Goal: Task Accomplishment & Management: Manage account settings

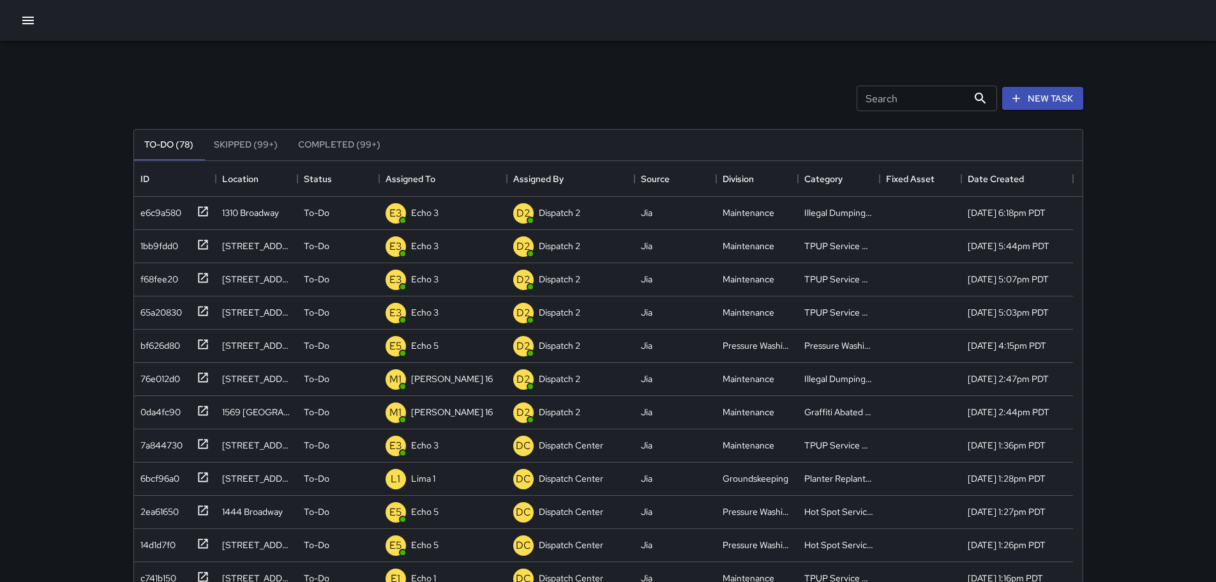
scroll to position [531, 939]
click at [437, 206] on div "Dispatch Center" at bounding box center [444, 213] width 70 height 18
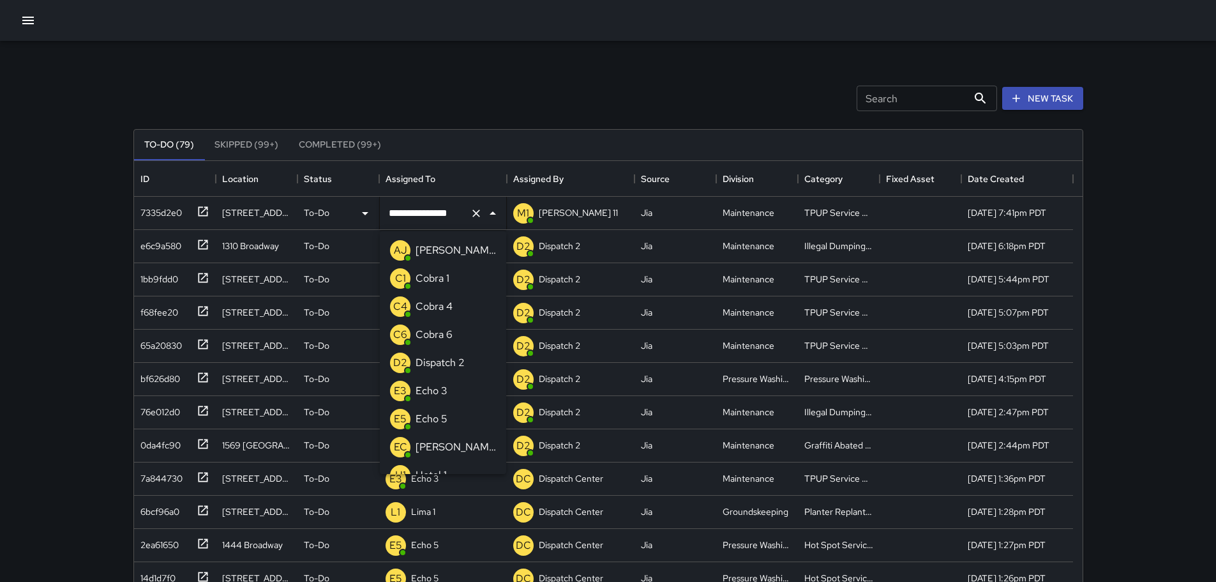
scroll to position [746, 0]
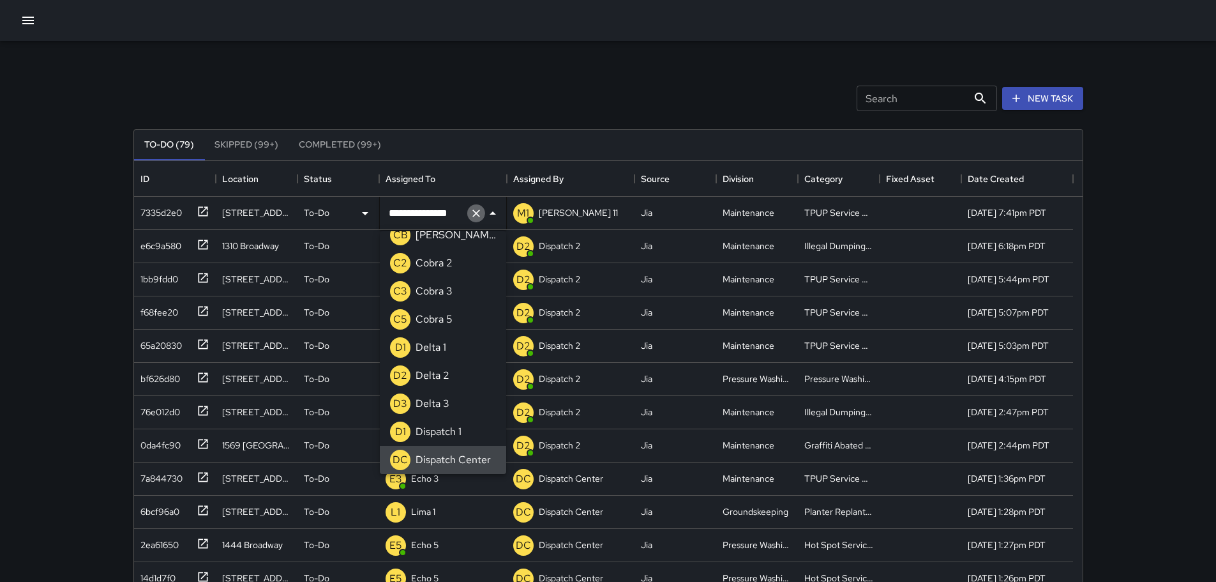
click at [471, 213] on icon "Clear" at bounding box center [476, 213] width 13 height 13
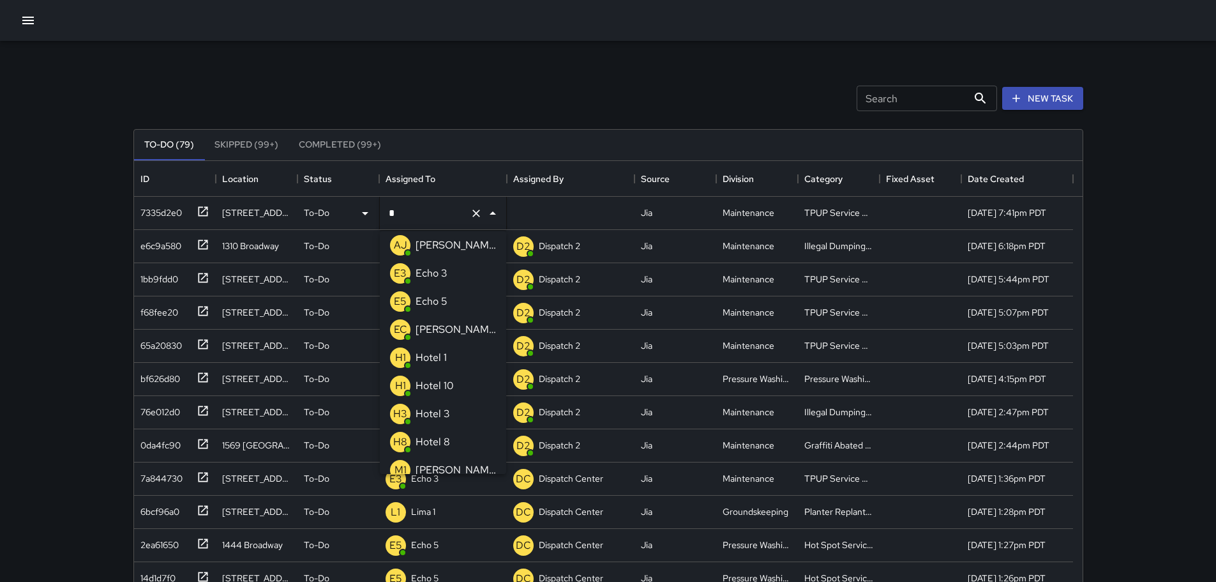
type input "**"
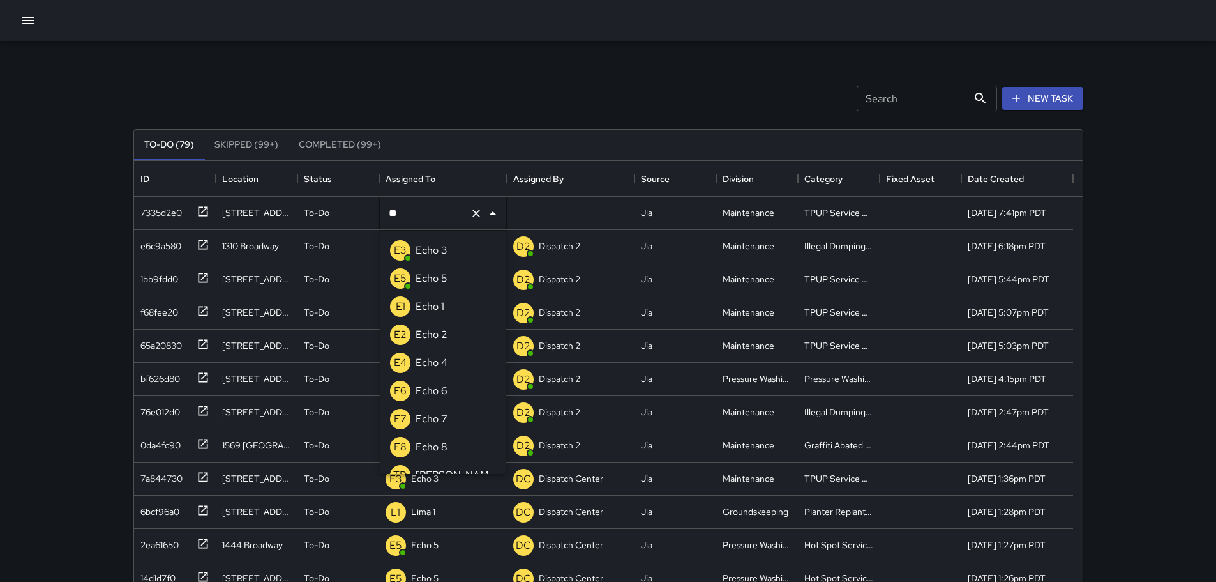
click at [457, 252] on li "E3 Echo 3" at bounding box center [443, 250] width 126 height 28
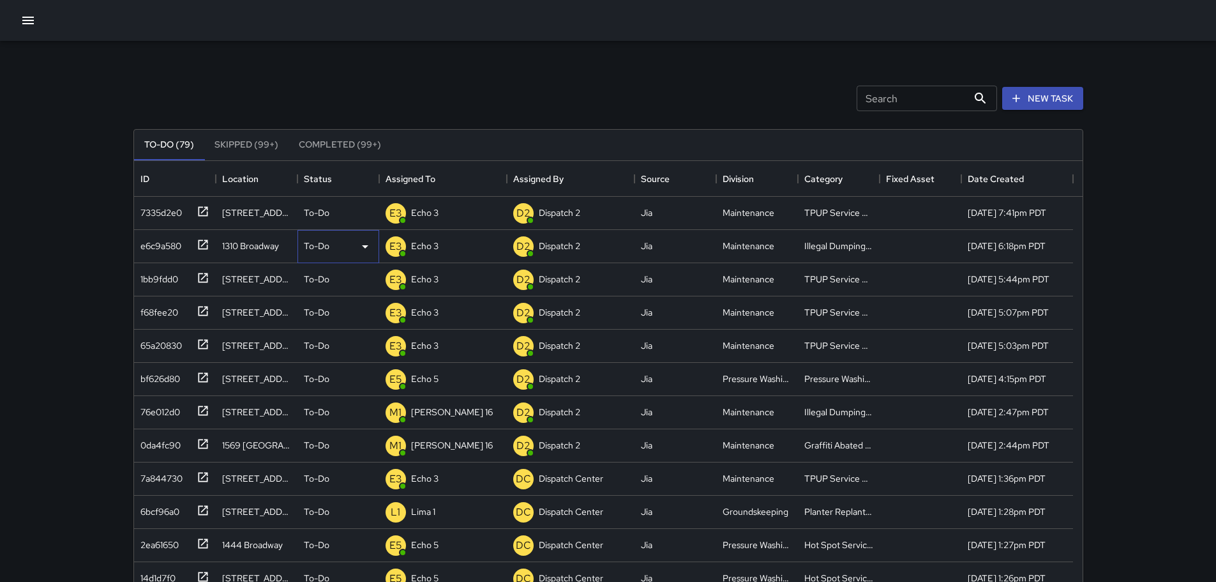
click at [326, 252] on p "To-Do" at bounding box center [317, 245] width 26 height 13
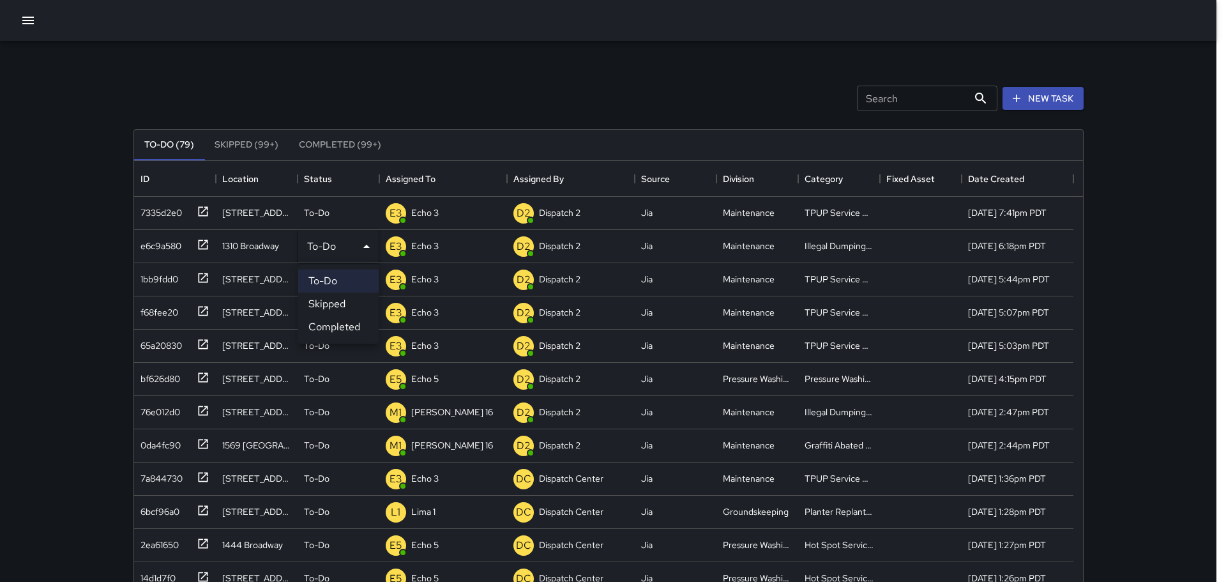
click at [80, 173] on div at bounding box center [613, 291] width 1226 height 582
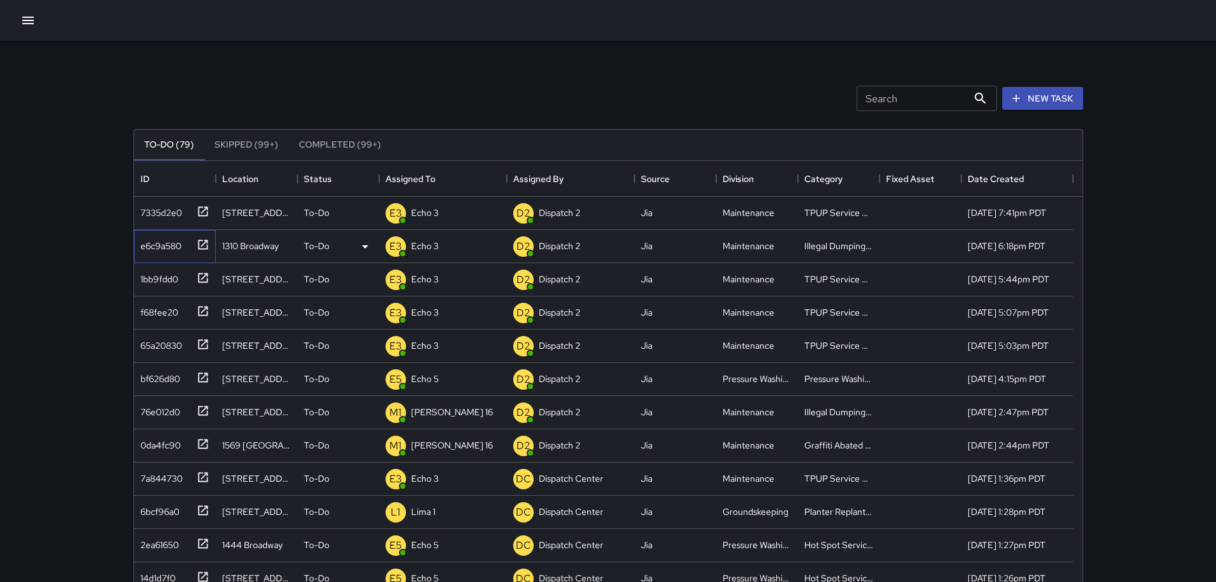
click at [208, 244] on icon at bounding box center [203, 244] width 13 height 13
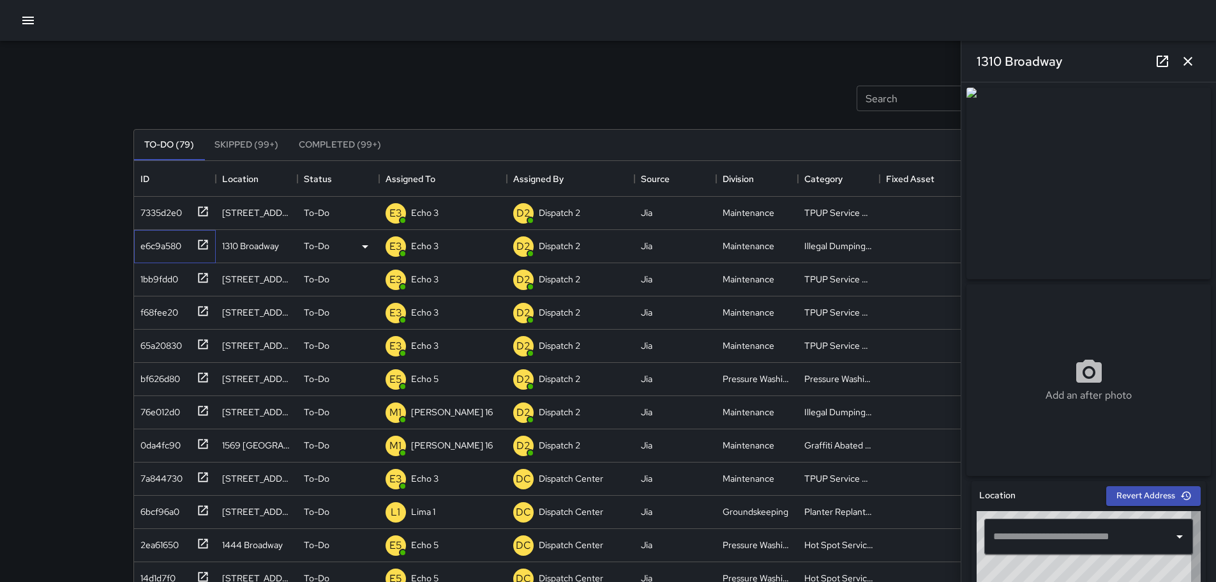
type input "**********"
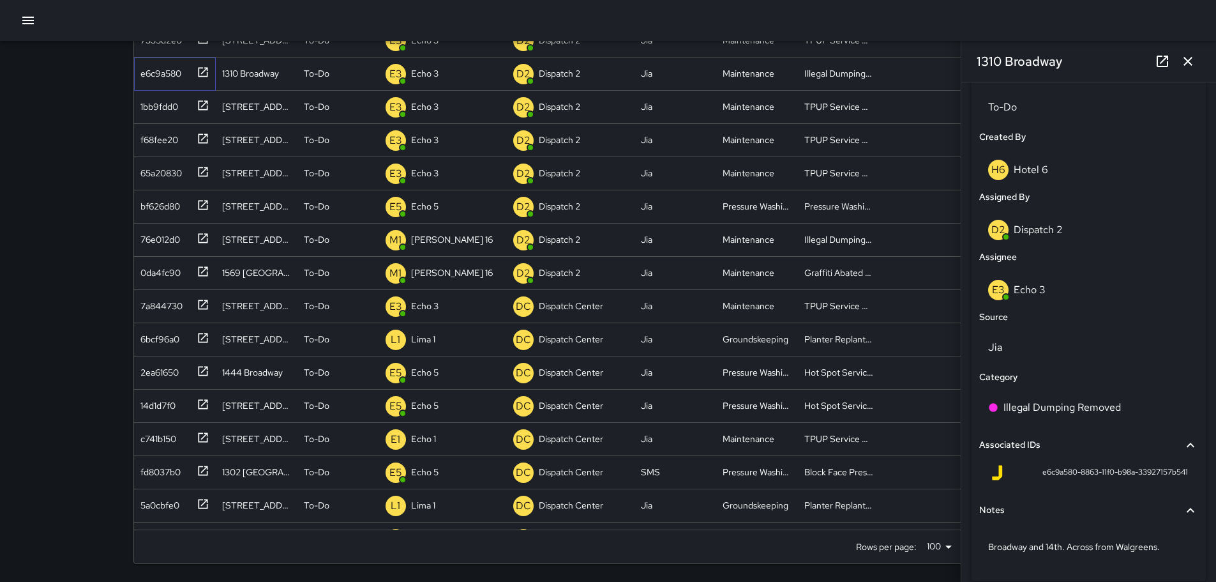
scroll to position [627, 0]
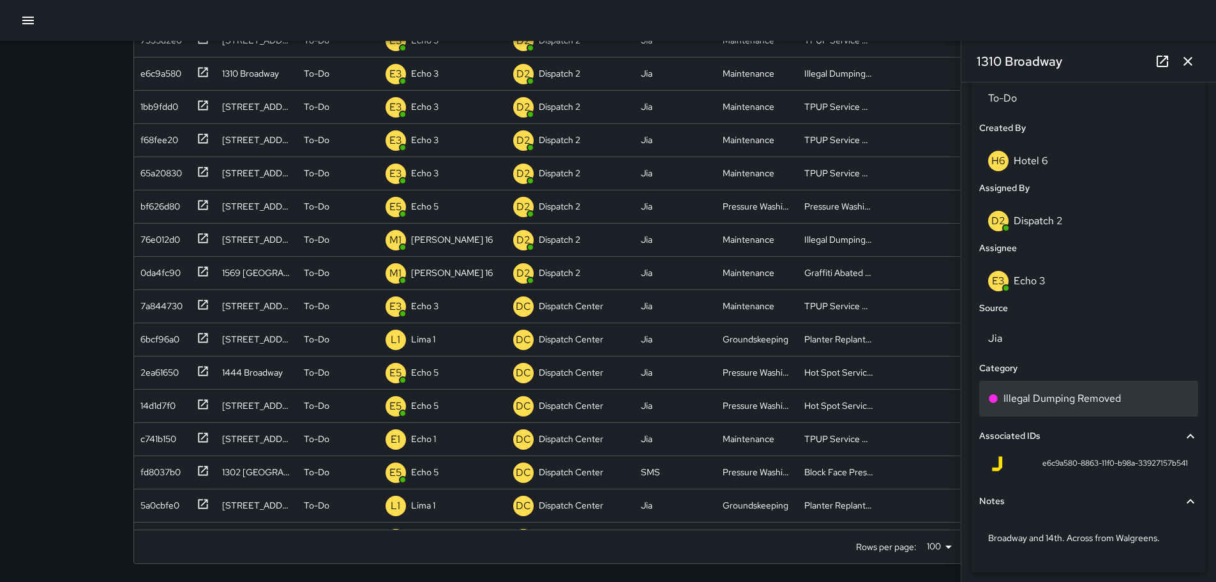
click at [1123, 405] on div "Illegal Dumping Removed" at bounding box center [1088, 398] width 201 height 15
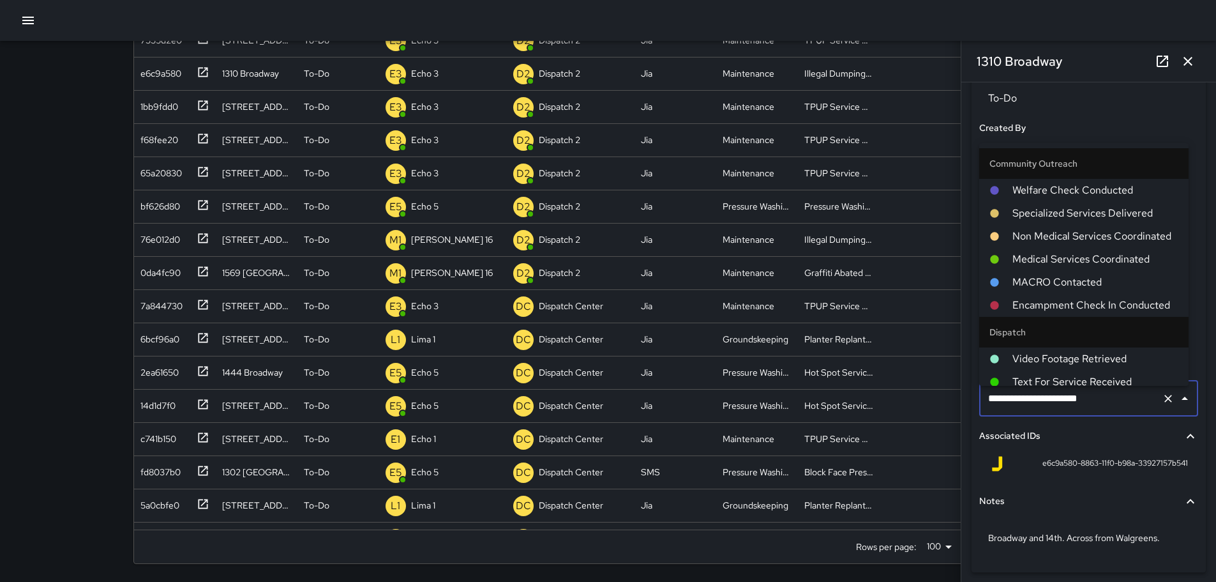
scroll to position [774, 0]
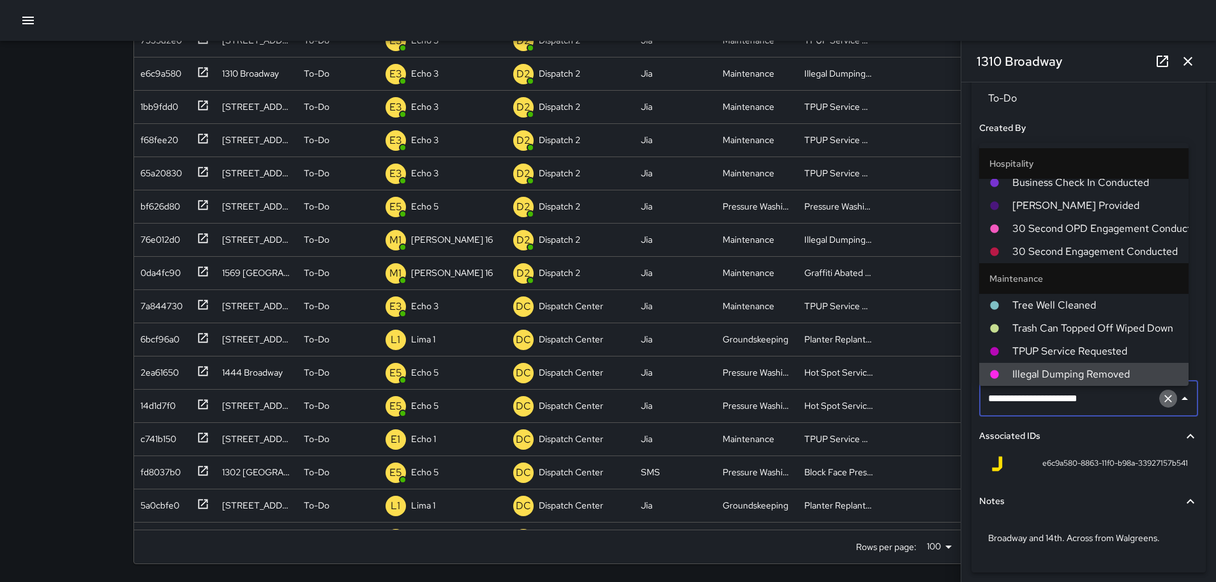
click at [1162, 404] on icon "Clear" at bounding box center [1168, 398] width 13 height 13
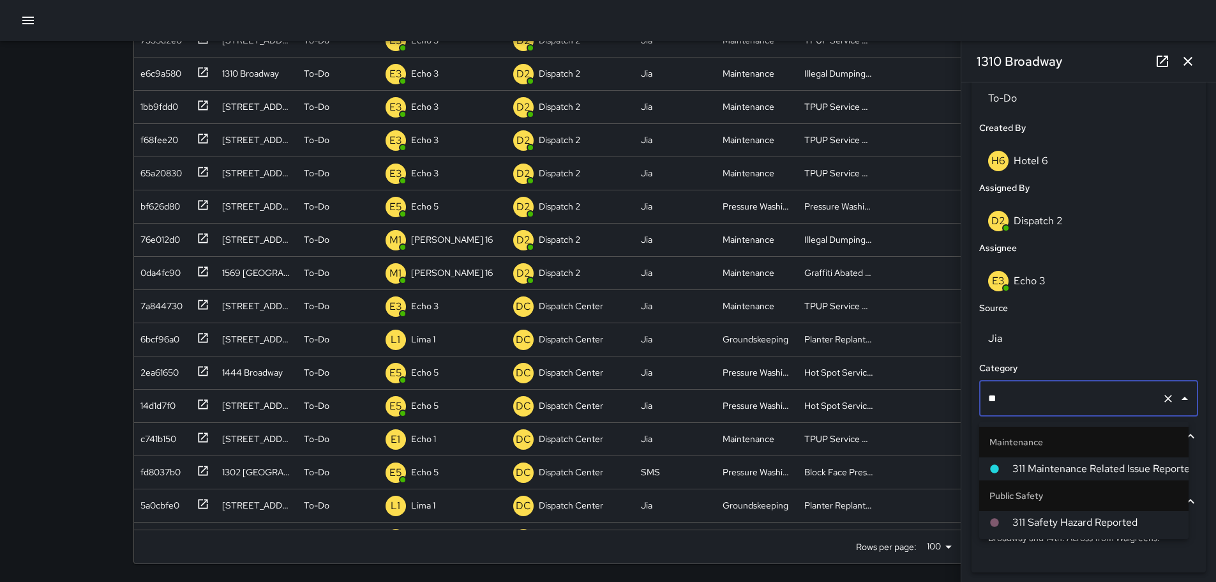
type input "***"
click at [1190, 63] on icon "button" at bounding box center [1188, 61] width 9 height 9
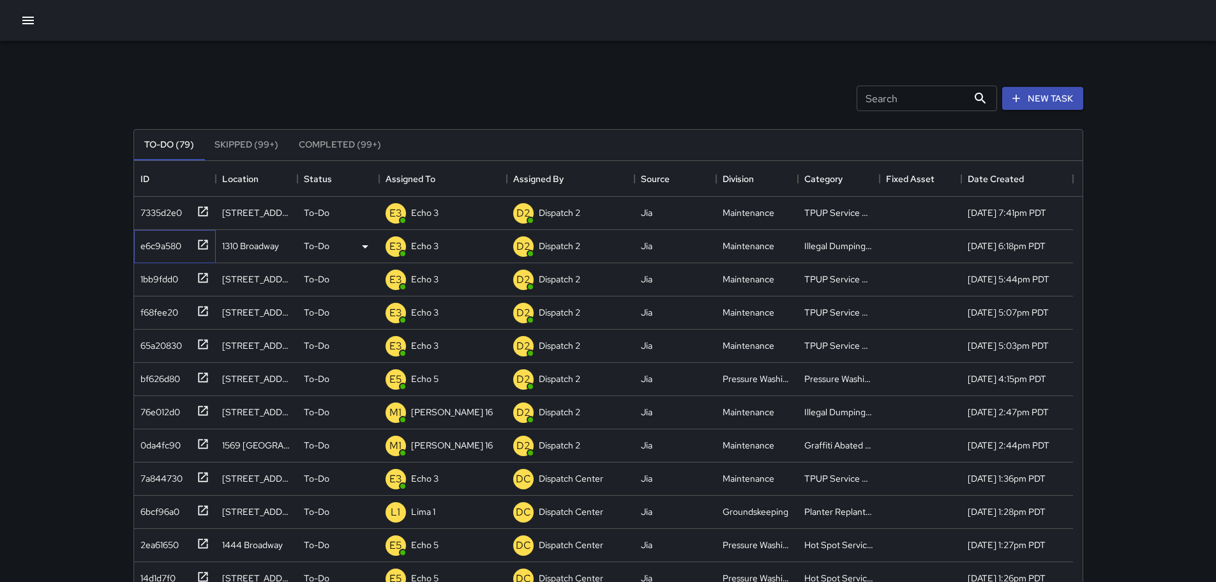
click at [203, 250] on icon at bounding box center [203, 244] width 13 height 13
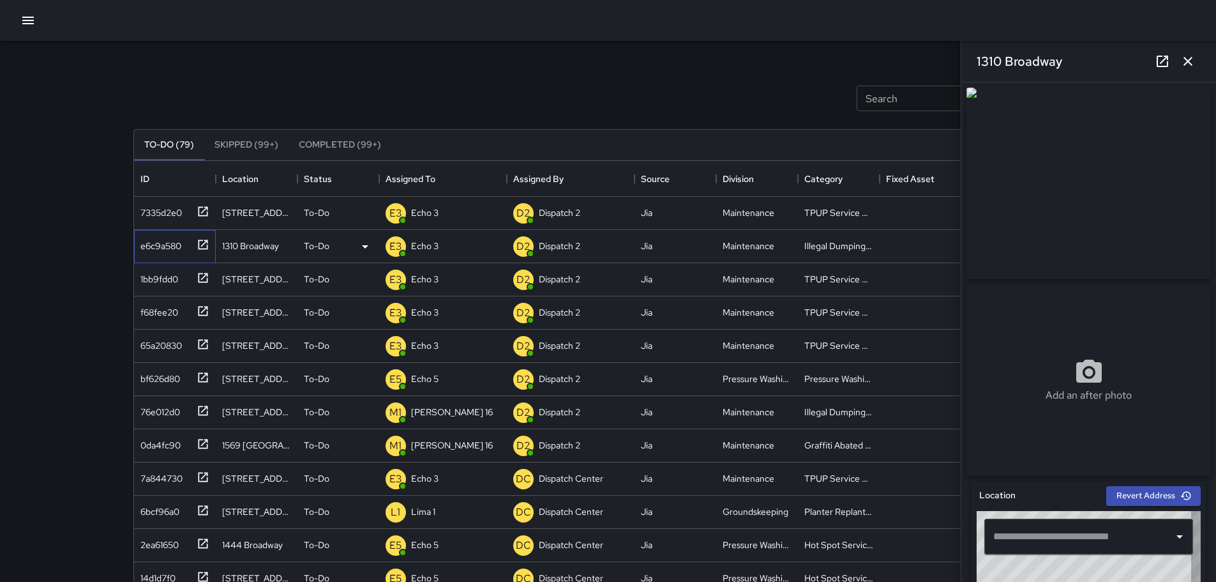
type input "**********"
drag, startPoint x: 1069, startPoint y: 60, endPoint x: 976, endPoint y: 66, distance: 93.4
click at [976, 66] on div "1310 Broadway" at bounding box center [1089, 61] width 255 height 41
copy h6 "1310 Broadway"
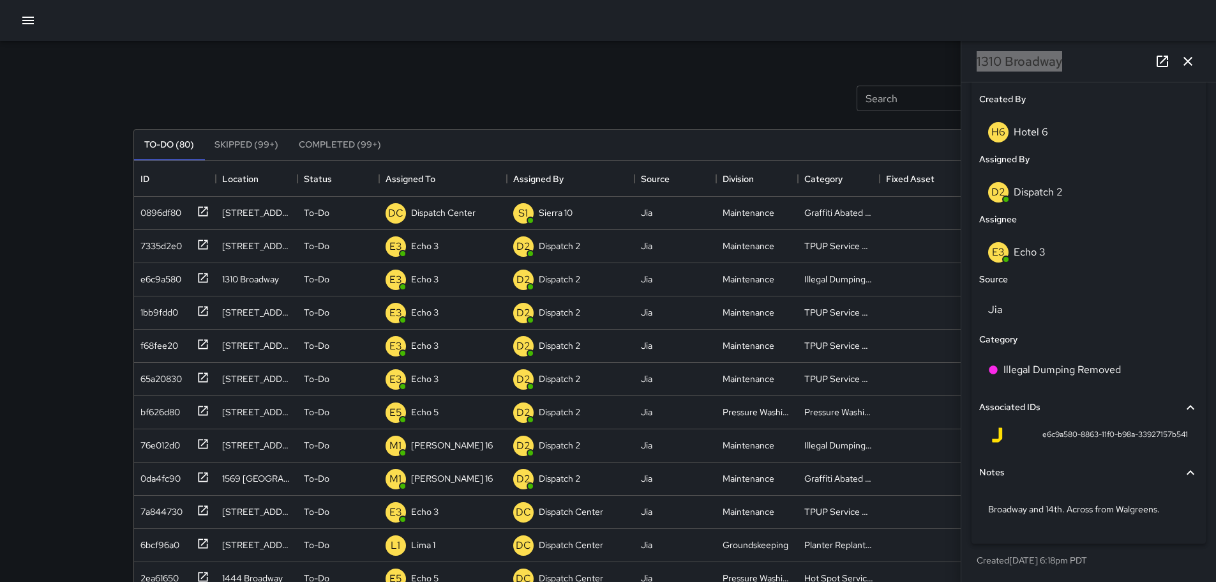
scroll to position [661, 0]
click at [1191, 62] on icon "button" at bounding box center [1188, 61] width 15 height 15
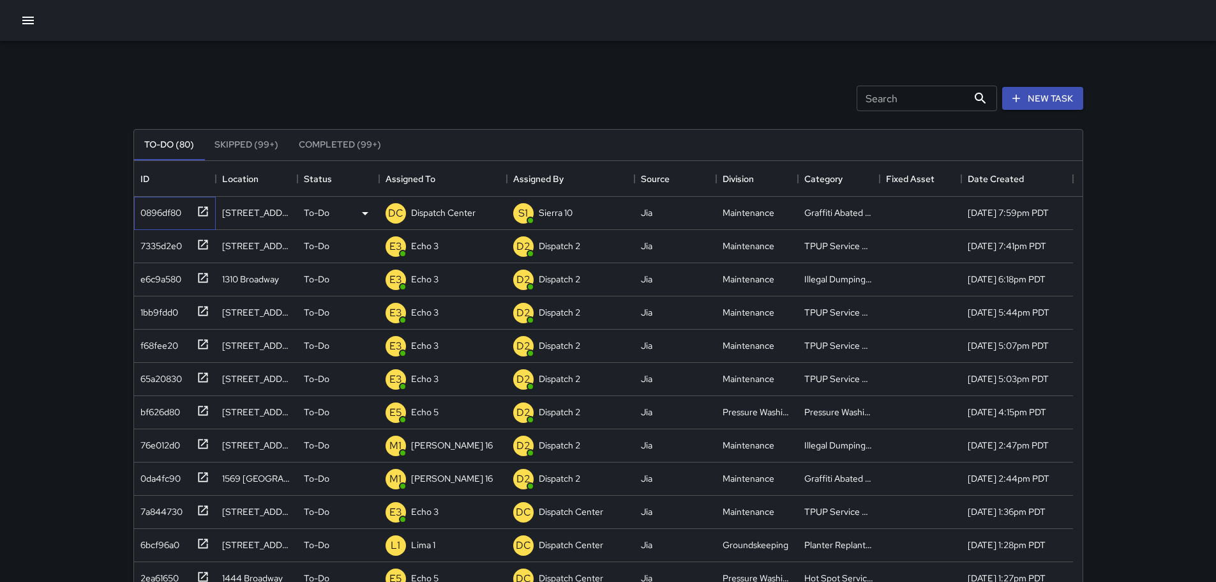
click at [208, 211] on icon at bounding box center [203, 211] width 13 height 13
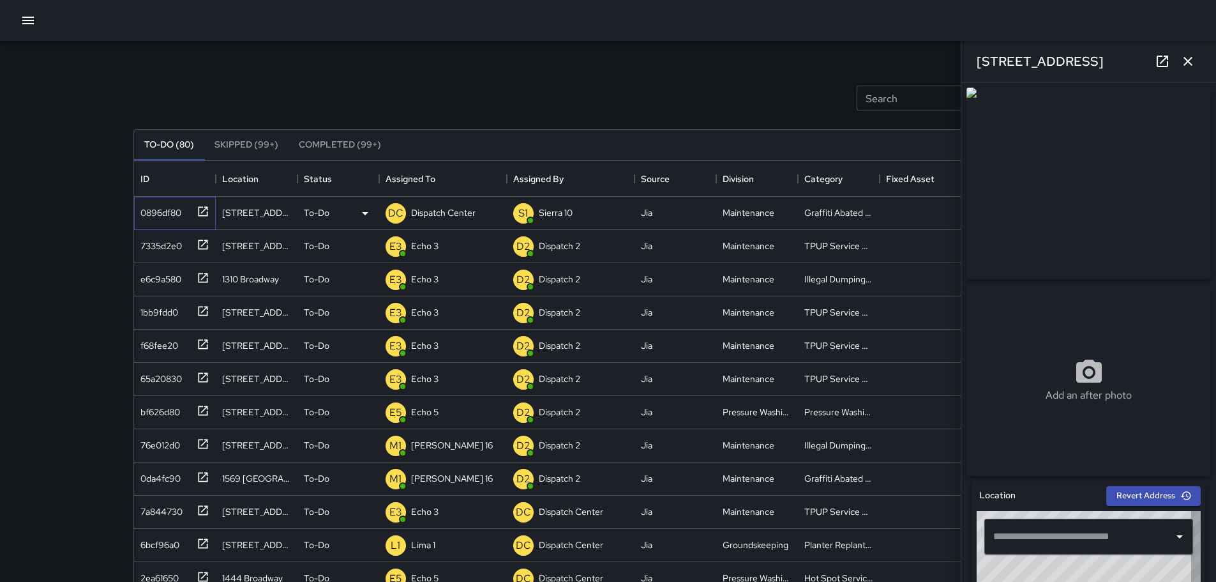
type input "**********"
click at [1185, 54] on icon "button" at bounding box center [1188, 61] width 15 height 15
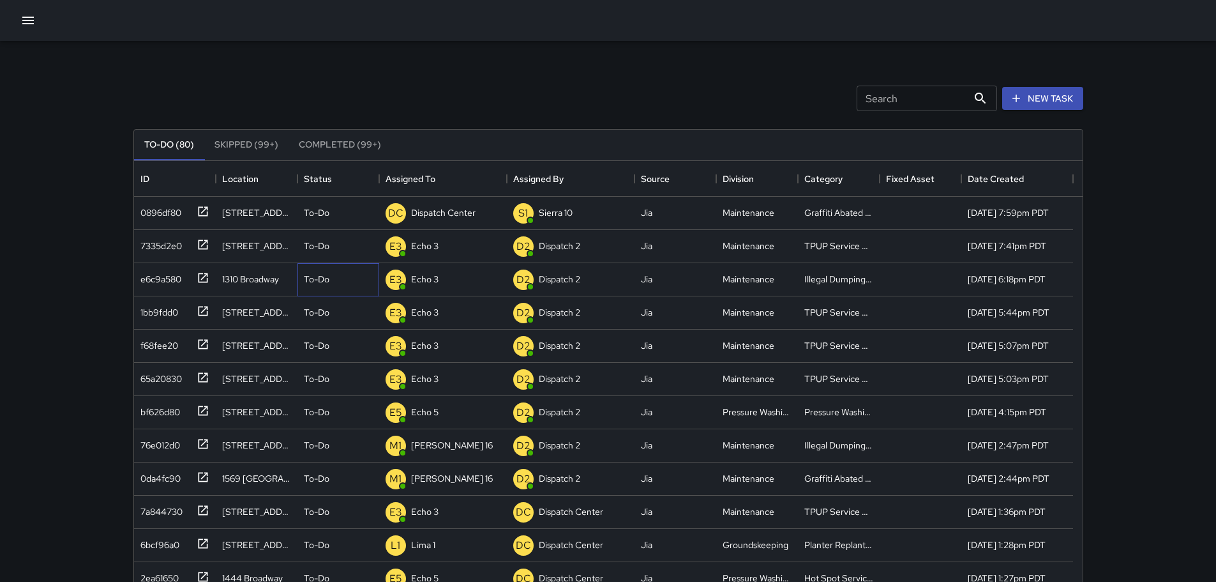
click at [0, 0] on icon at bounding box center [0, 0] width 0 height 0
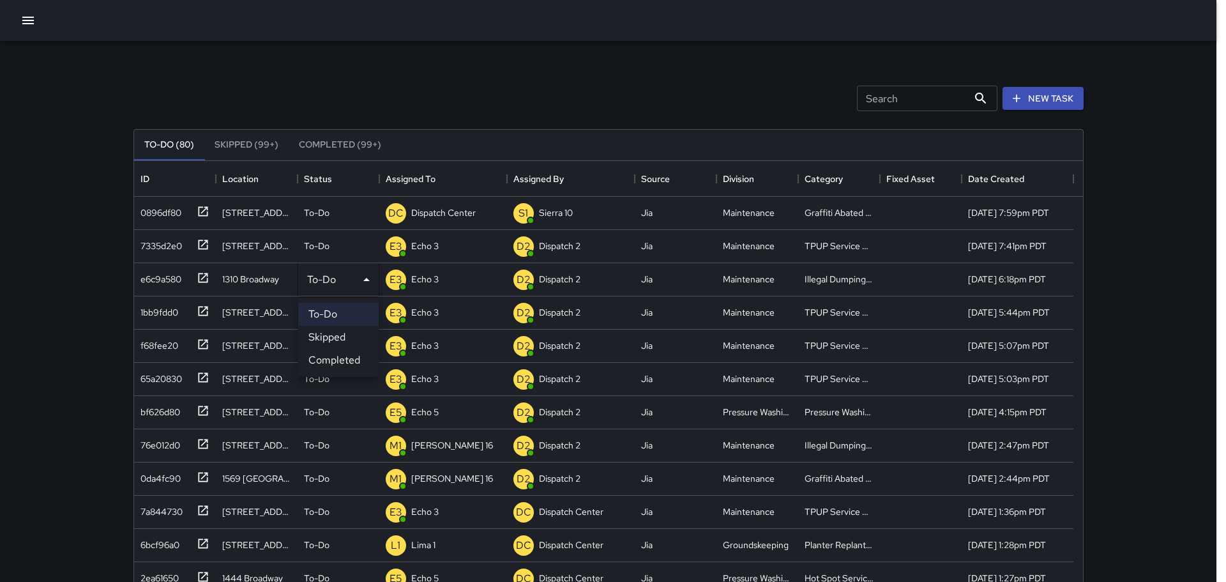
click at [353, 356] on li "Completed" at bounding box center [338, 360] width 80 height 23
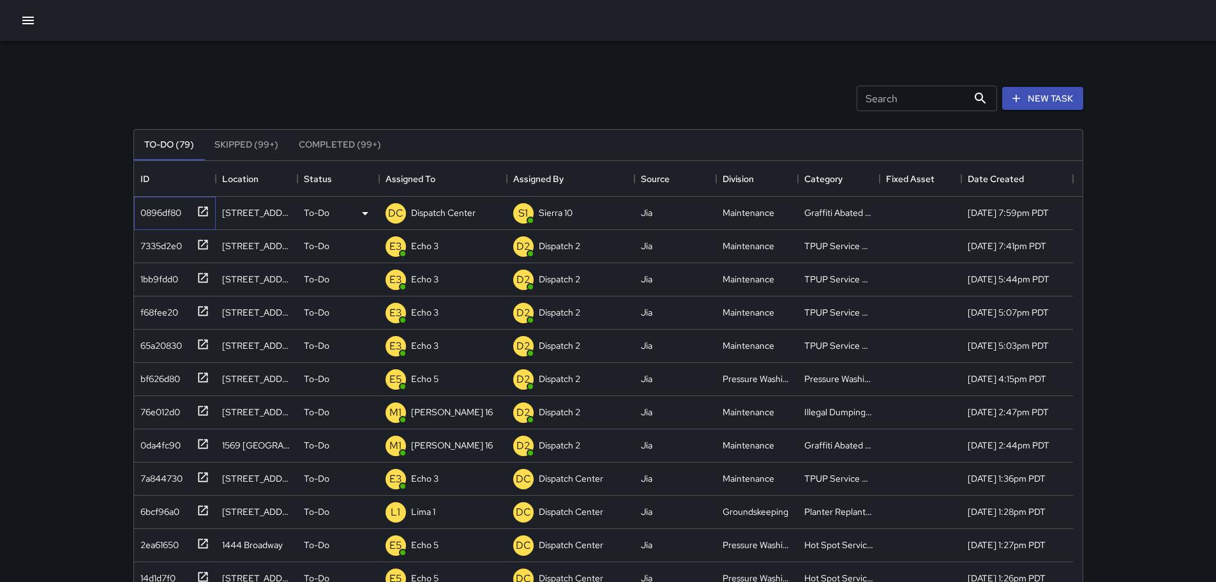
click at [204, 211] on icon at bounding box center [203, 211] width 13 height 13
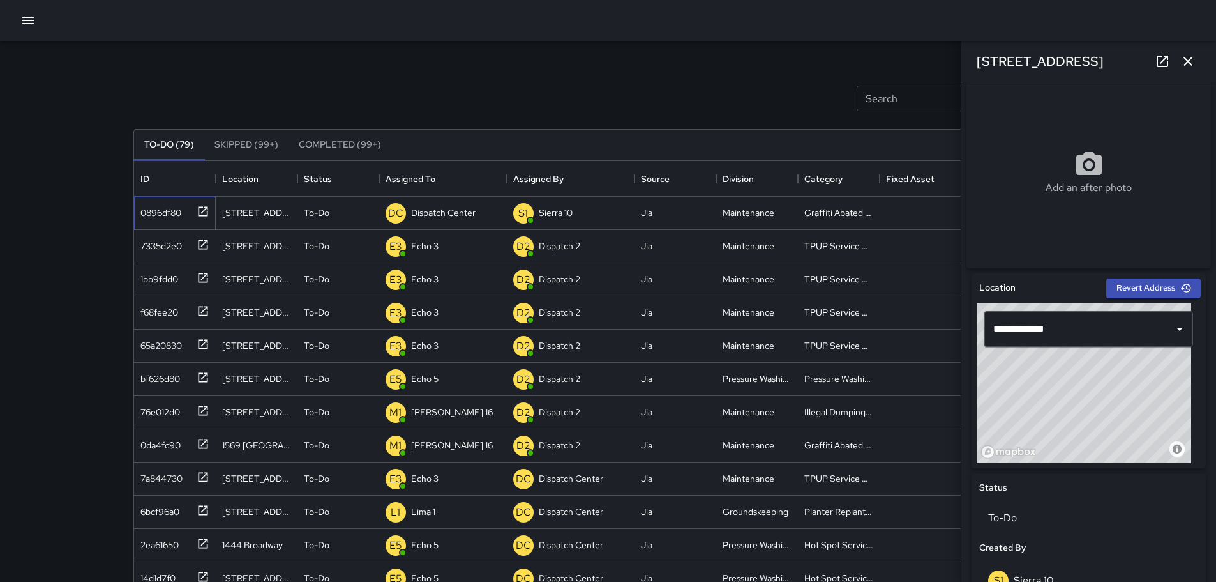
scroll to position [213, 0]
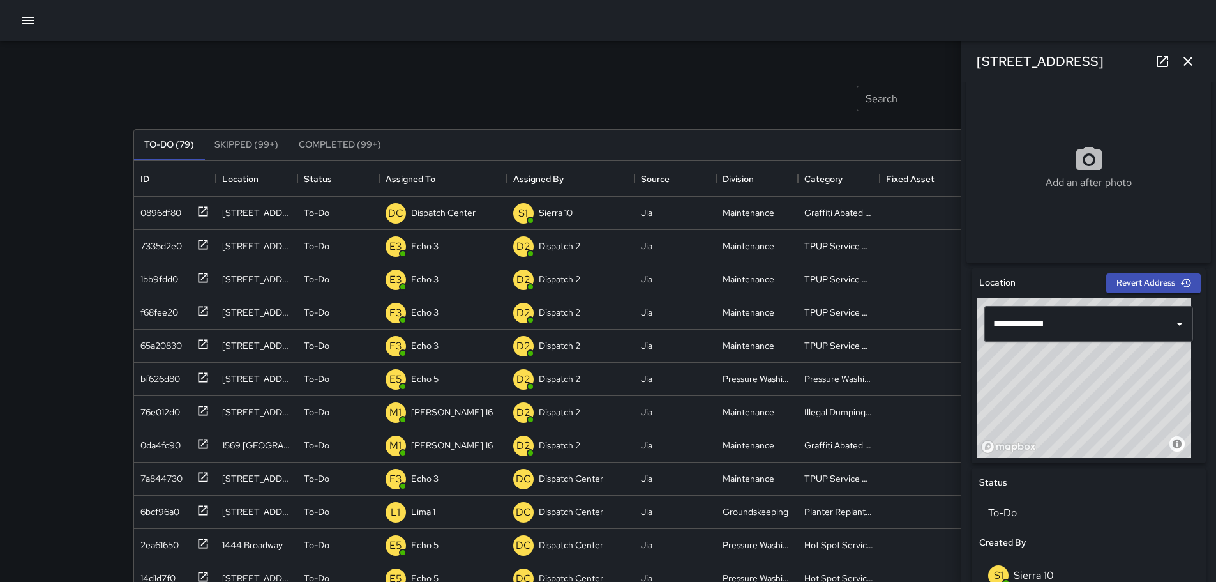
click at [1193, 60] on icon "button" at bounding box center [1188, 61] width 15 height 15
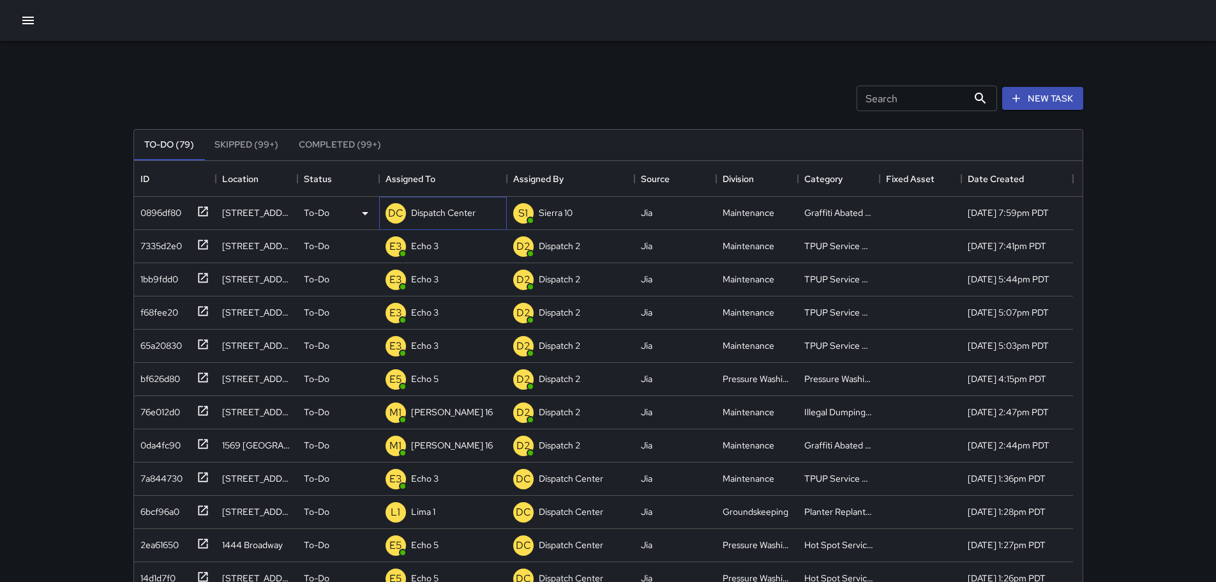
click at [464, 213] on p "Dispatch Center" at bounding box center [443, 212] width 64 height 13
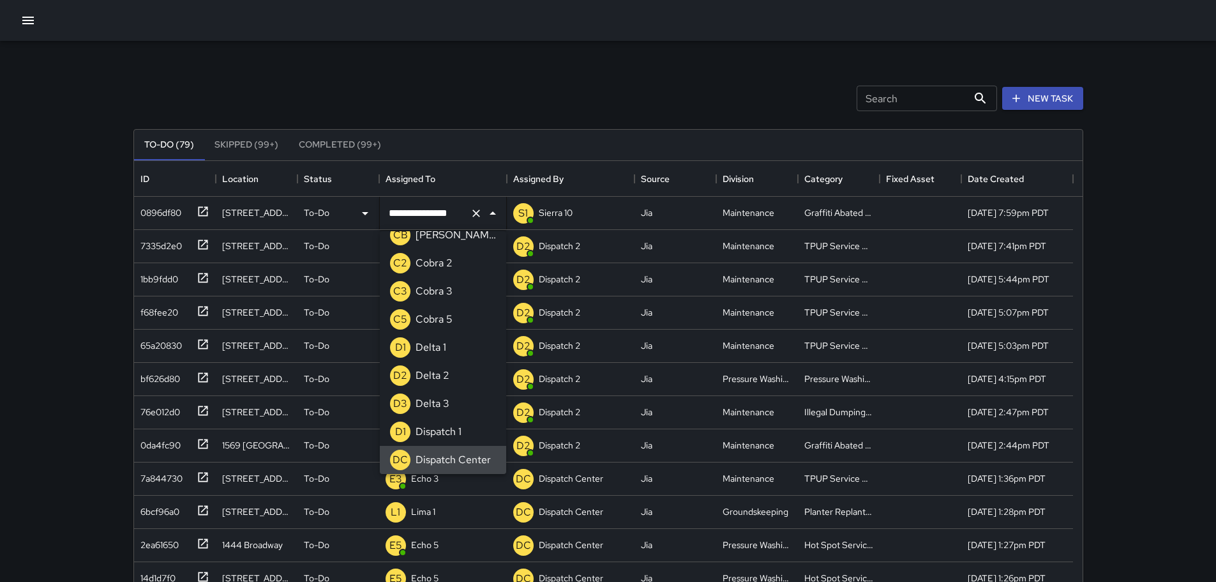
click at [483, 213] on button "Clear" at bounding box center [476, 213] width 18 height 18
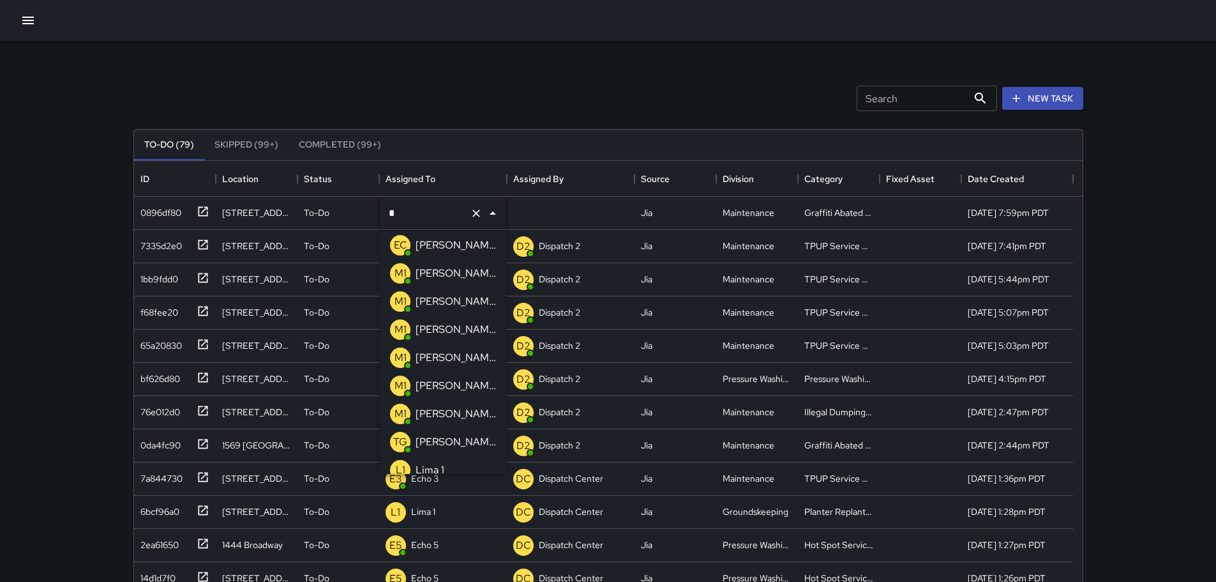
scroll to position [0, 0]
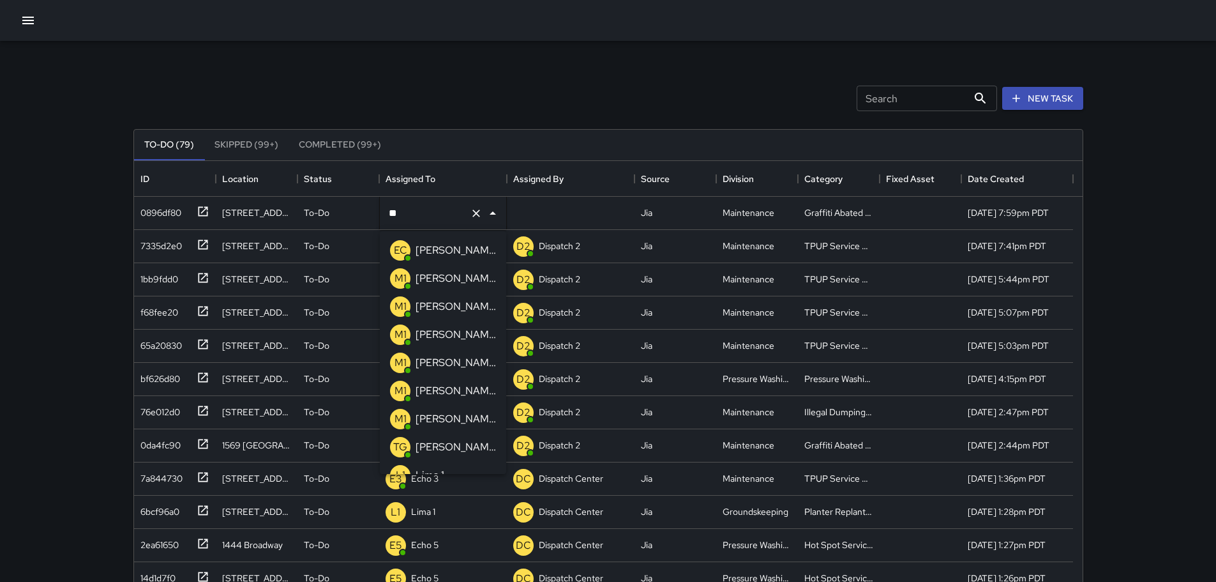
type input "***"
click at [467, 244] on li "M1 Mike 11" at bounding box center [443, 250] width 126 height 28
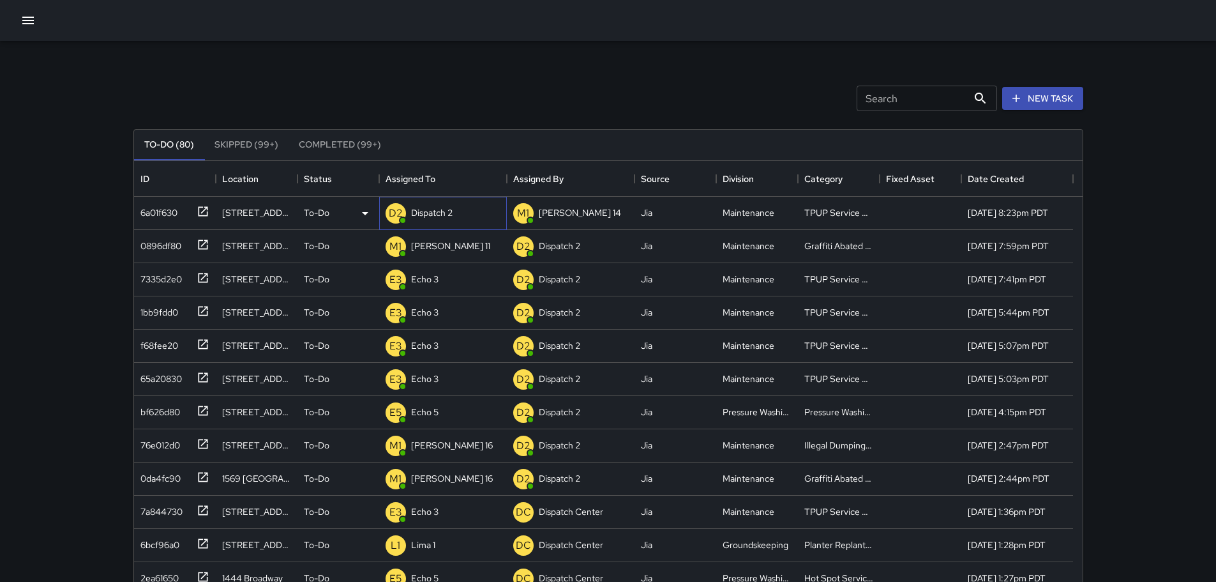
click at [444, 210] on p "Dispatch 2" at bounding box center [432, 212] width 42 height 13
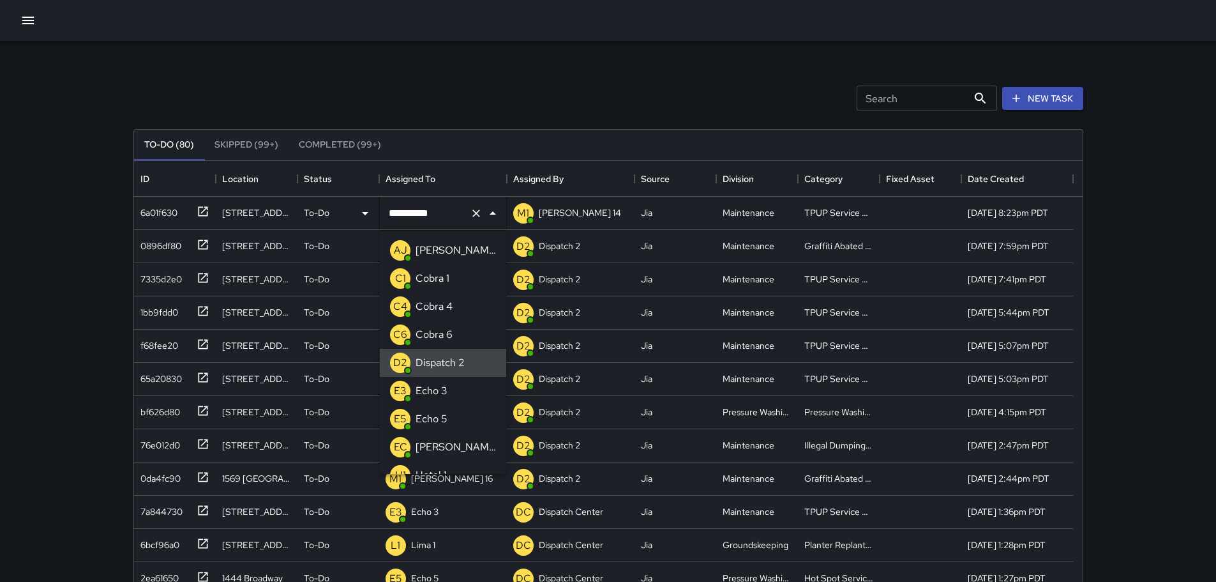
click at [480, 213] on icon "Clear" at bounding box center [476, 213] width 13 height 13
type input "**"
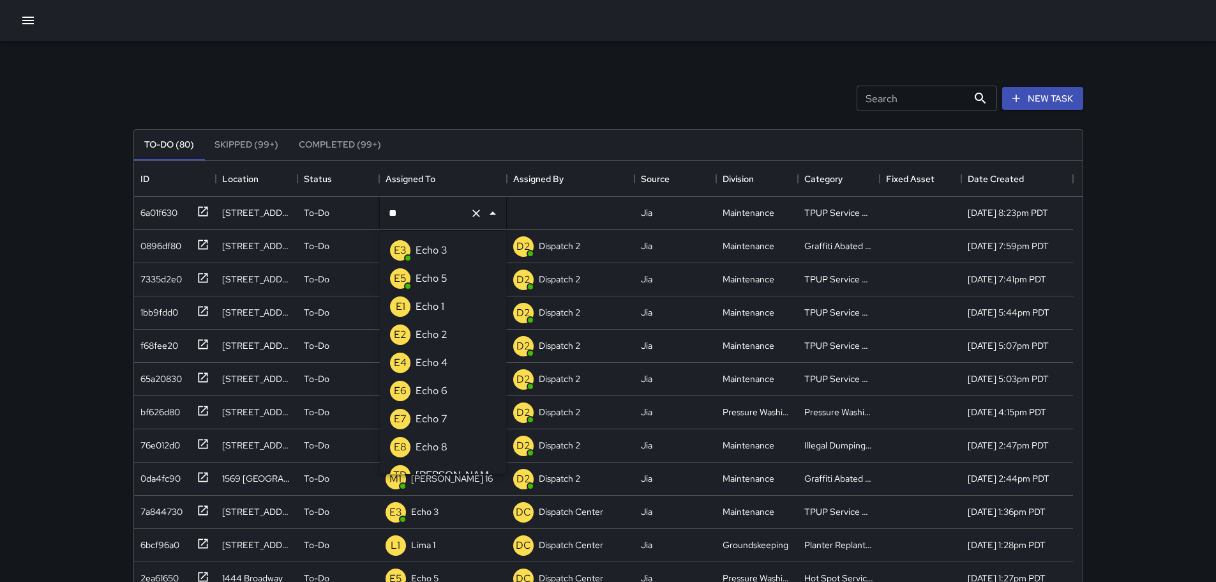
click at [446, 246] on p "Echo 3" at bounding box center [432, 250] width 32 height 15
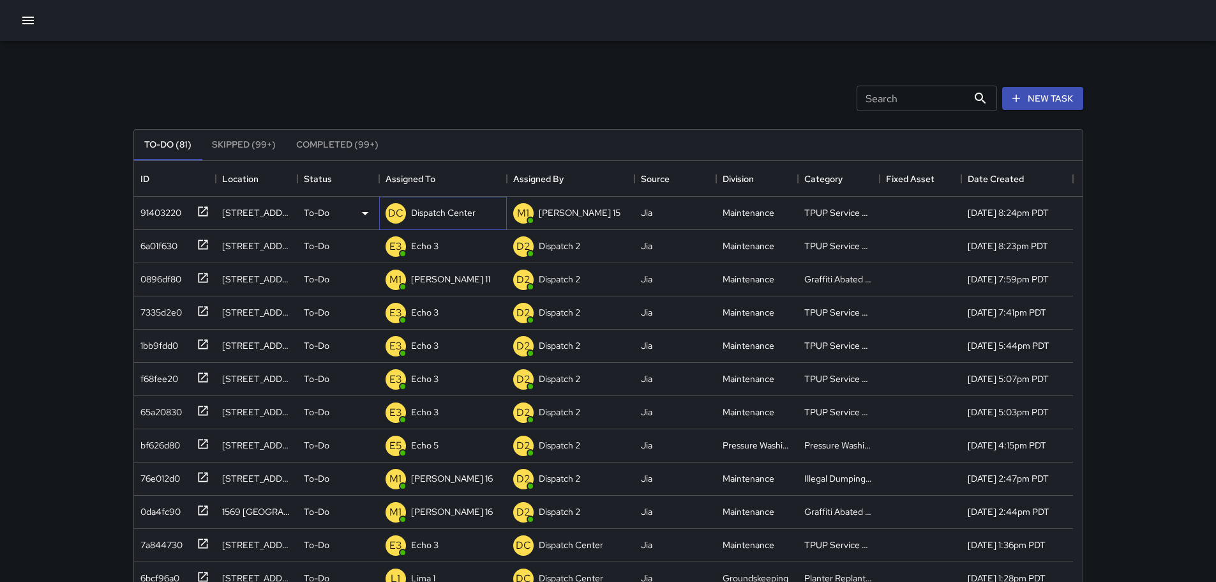
click at [464, 212] on p "Dispatch Center" at bounding box center [443, 212] width 64 height 13
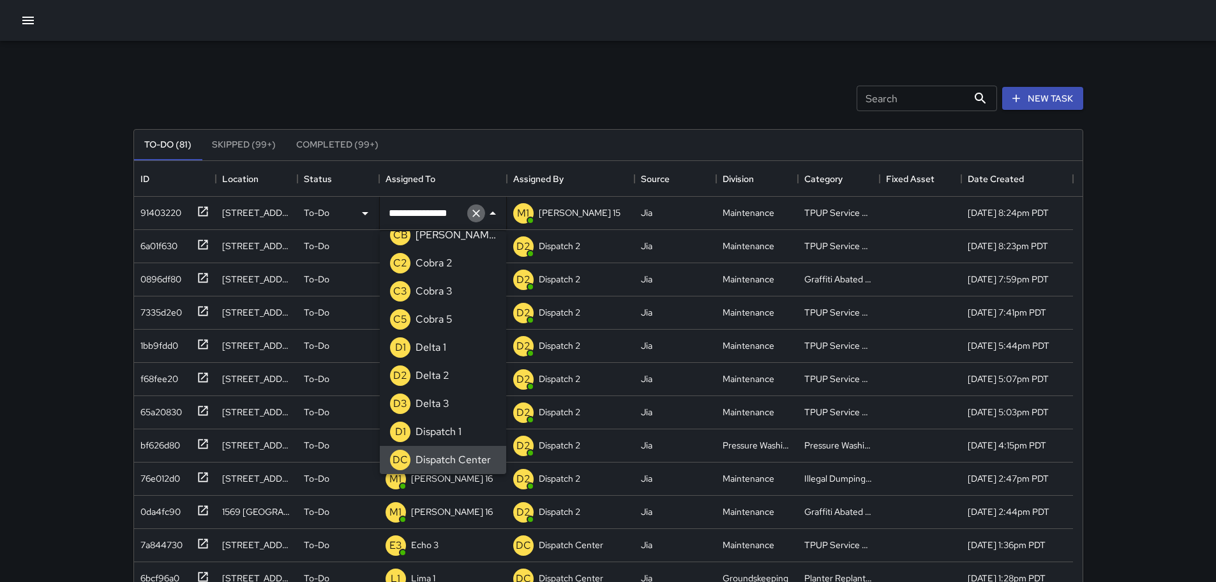
click at [476, 212] on icon "Clear" at bounding box center [477, 213] width 8 height 8
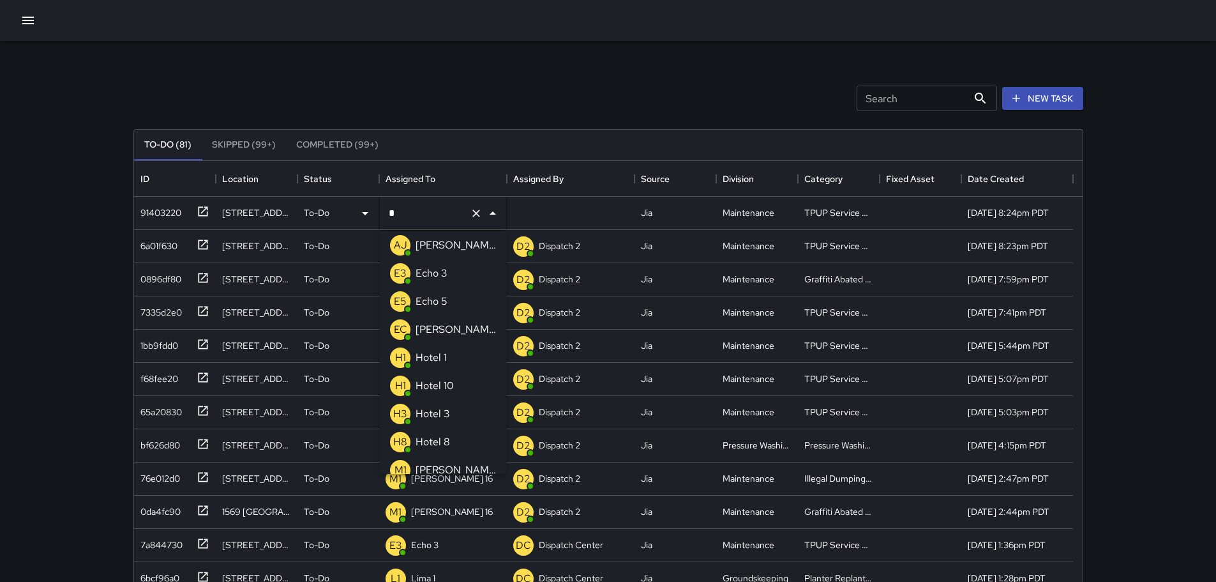
type input "**"
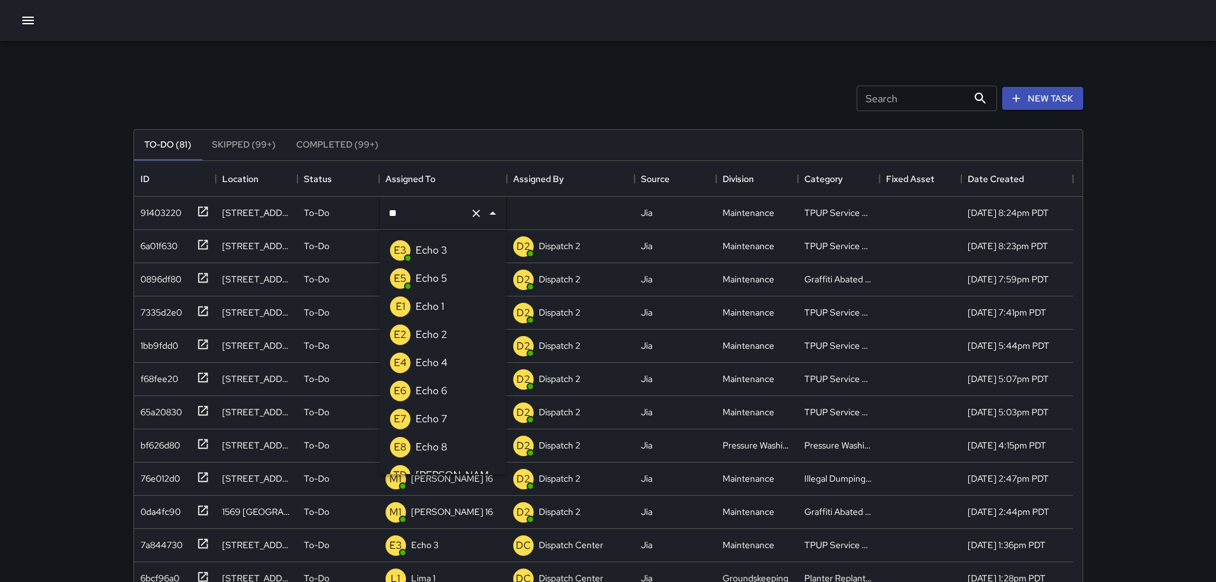
click at [461, 247] on li "E3 Echo 3" at bounding box center [443, 250] width 126 height 28
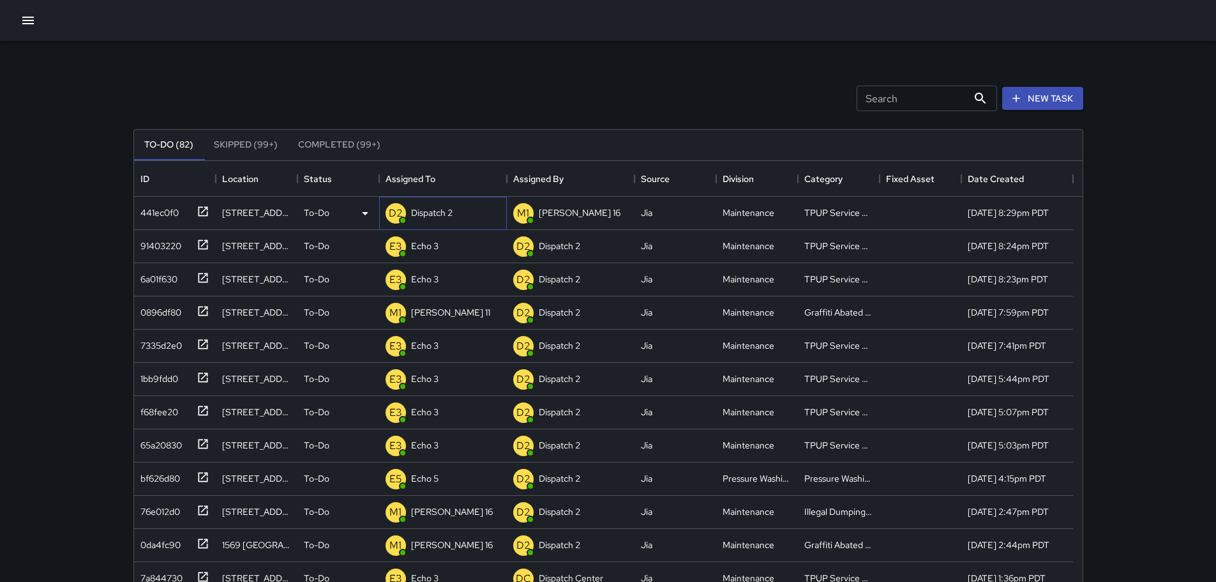
click at [442, 210] on p "Dispatch 2" at bounding box center [432, 212] width 42 height 13
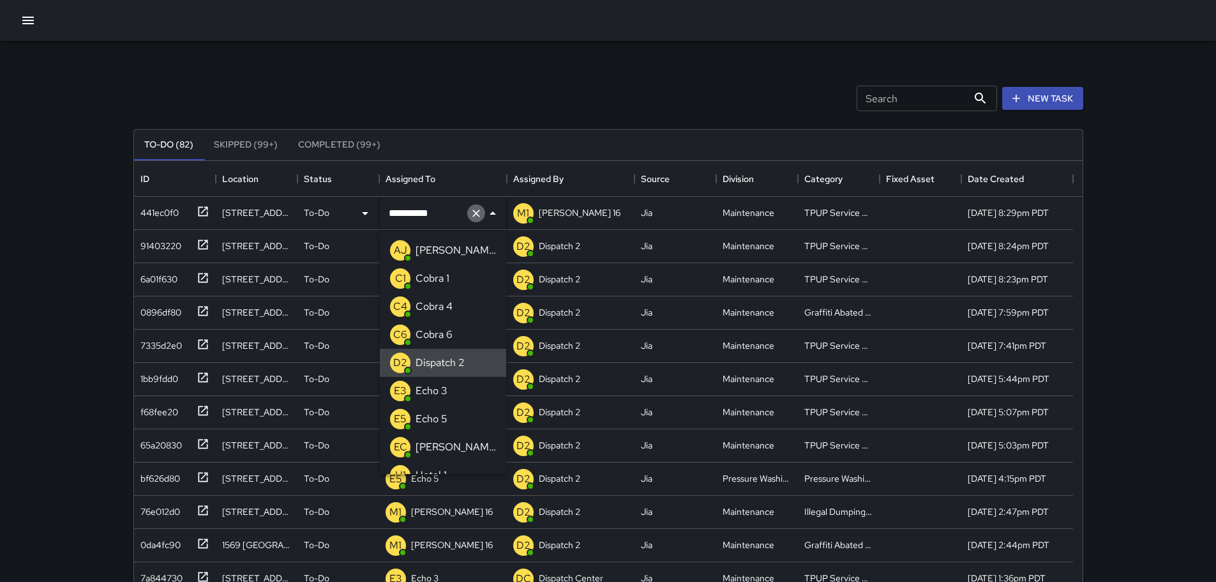
click at [473, 215] on icon "Clear" at bounding box center [477, 213] width 8 height 8
click at [476, 213] on icon "Clear" at bounding box center [477, 213] width 8 height 8
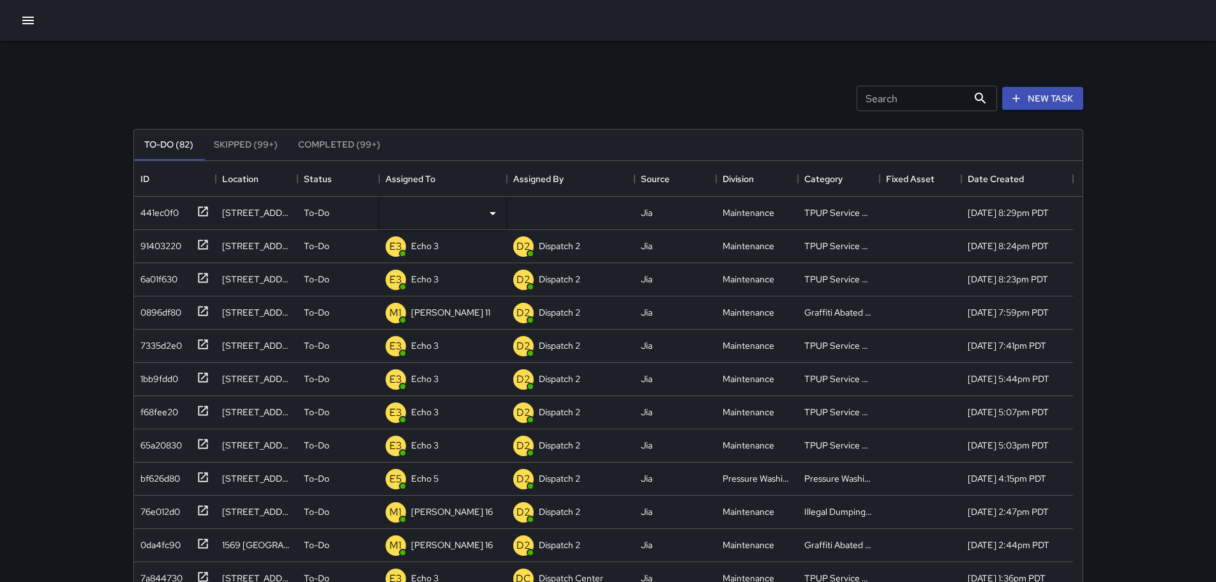
click at [501, 105] on div "Search Search New Task" at bounding box center [608, 98] width 955 height 66
click at [424, 208] on p "Unassigned" at bounding box center [434, 212] width 46 height 13
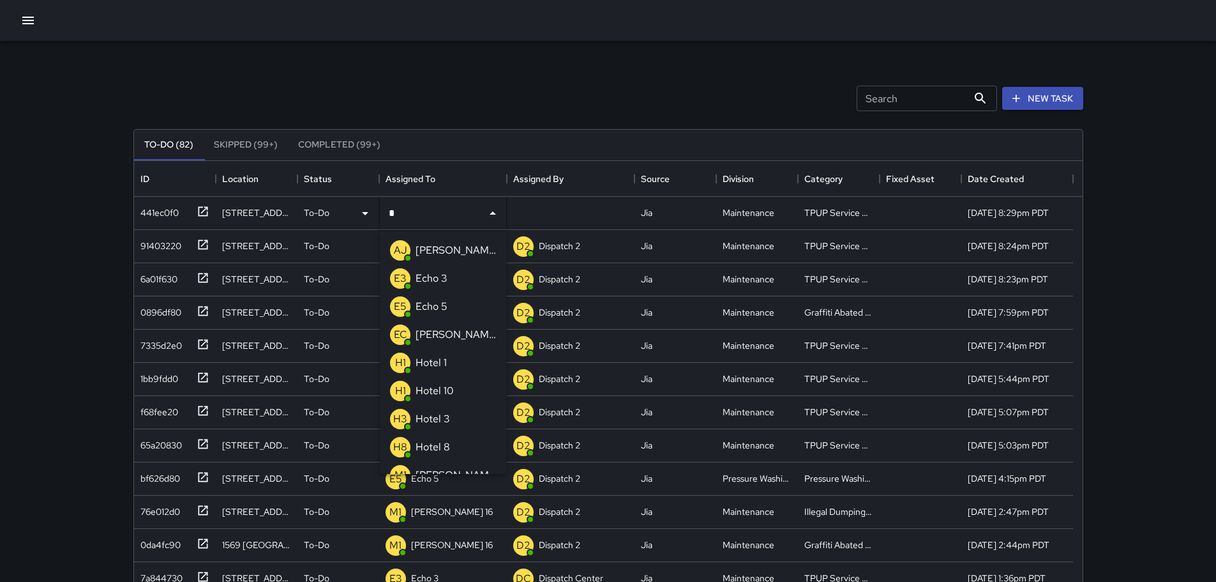
type input "**"
click at [439, 250] on p "Echo 3" at bounding box center [432, 250] width 32 height 15
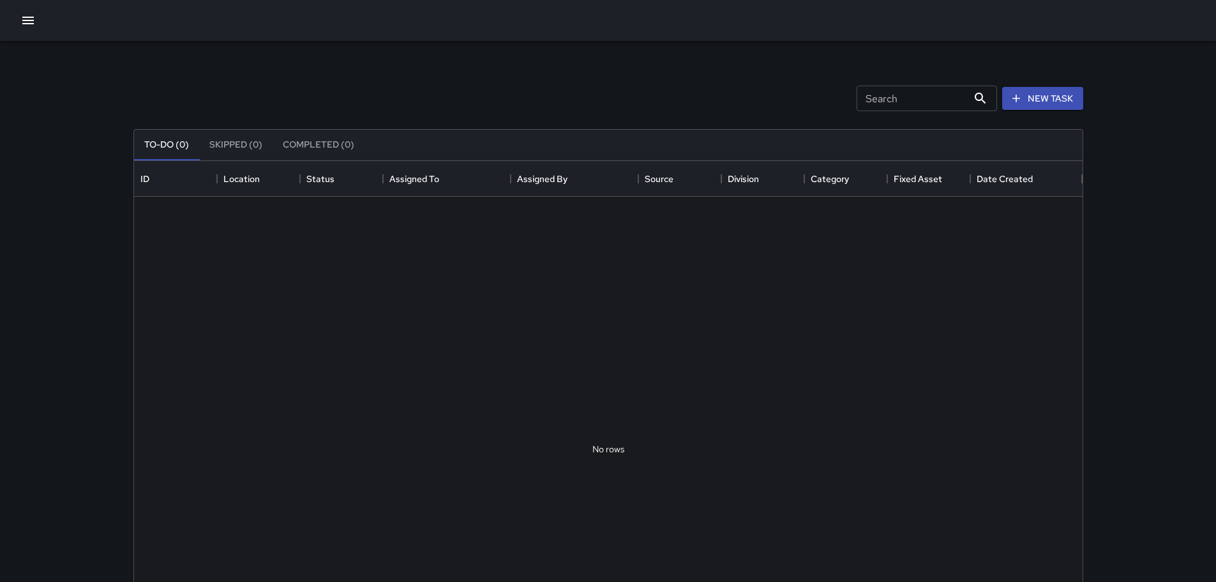
scroll to position [531, 939]
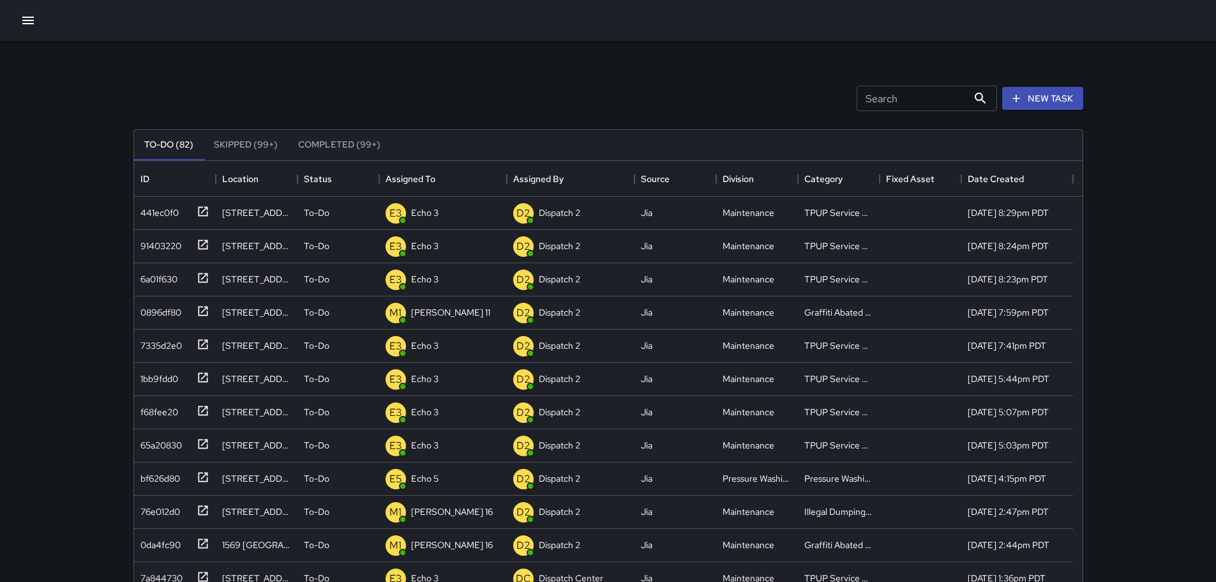
drag, startPoint x: 942, startPoint y: 102, endPoint x: 934, endPoint y: 103, distance: 7.8
click at [942, 102] on input "Search" at bounding box center [912, 99] width 111 height 26
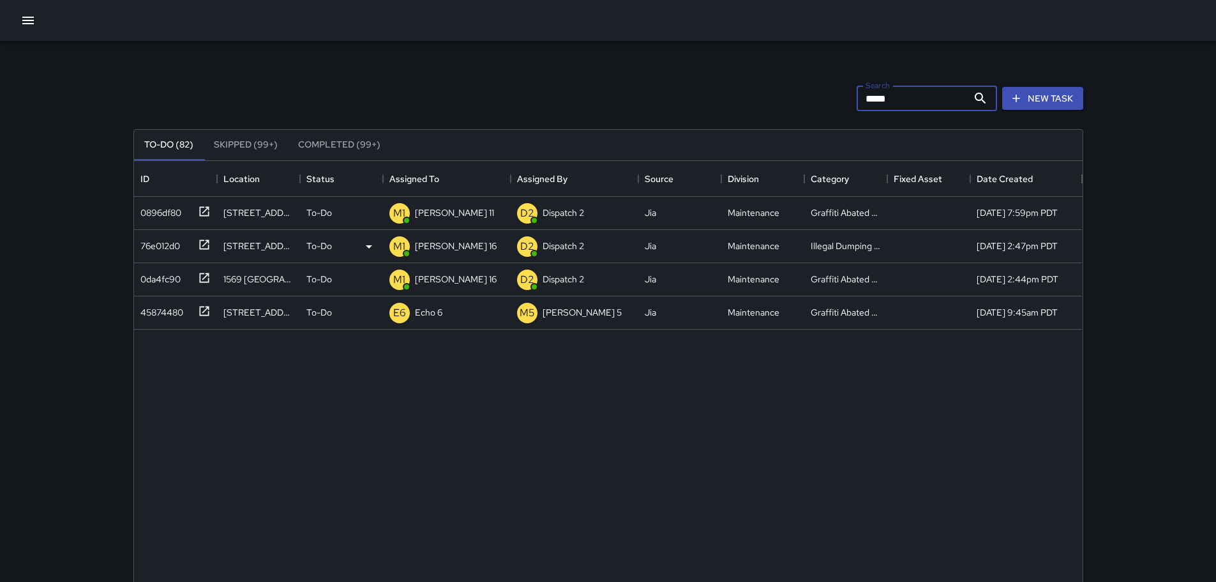
type input "****"
click at [199, 246] on icon at bounding box center [204, 244] width 13 height 13
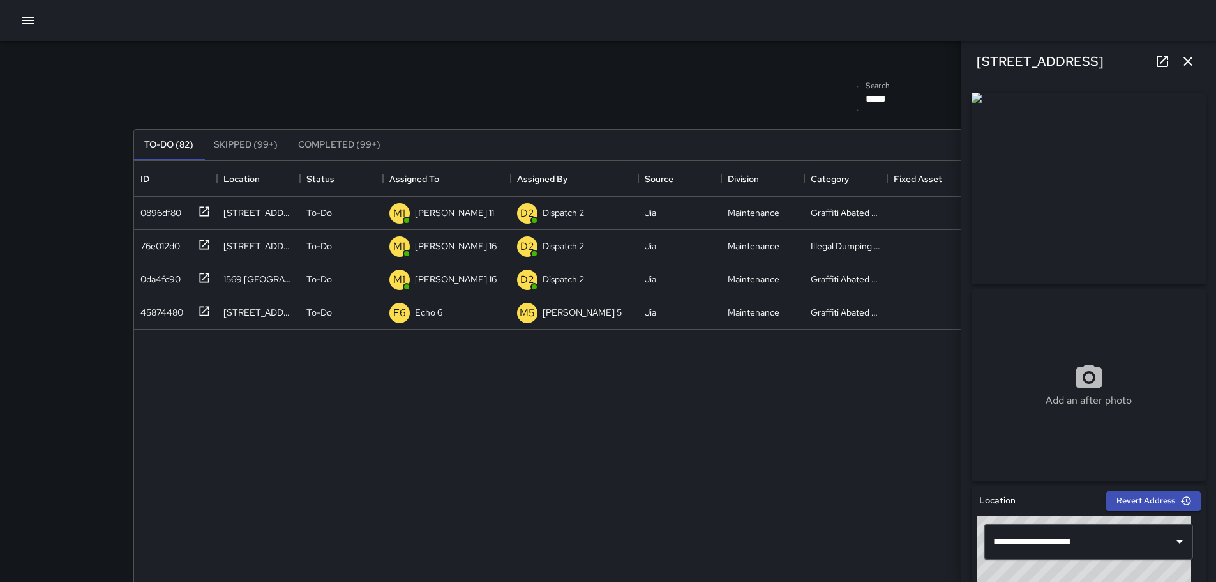
drag, startPoint x: 490, startPoint y: 94, endPoint x: 1093, endPoint y: 162, distance: 607.2
click at [533, 92] on div "Search **** Search New Task" at bounding box center [608, 98] width 955 height 66
click at [1190, 62] on icon "button" at bounding box center [1188, 61] width 9 height 9
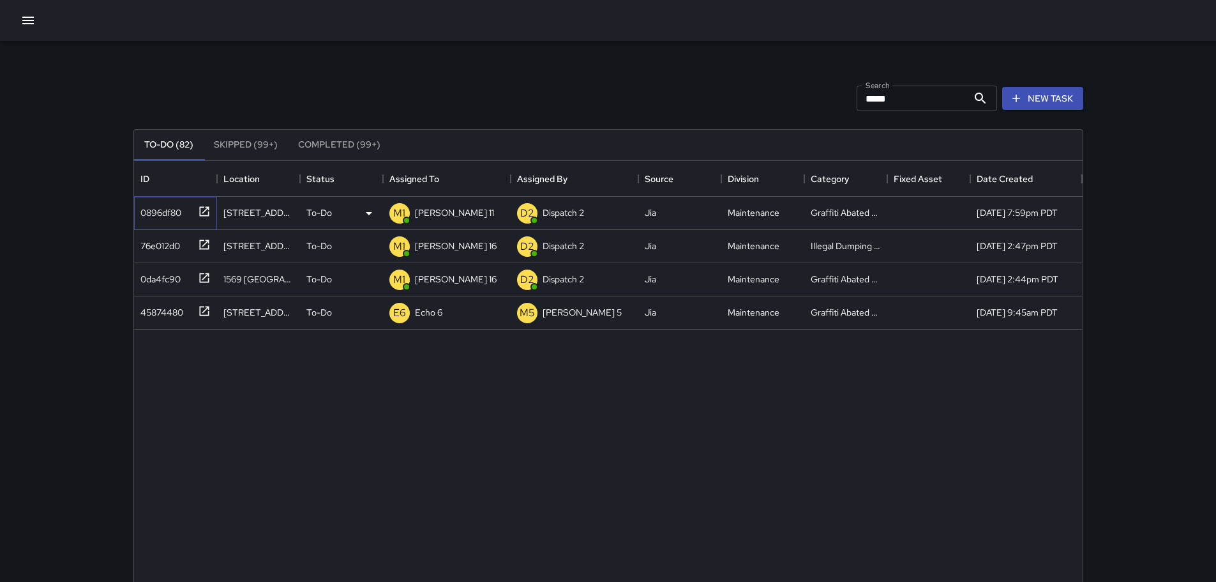
click at [208, 211] on icon at bounding box center [204, 211] width 13 height 13
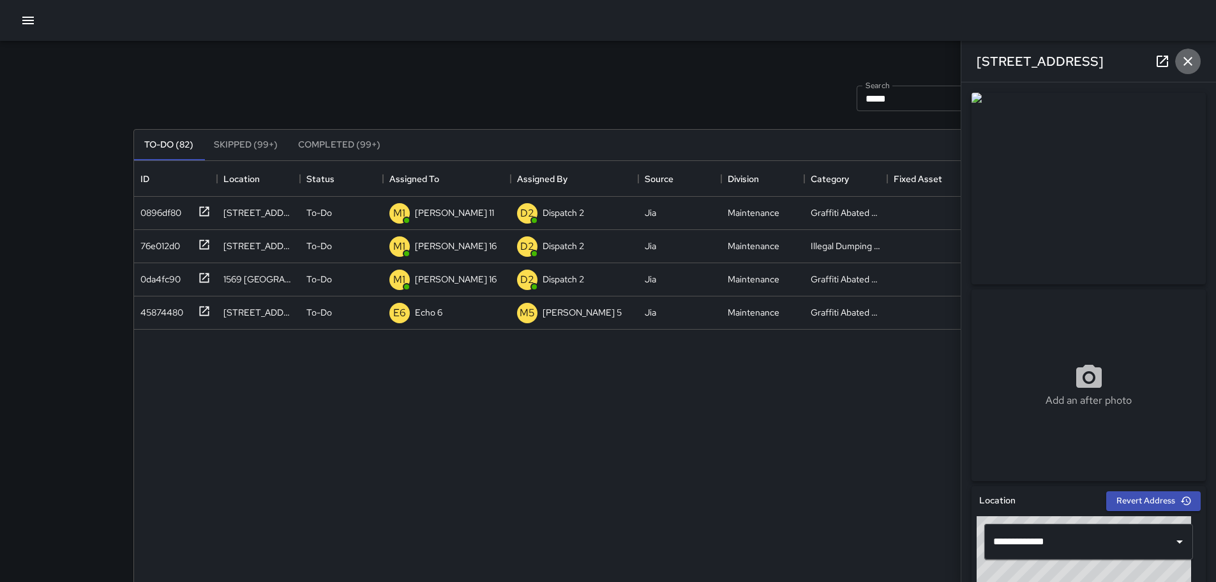
click at [1192, 59] on icon "button" at bounding box center [1188, 61] width 9 height 9
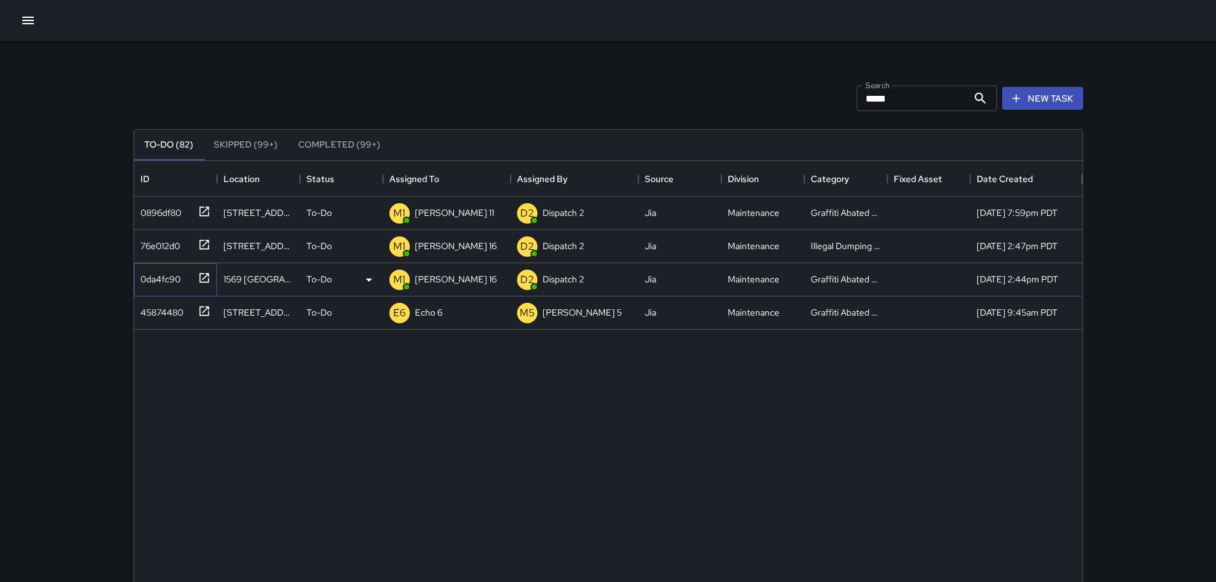
click at [205, 277] on icon at bounding box center [204, 278] width 10 height 10
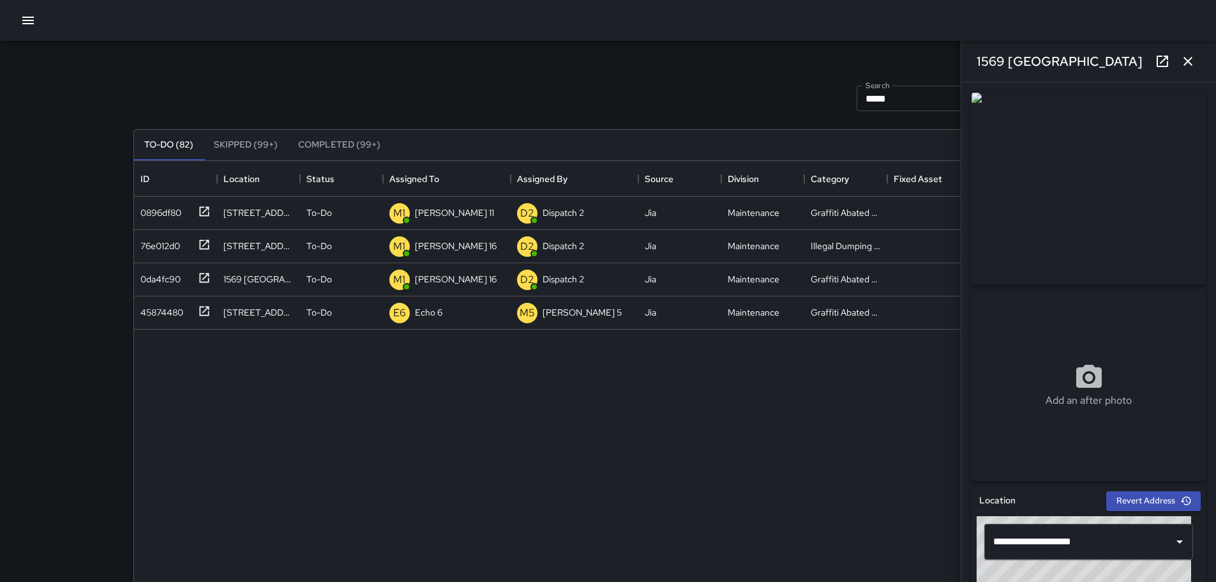
click at [1192, 59] on icon "button" at bounding box center [1188, 61] width 15 height 15
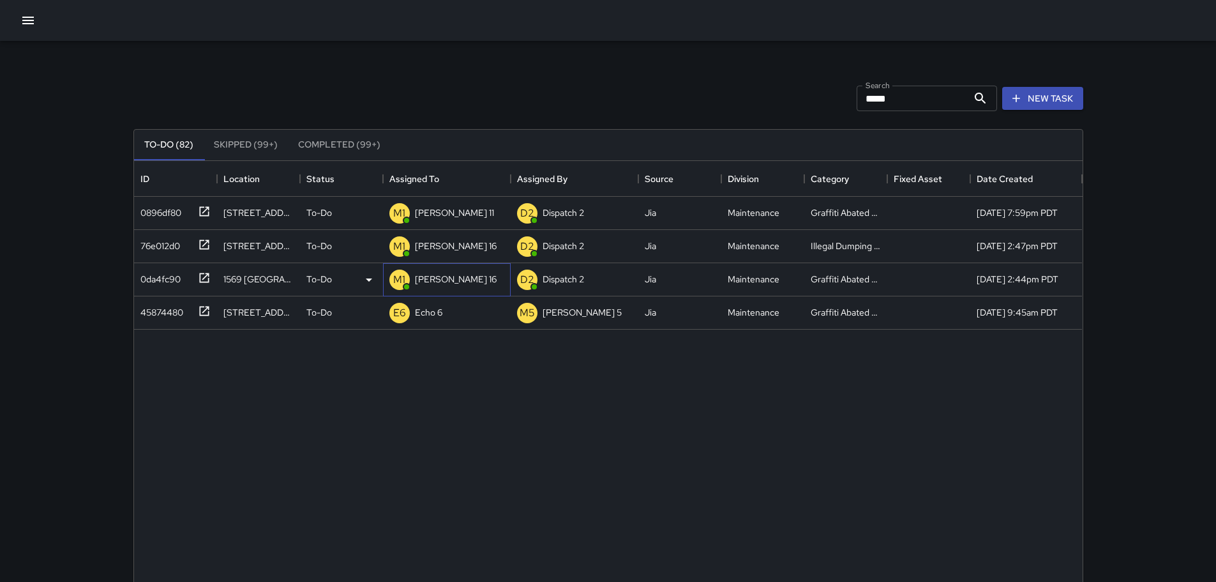
click at [427, 285] on p "[PERSON_NAME] 16" at bounding box center [456, 279] width 82 height 13
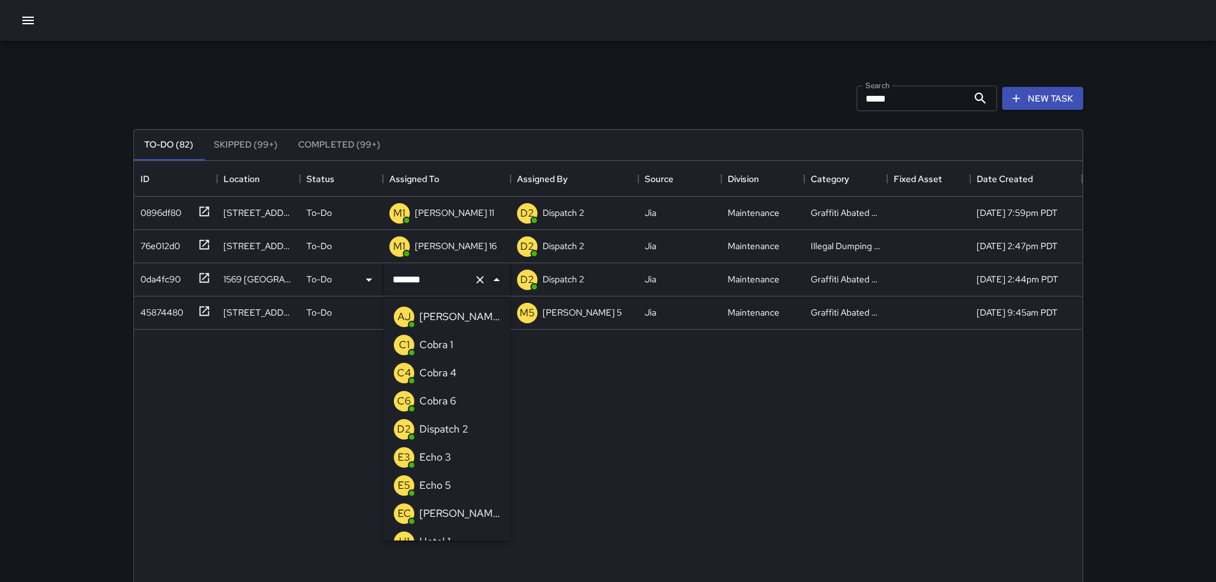
scroll to position [240, 0]
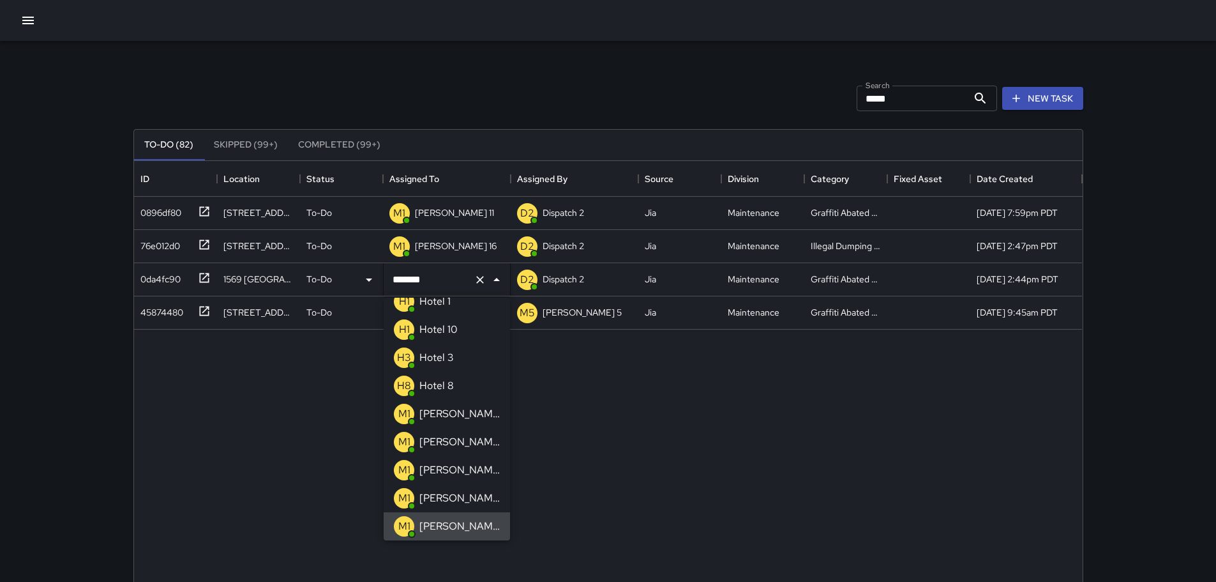
click at [481, 278] on icon "Clear" at bounding box center [480, 280] width 8 height 8
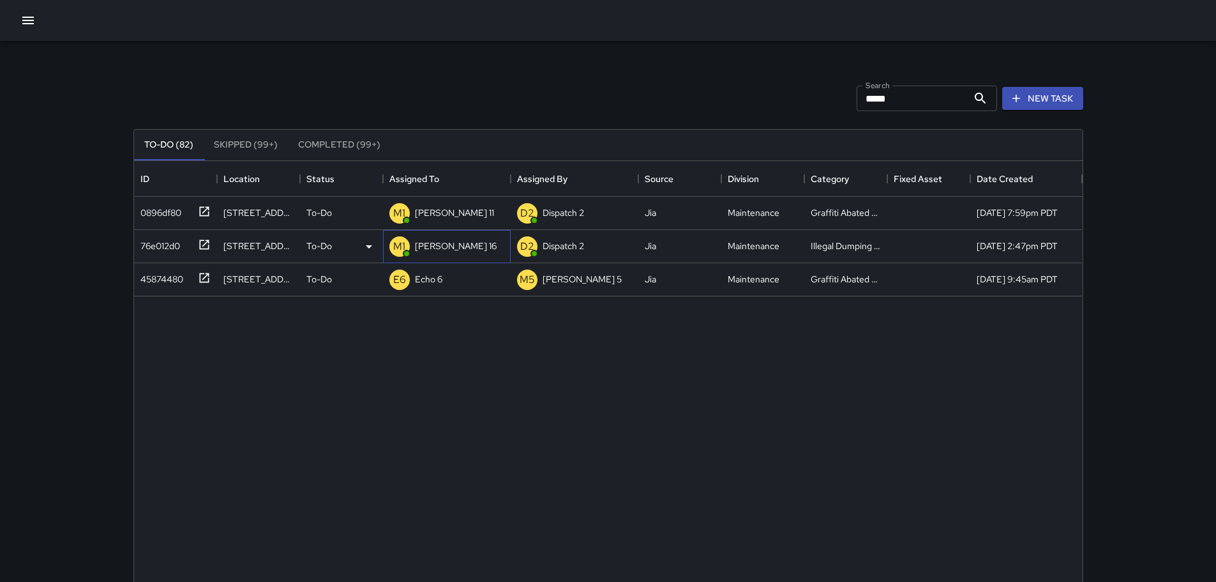
click at [423, 243] on p "[PERSON_NAME] 16" at bounding box center [456, 245] width 82 height 13
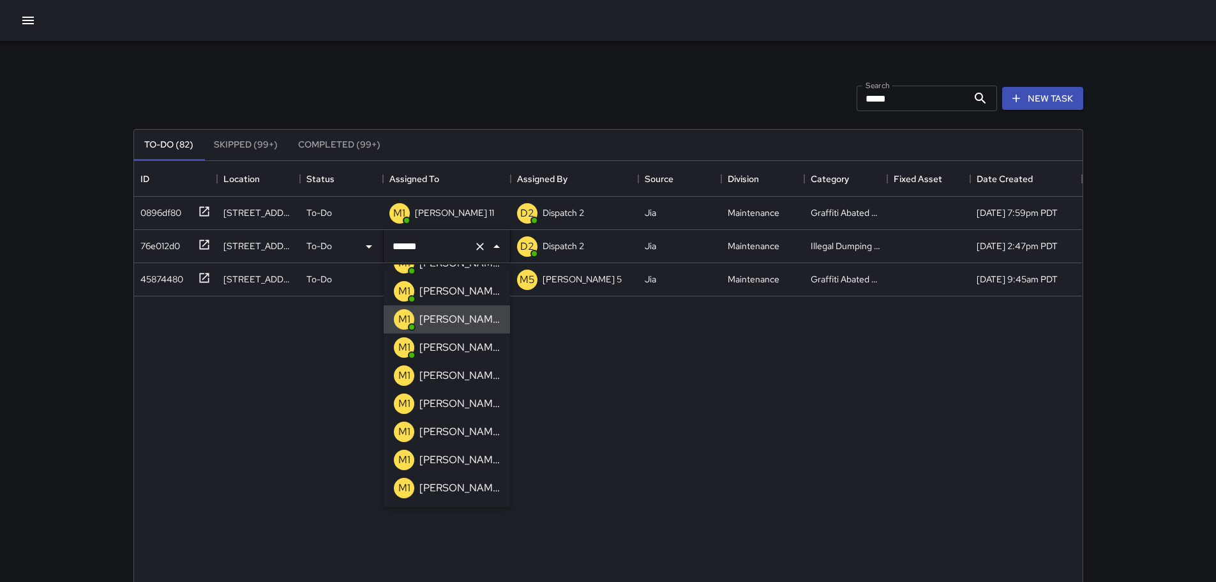
scroll to position [0, 0]
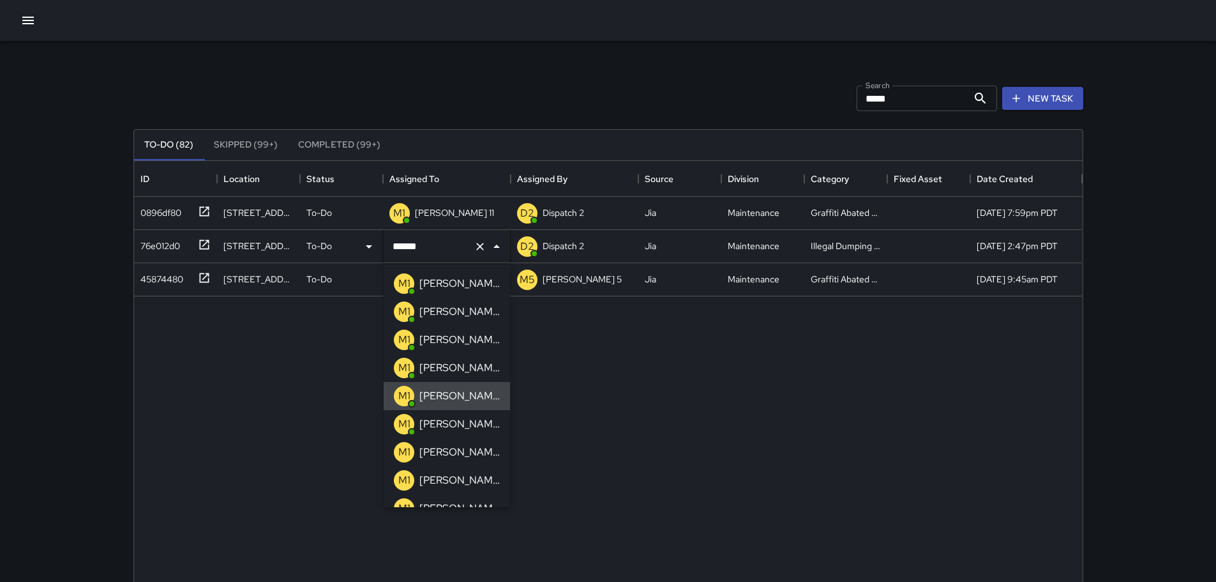
type input "*******"
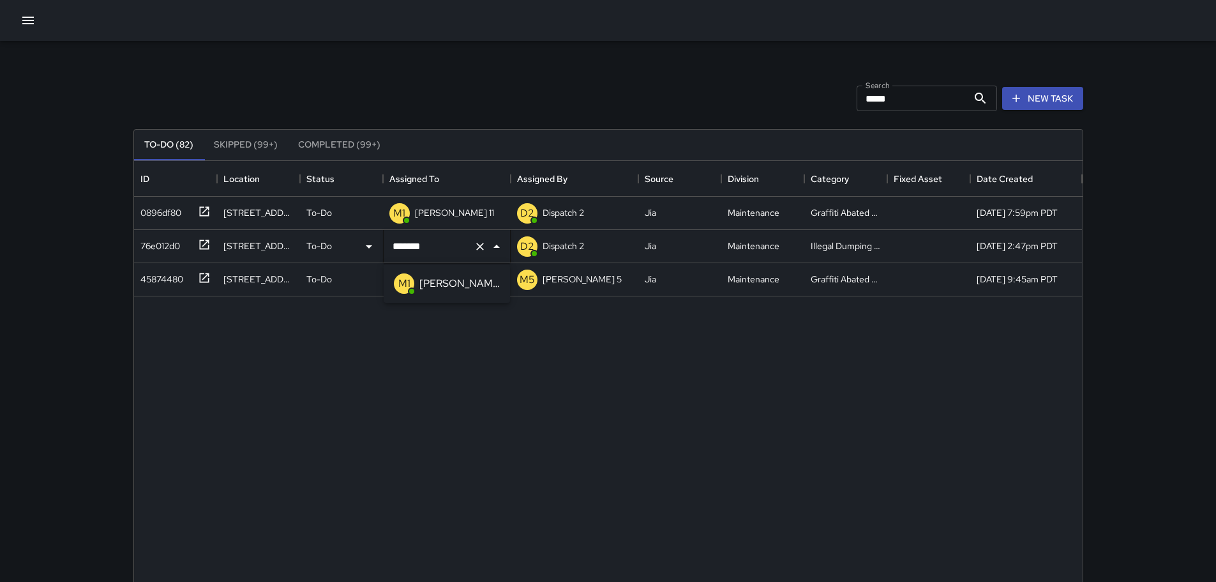
click at [412, 289] on span at bounding box center [411, 291] width 5 height 5
click at [250, 153] on button "Skipped (99+)" at bounding box center [246, 145] width 84 height 31
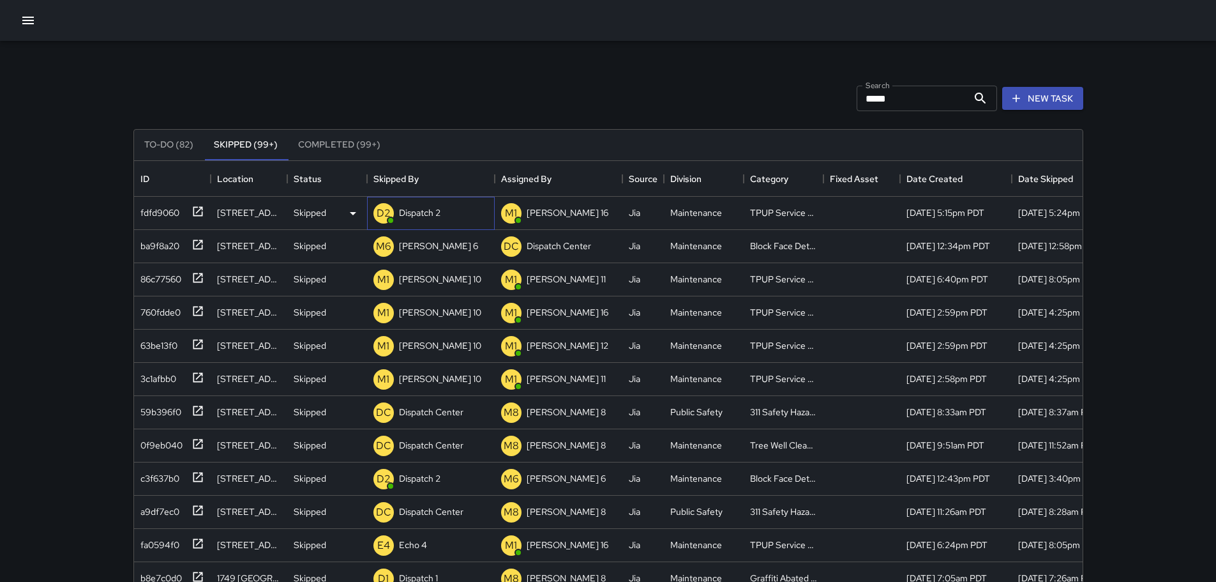
click at [409, 211] on p "Dispatch 2" at bounding box center [420, 212] width 42 height 13
click at [552, 216] on p "[PERSON_NAME] 16" at bounding box center [568, 212] width 82 height 13
click at [312, 181] on div "Status" at bounding box center [308, 179] width 28 height 36
click at [390, 183] on div "Skipped By" at bounding box center [396, 179] width 45 height 36
click at [308, 209] on p "Skipped" at bounding box center [310, 212] width 33 height 13
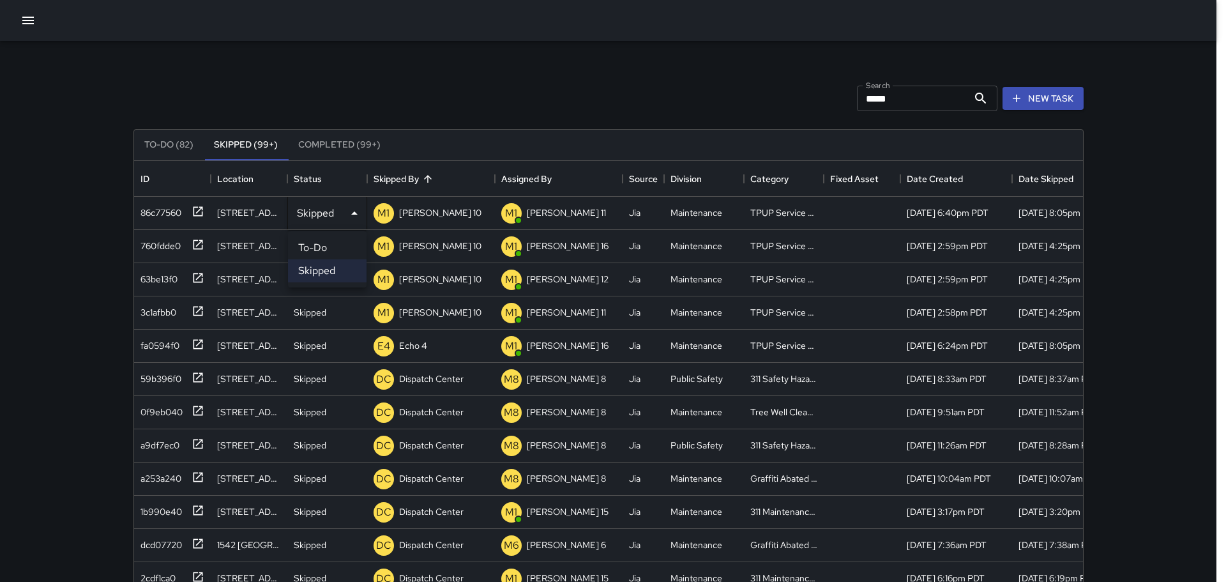
click at [315, 240] on li "To-Do" at bounding box center [327, 247] width 79 height 23
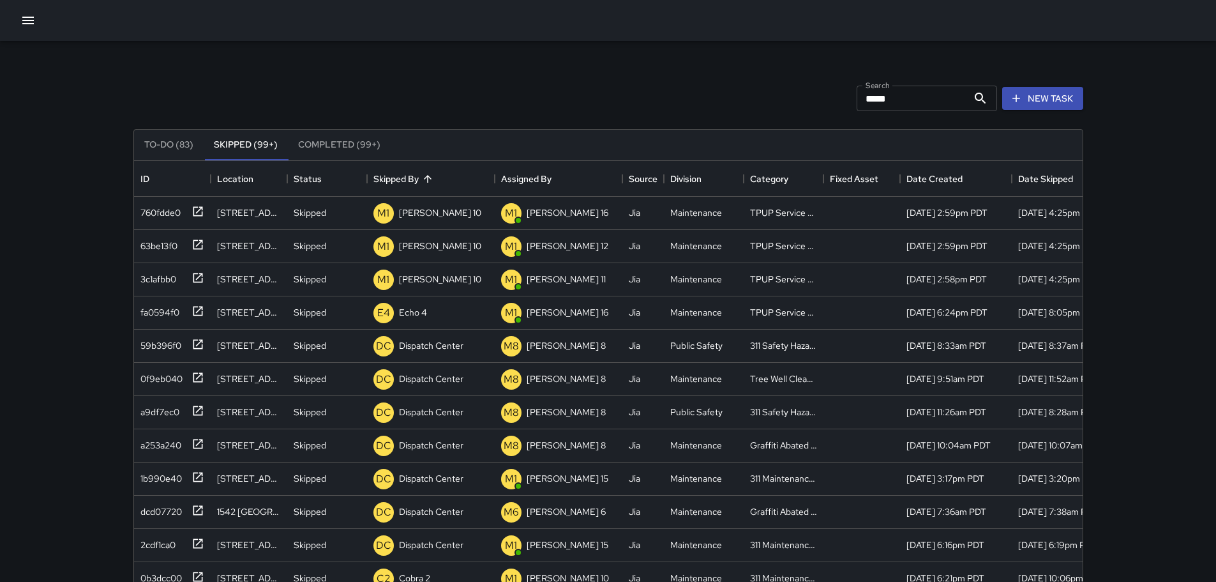
click at [170, 149] on button "To-Do (83)" at bounding box center [169, 145] width 70 height 31
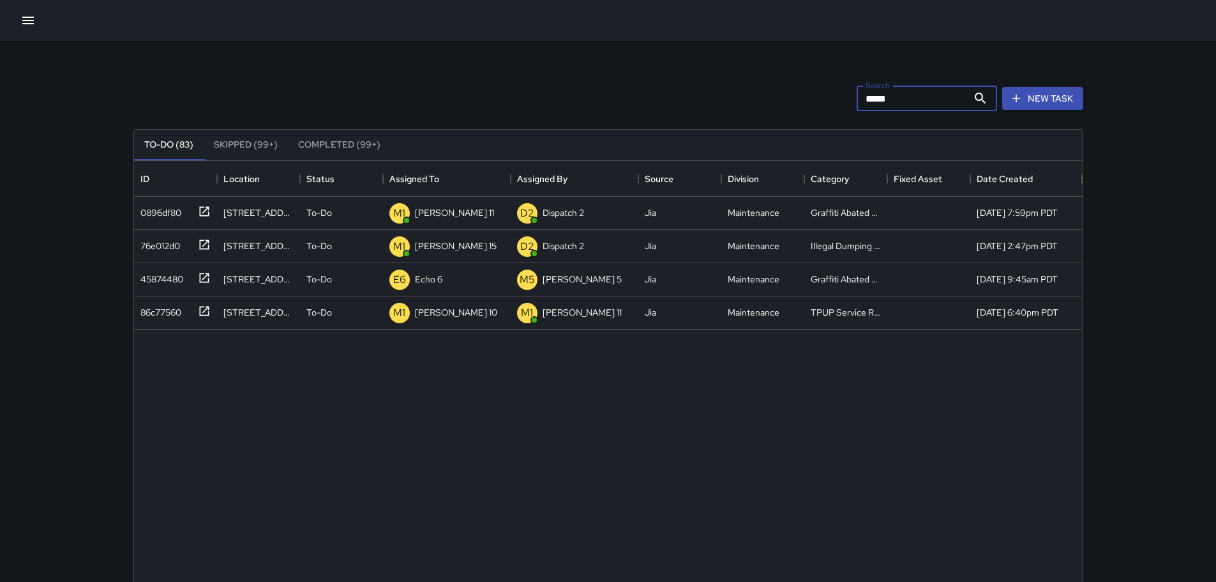
click at [907, 106] on input "****" at bounding box center [912, 99] width 111 height 26
type input "*"
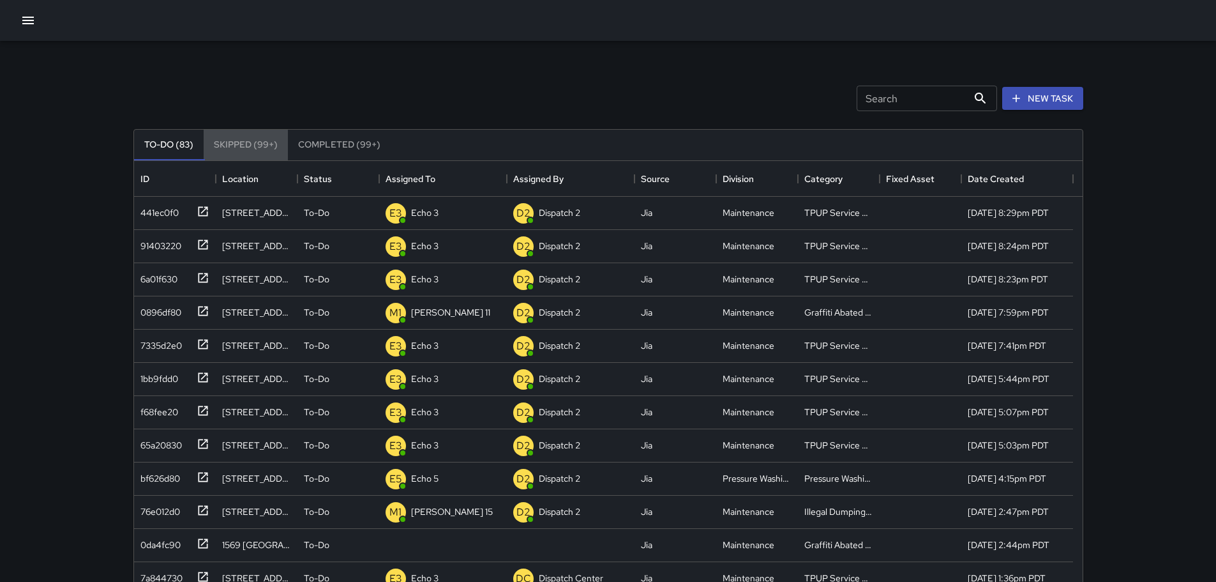
click at [239, 149] on button "Skipped (99+)" at bounding box center [246, 145] width 84 height 31
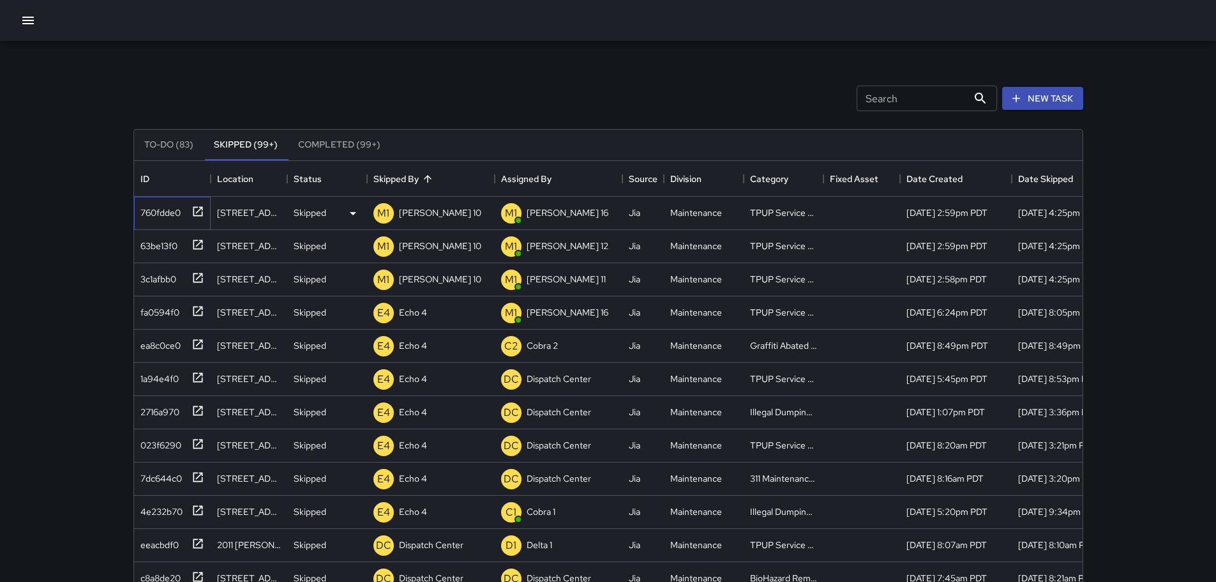
click at [199, 211] on icon at bounding box center [198, 211] width 13 height 13
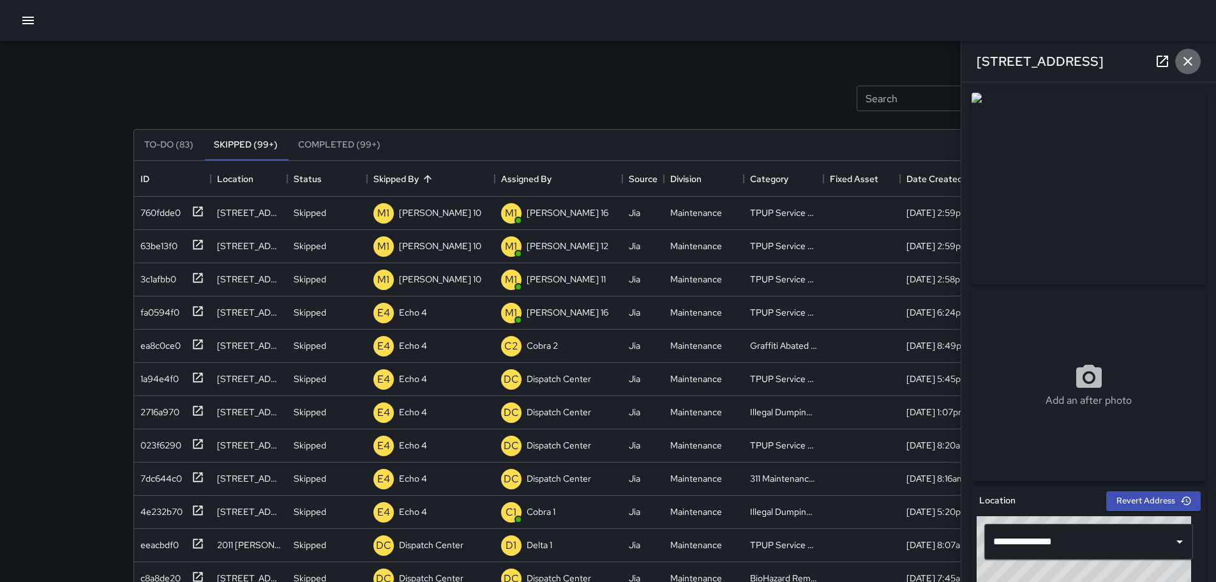
click at [1193, 61] on icon "button" at bounding box center [1188, 61] width 15 height 15
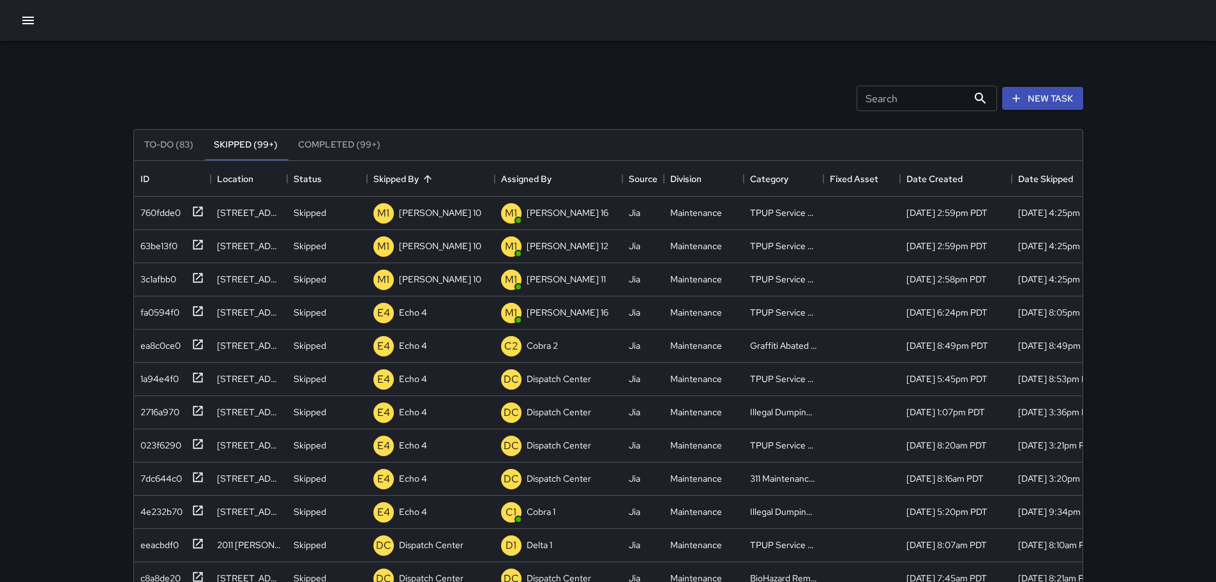
click at [187, 143] on button "To-Do (83)" at bounding box center [169, 145] width 70 height 31
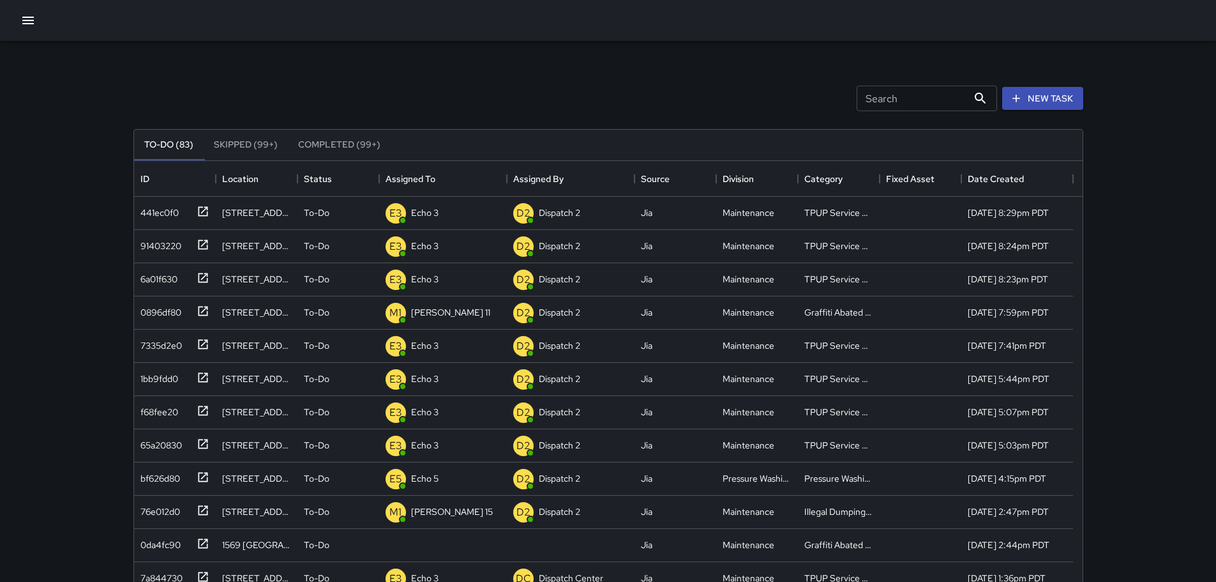
click at [921, 104] on input "Search" at bounding box center [912, 99] width 111 height 26
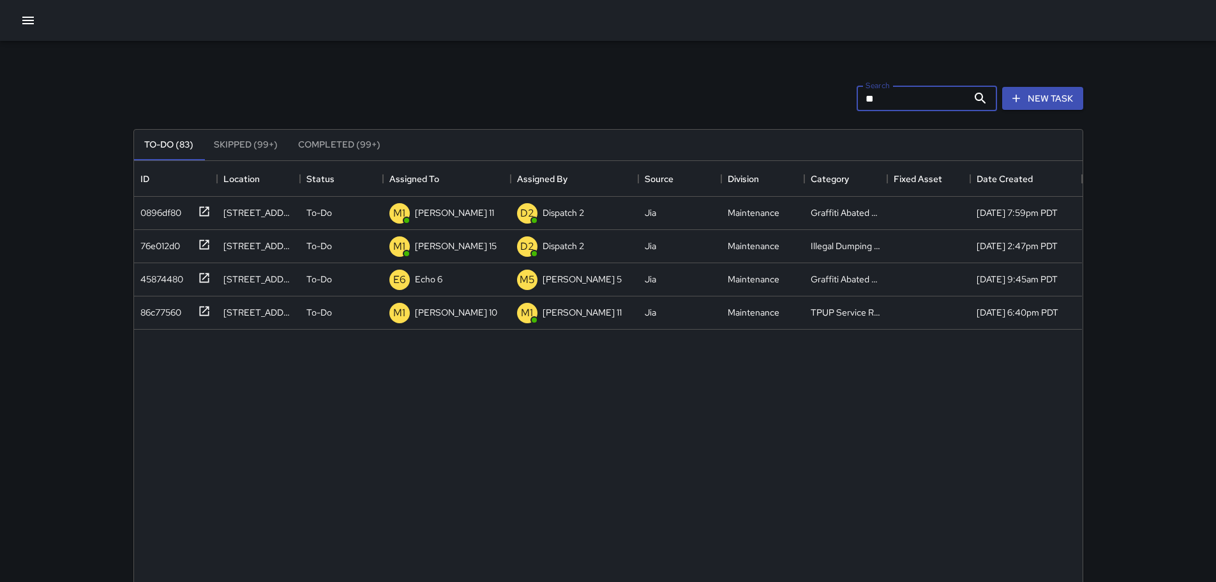
type input "*"
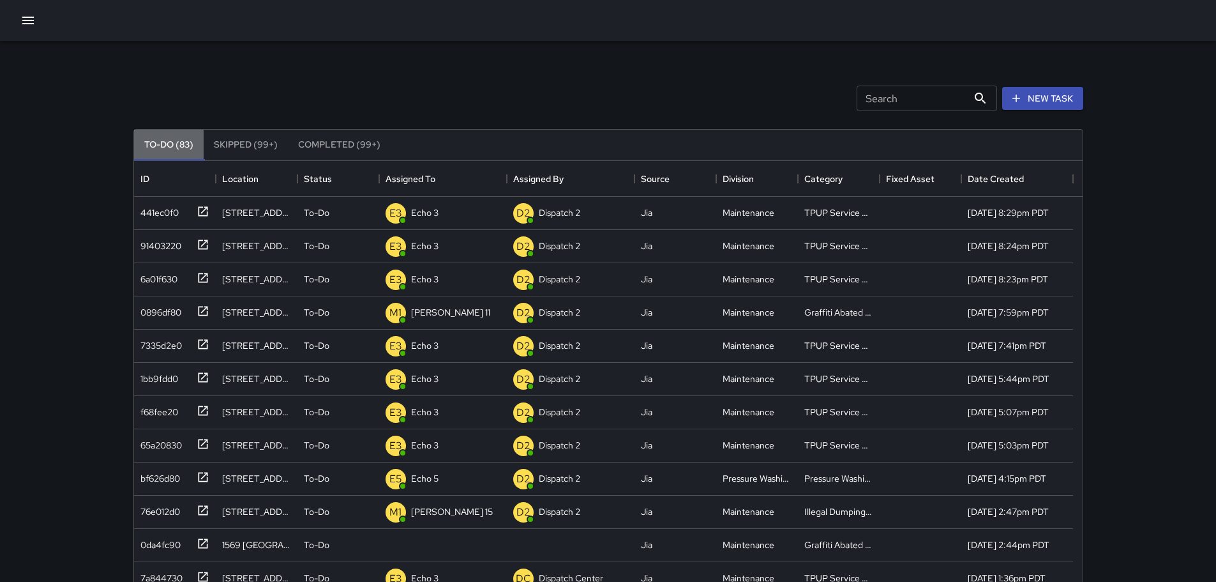
click at [170, 142] on button "To-Do (83)" at bounding box center [169, 145] width 70 height 31
click at [202, 211] on icon at bounding box center [203, 211] width 10 height 10
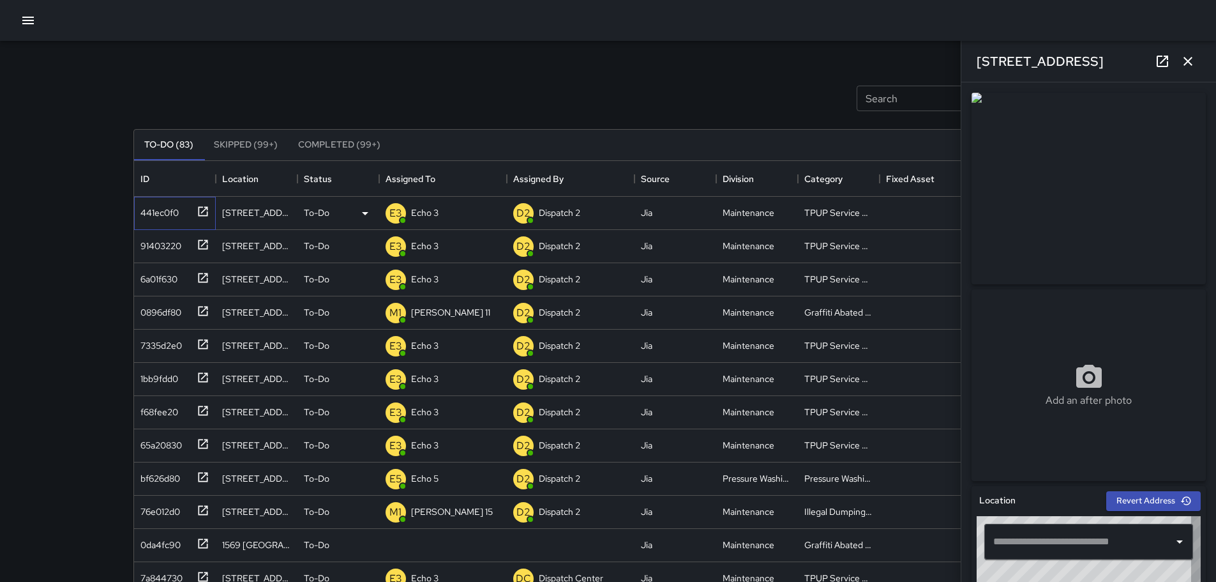
type input "**********"
click at [1190, 56] on icon "button" at bounding box center [1188, 61] width 15 height 15
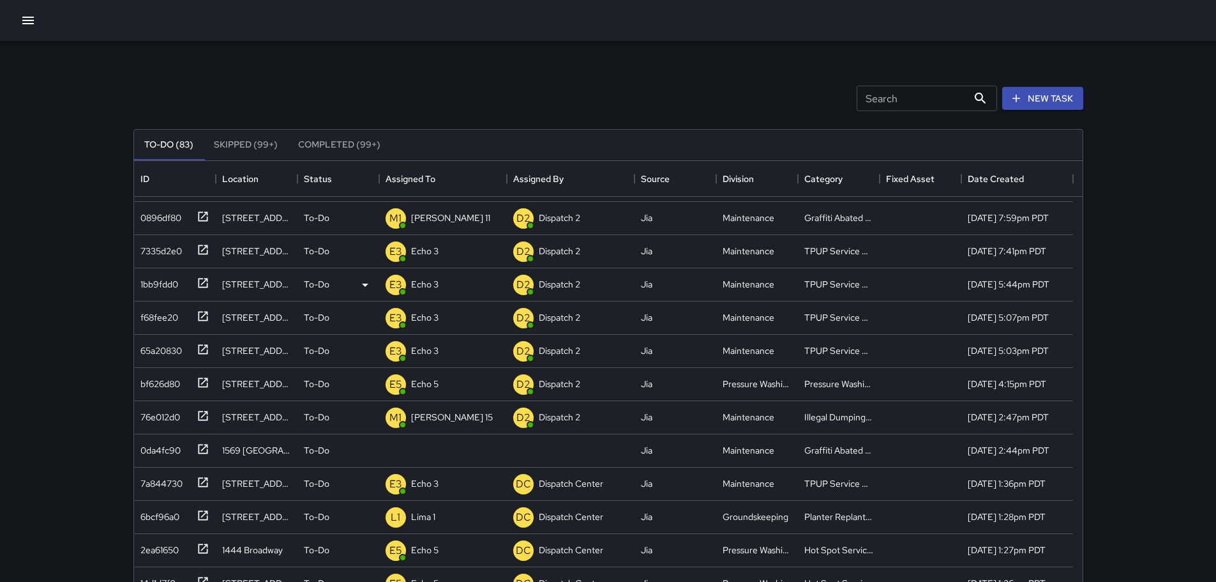
scroll to position [128, 0]
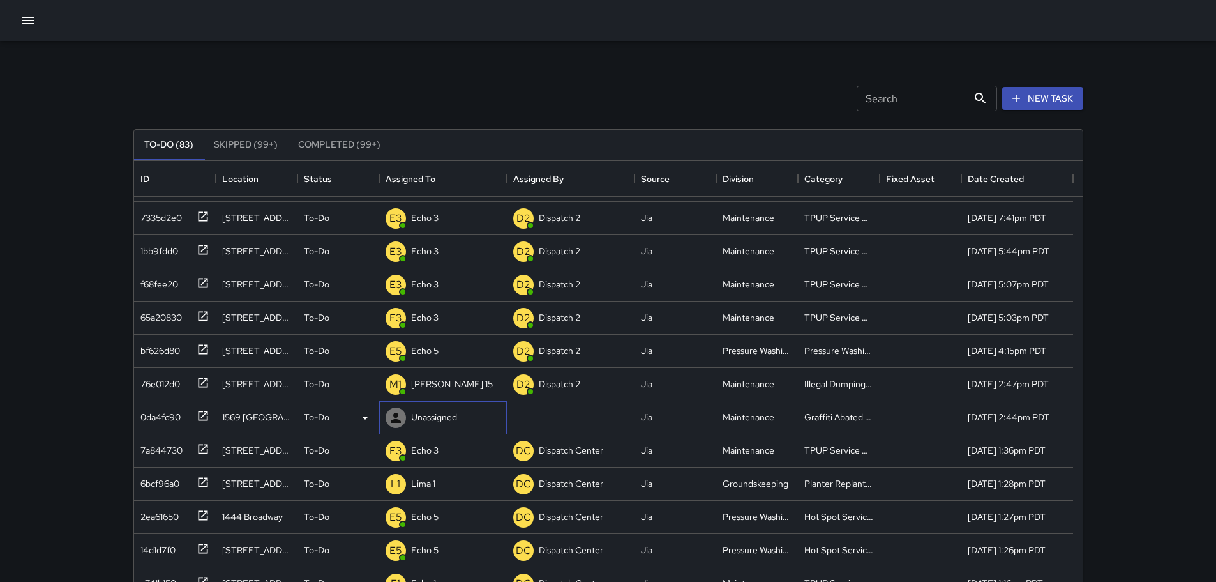
click at [436, 418] on p "Unassigned" at bounding box center [434, 417] width 46 height 13
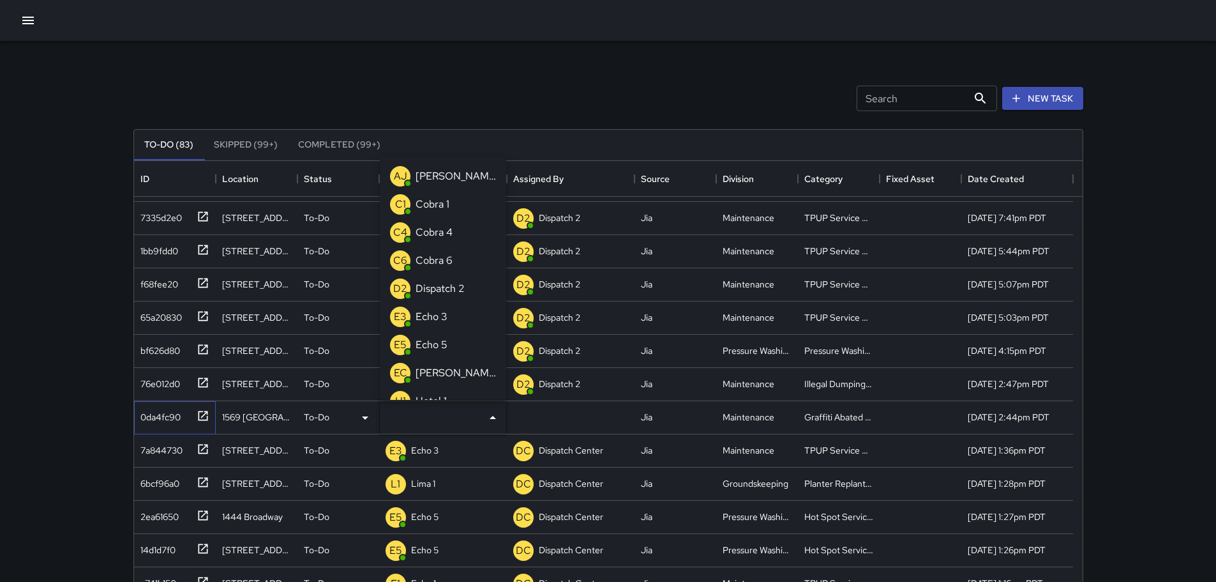
click at [201, 414] on icon at bounding box center [203, 415] width 13 height 13
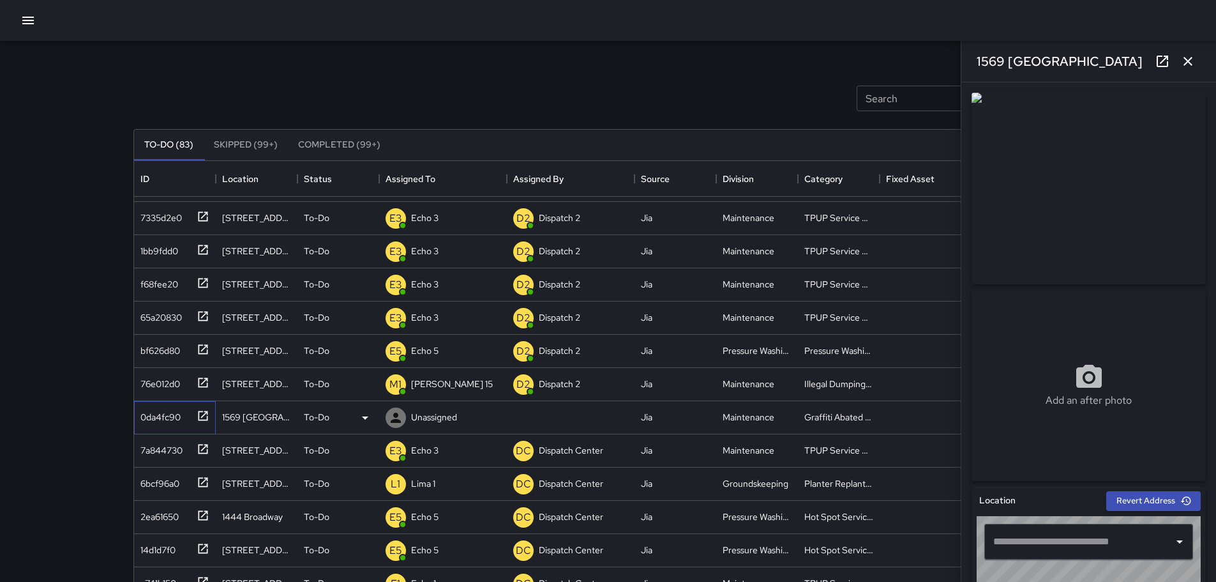
type input "**********"
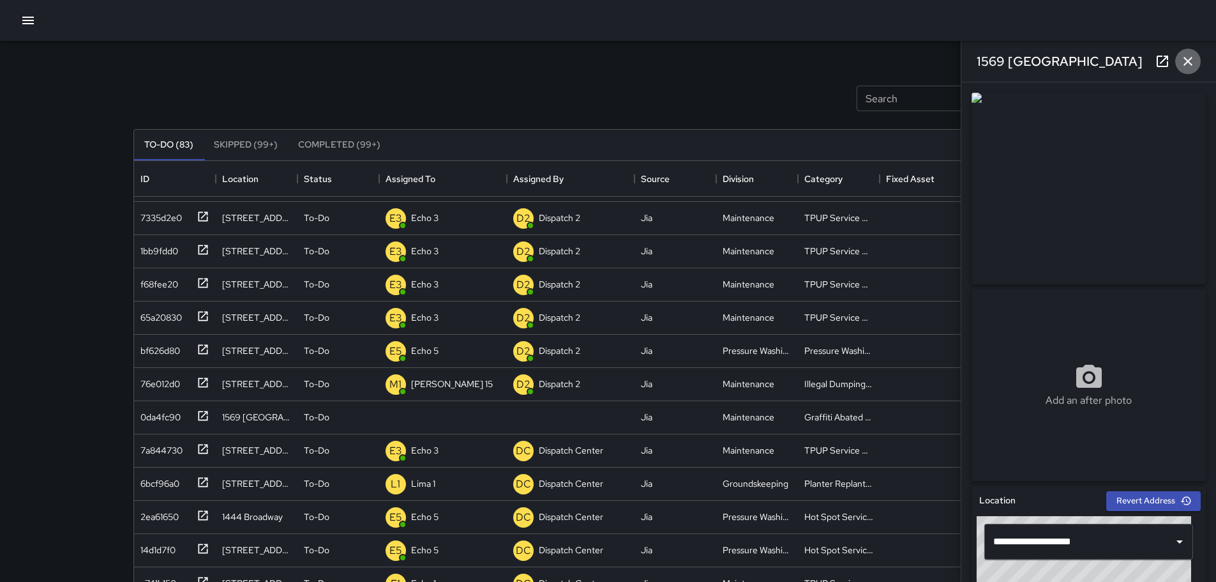
drag, startPoint x: 1185, startPoint y: 64, endPoint x: 908, endPoint y: 219, distance: 317.6
click at [1185, 64] on icon "button" at bounding box center [1188, 61] width 9 height 9
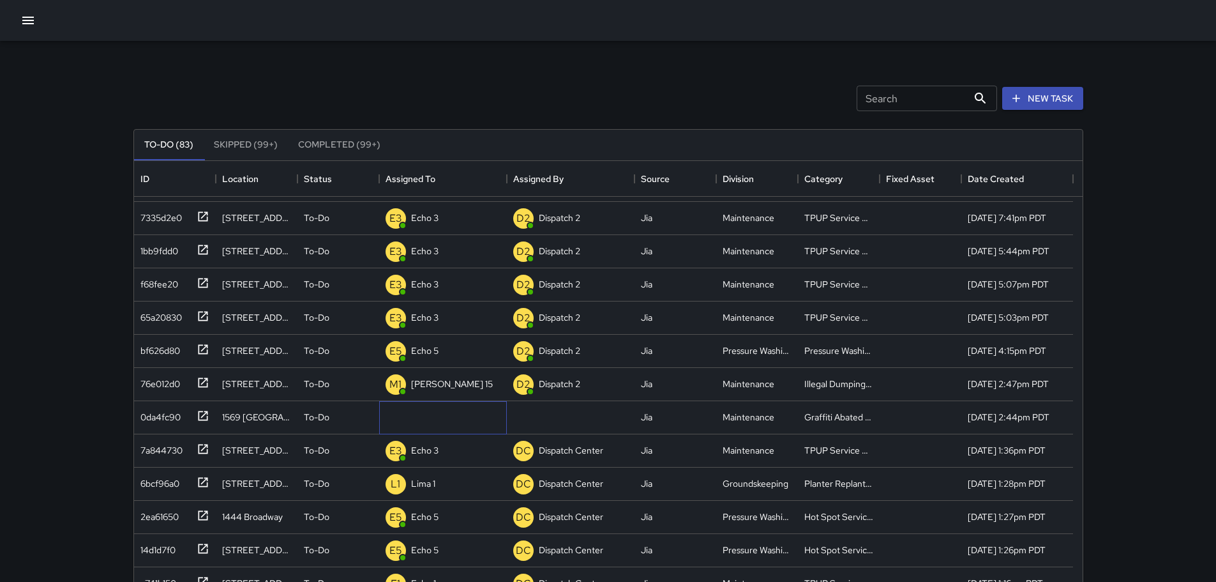
click at [0, 0] on p "Unassigned" at bounding box center [0, 0] width 0 height 0
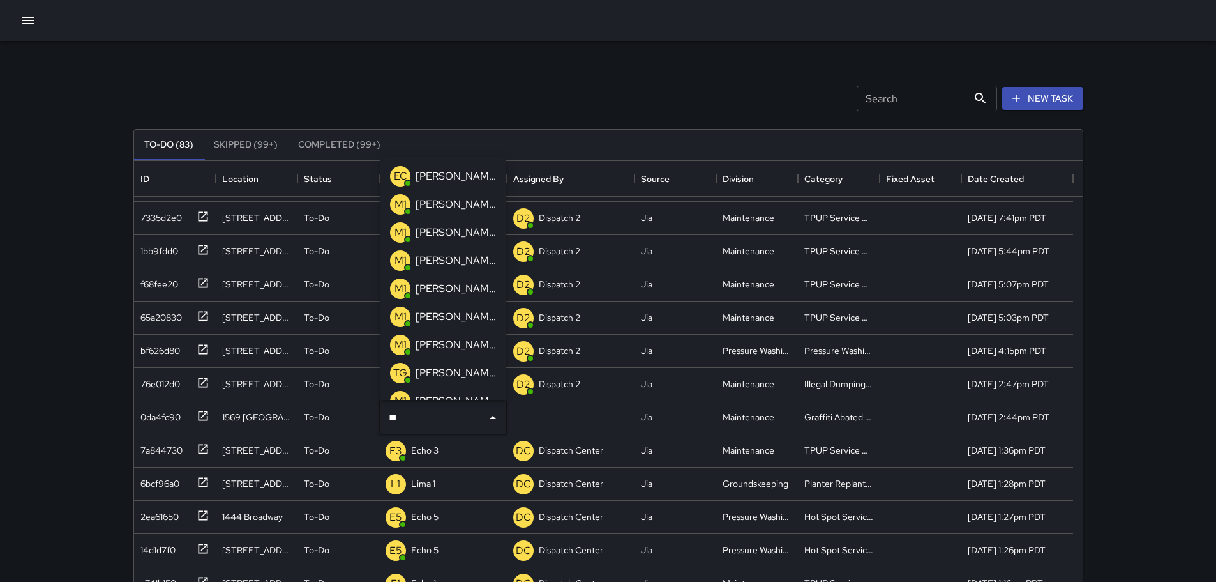
type input "***"
click at [418, 261] on p "Mike 15" at bounding box center [456, 260] width 80 height 15
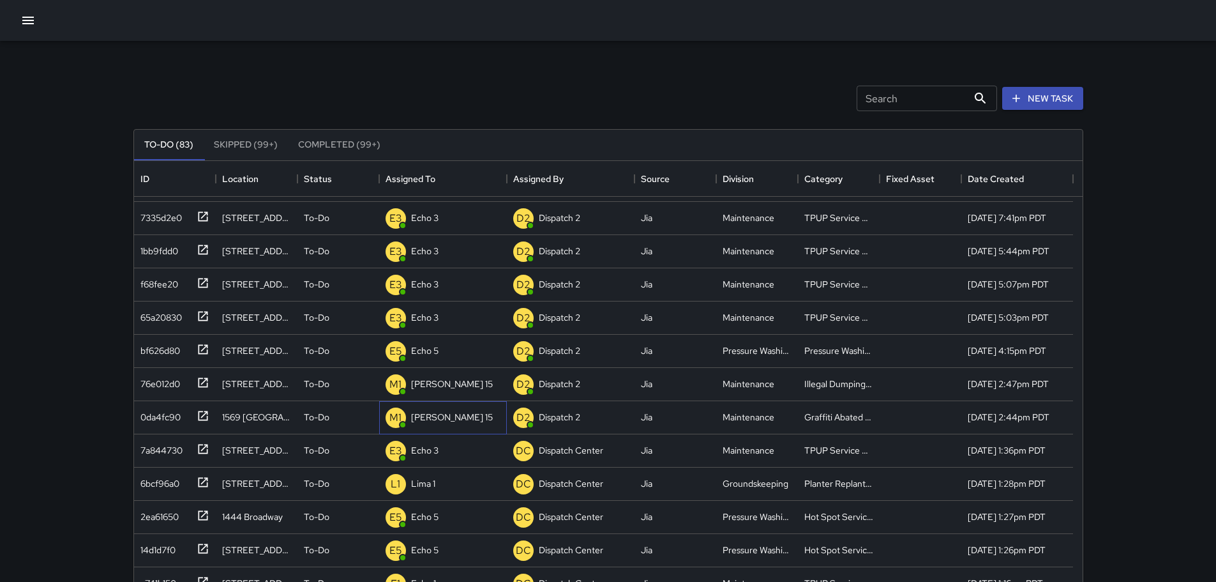
scroll to position [0, 0]
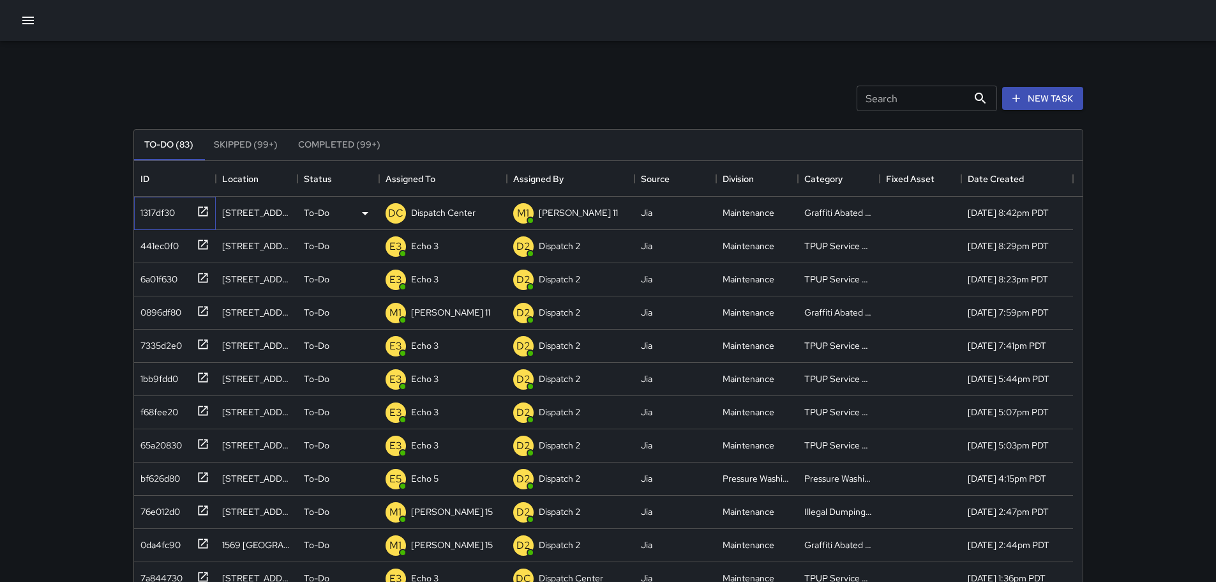
click at [202, 219] on div at bounding box center [201, 210] width 18 height 21
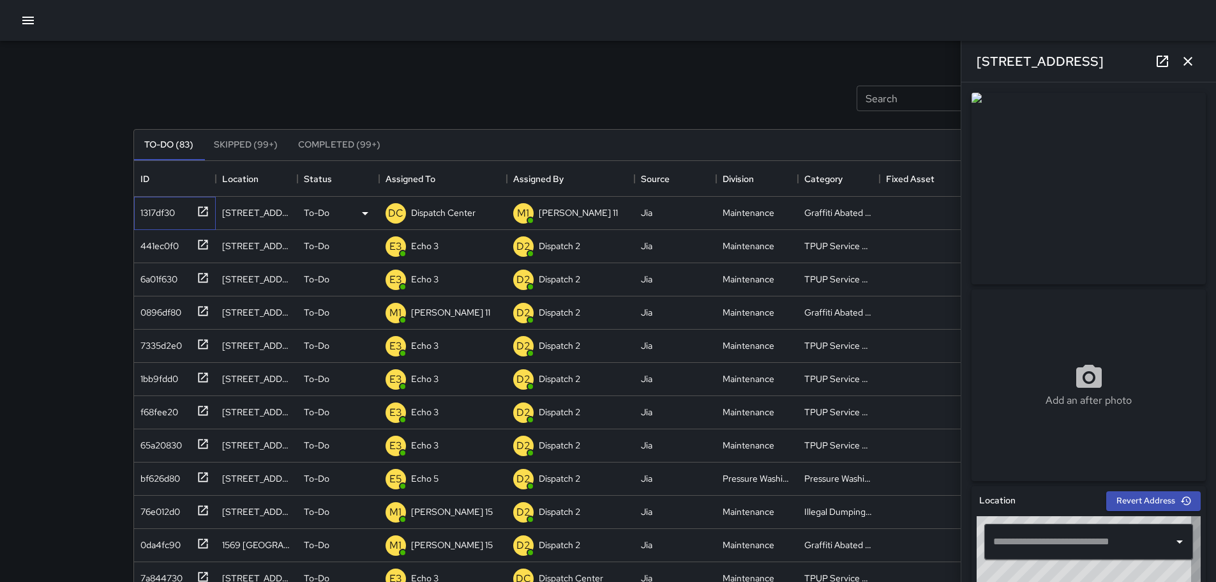
type input "**********"
click at [1195, 64] on icon "button" at bounding box center [1188, 61] width 15 height 15
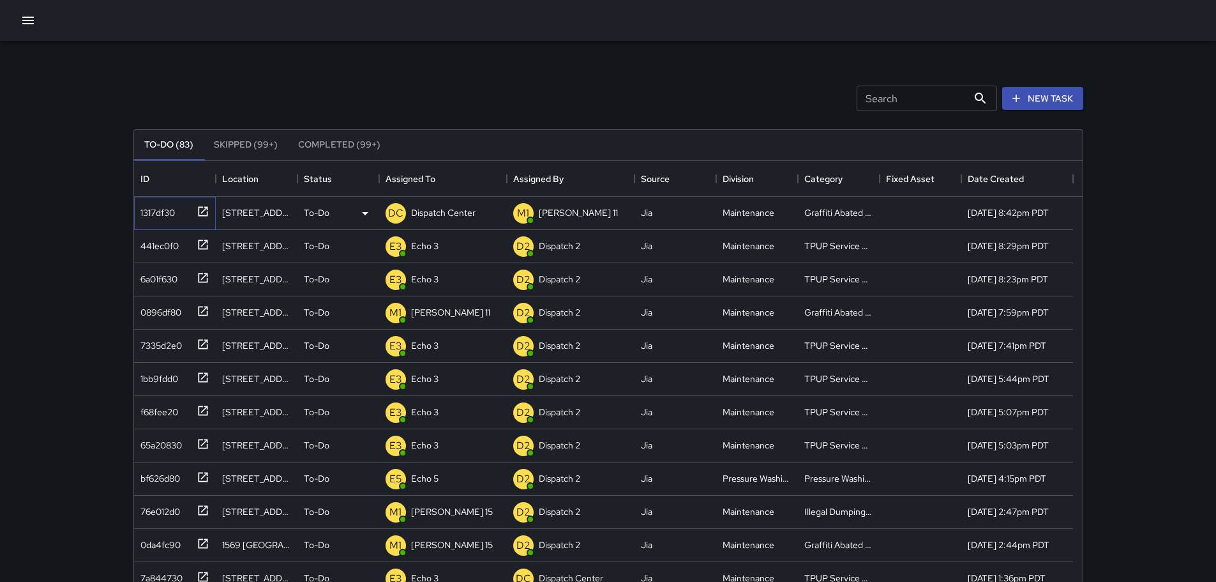
click at [205, 212] on icon at bounding box center [203, 211] width 13 height 13
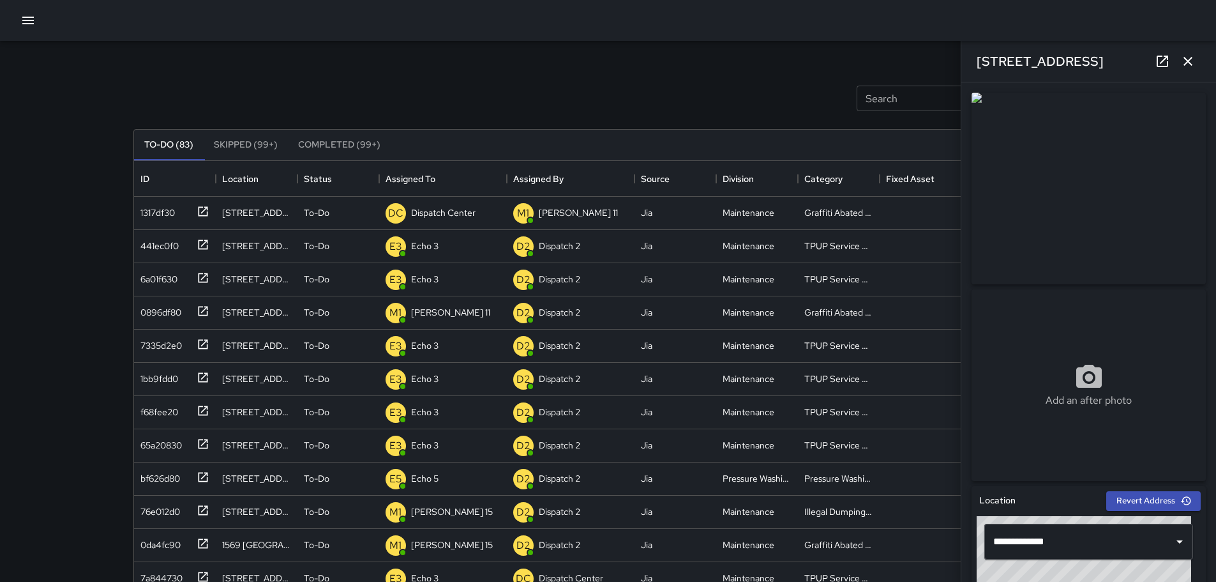
click at [1195, 60] on icon "button" at bounding box center [1188, 61] width 15 height 15
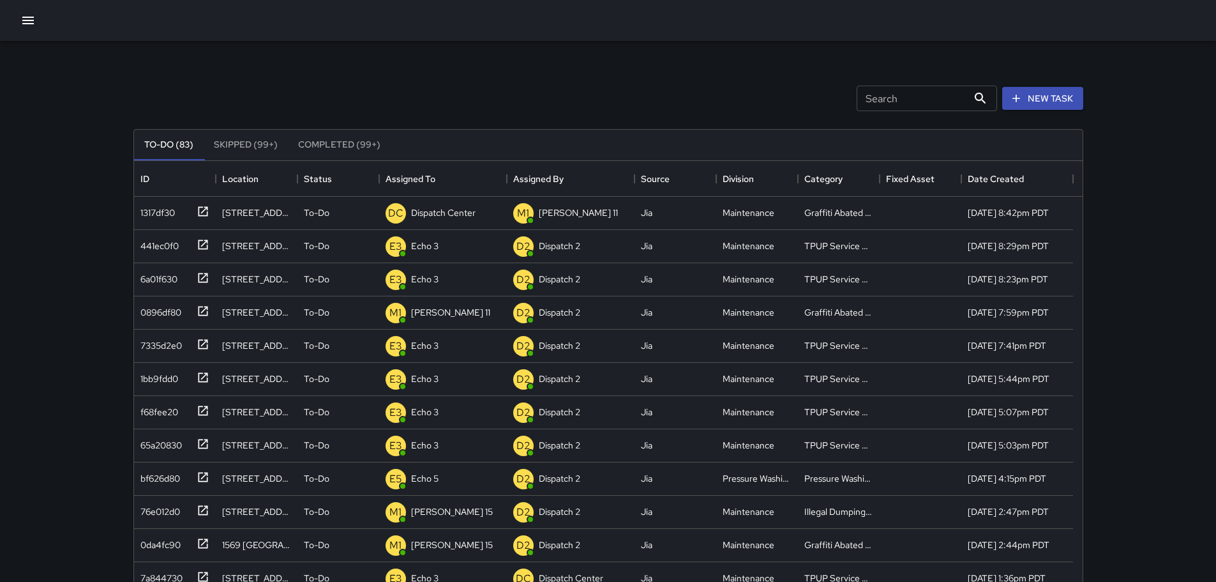
click at [1162, 131] on div "Search Search New Task To-Do (83) Skipped (99+) Completed (99+) ID Location Sta…" at bounding box center [608, 377] width 1216 height 754
click at [1153, 123] on div "Search Search New Task To-Do (83) Skipped (99+) Completed (99+) ID Location Sta…" at bounding box center [608, 377] width 1216 height 754
click at [438, 211] on p "Dispatch Center" at bounding box center [443, 212] width 64 height 13
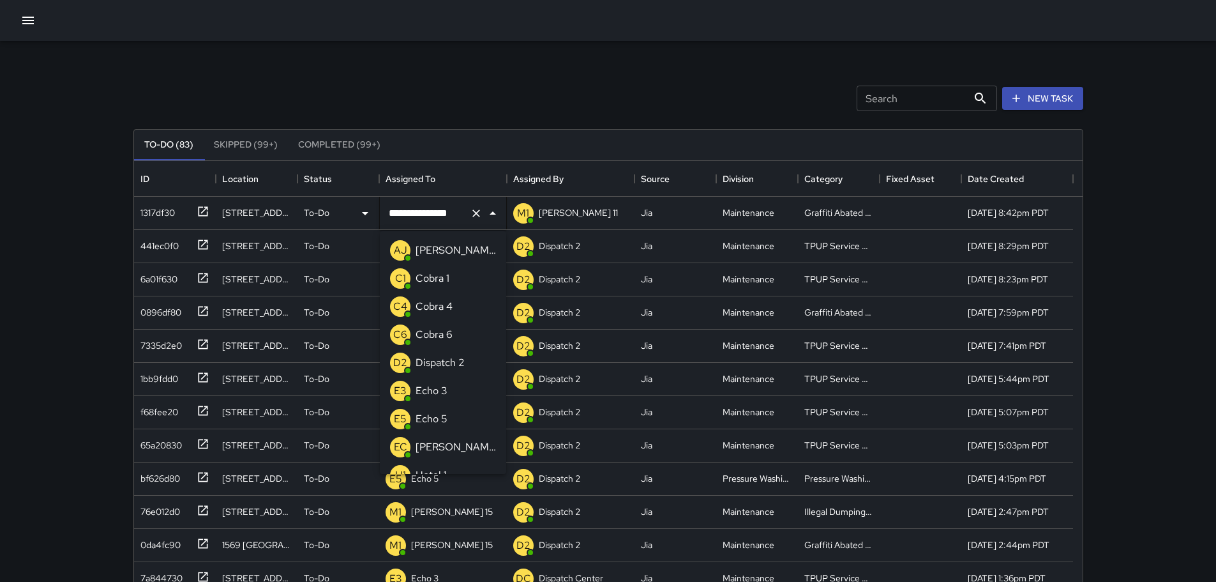
scroll to position [746, 0]
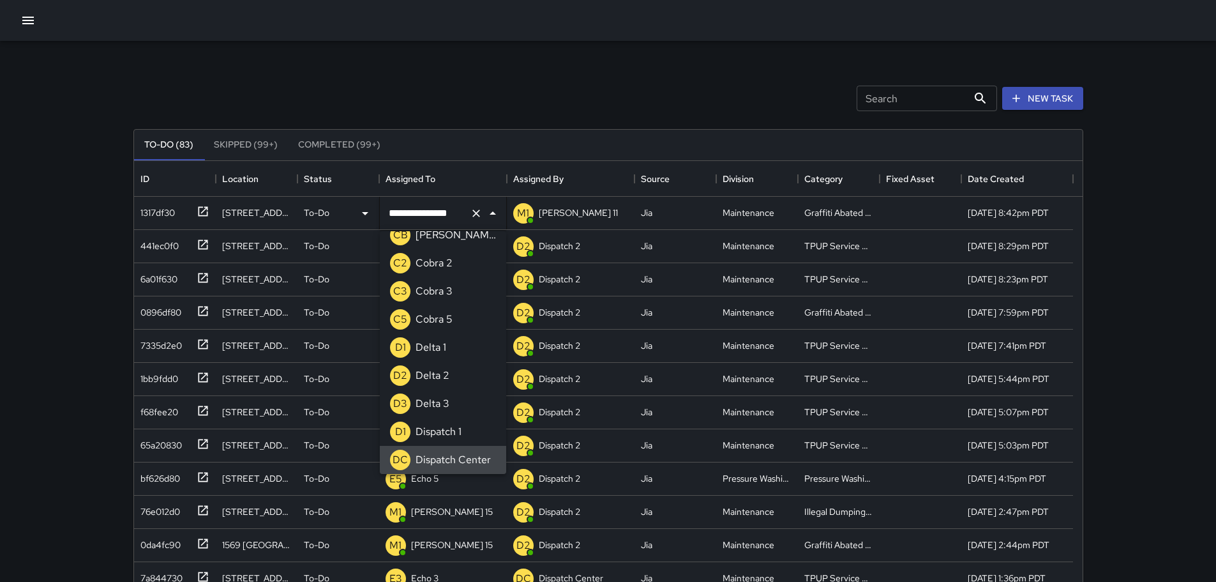
click at [471, 215] on icon "Clear" at bounding box center [476, 213] width 13 height 13
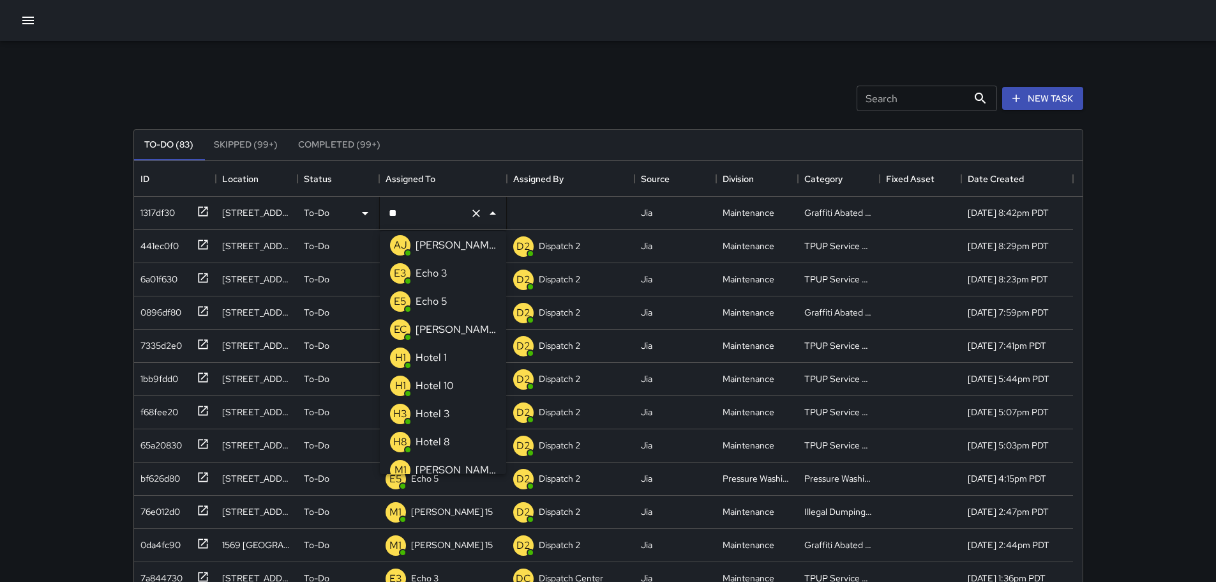
scroll to position [0, 0]
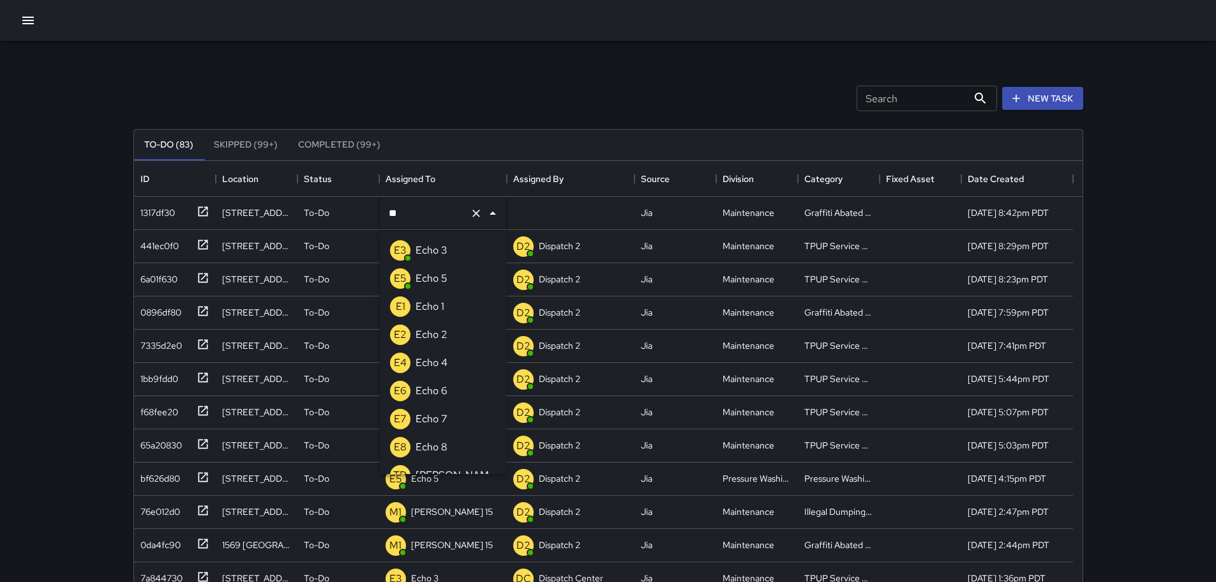
type input "***"
click at [448, 395] on div "Echo 6" at bounding box center [431, 391] width 37 height 20
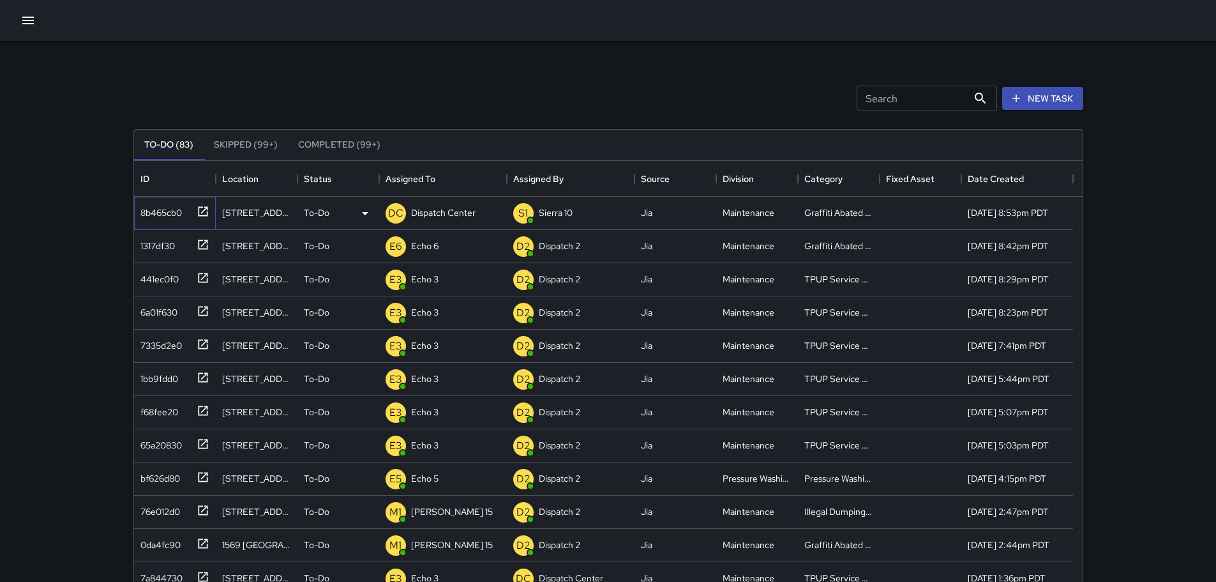
click at [199, 214] on icon at bounding box center [203, 211] width 10 height 10
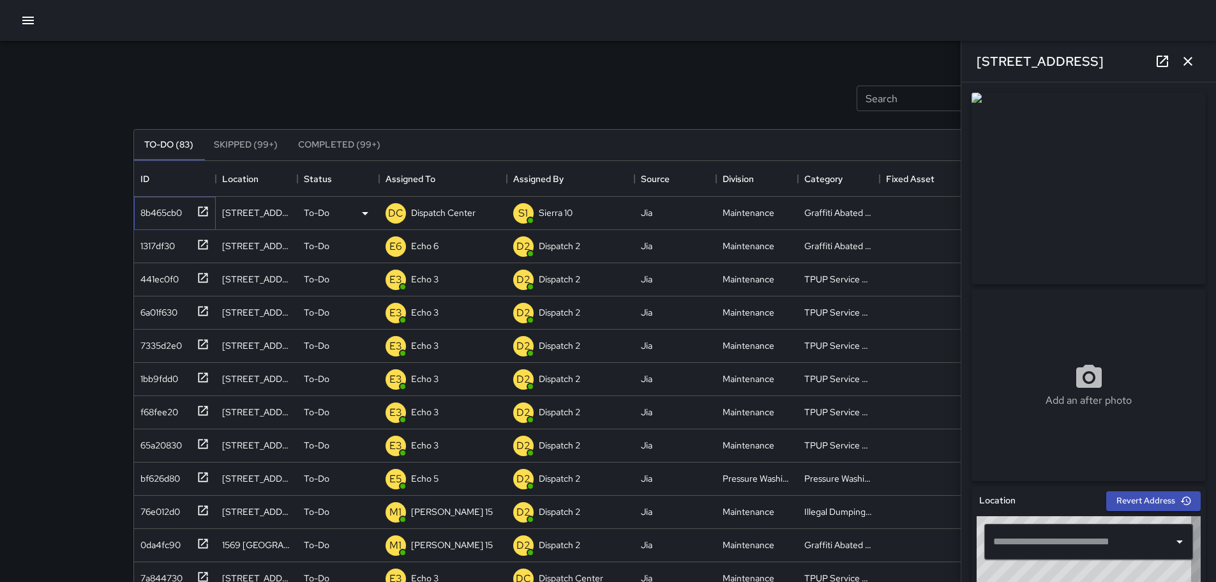
type input "**********"
click at [435, 213] on p "Dispatch Center" at bounding box center [443, 212] width 64 height 13
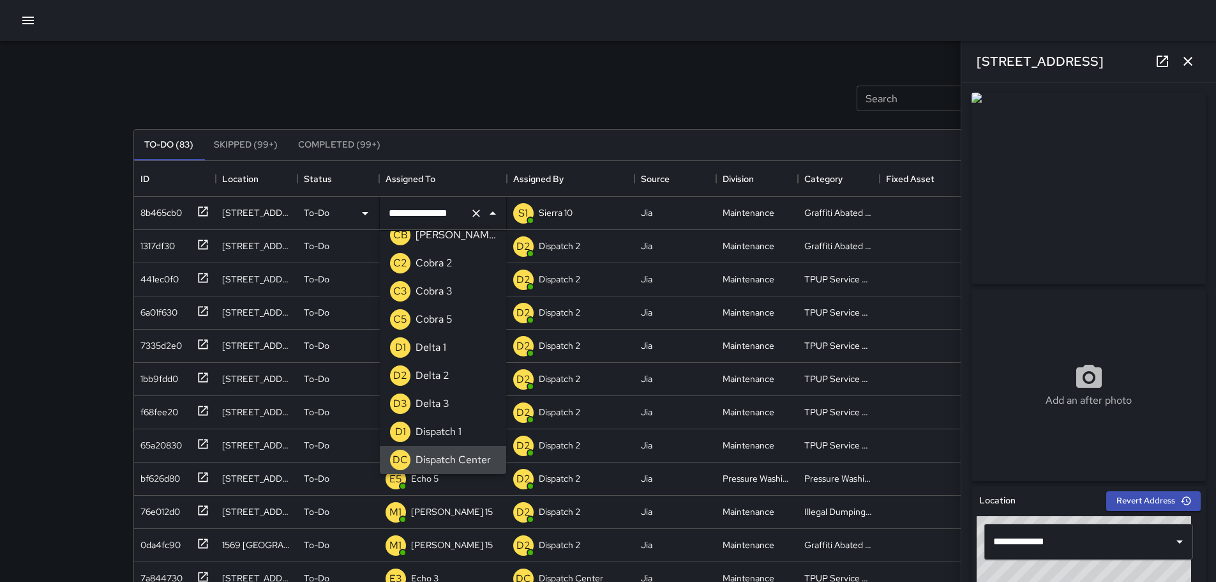
click at [475, 216] on icon "Clear" at bounding box center [476, 213] width 13 height 13
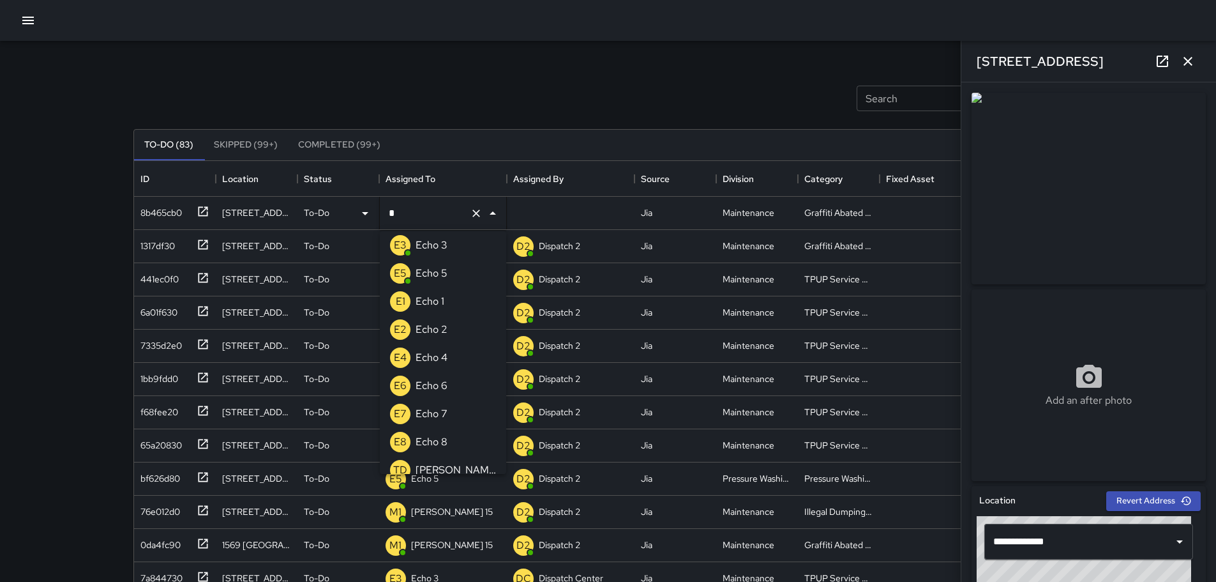
type input "**"
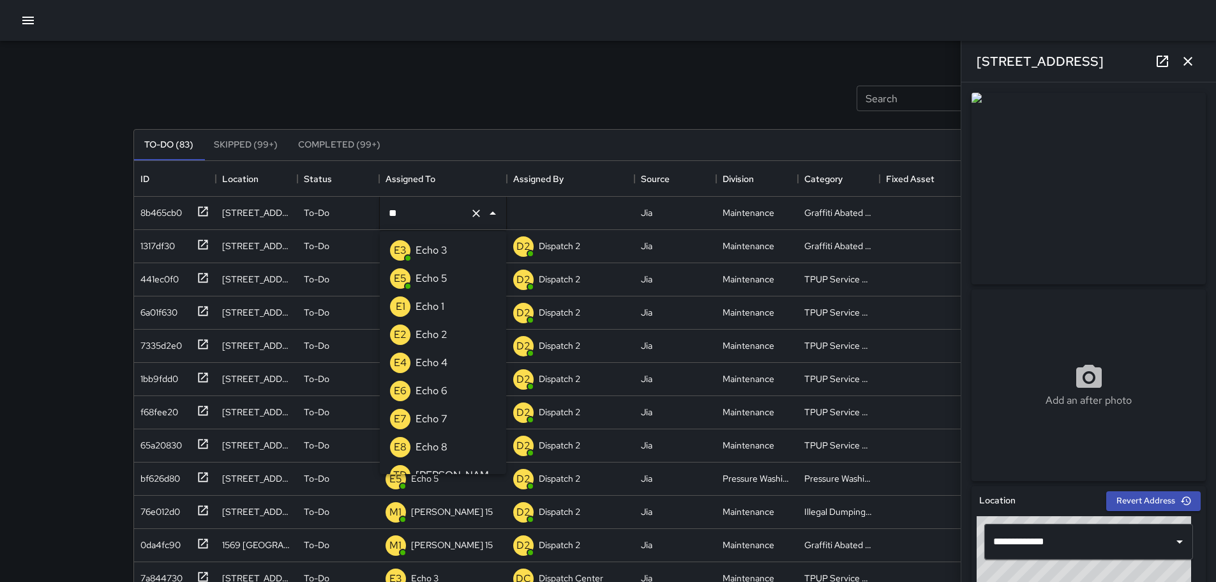
click at [421, 383] on p "Echo 6" at bounding box center [432, 390] width 32 height 15
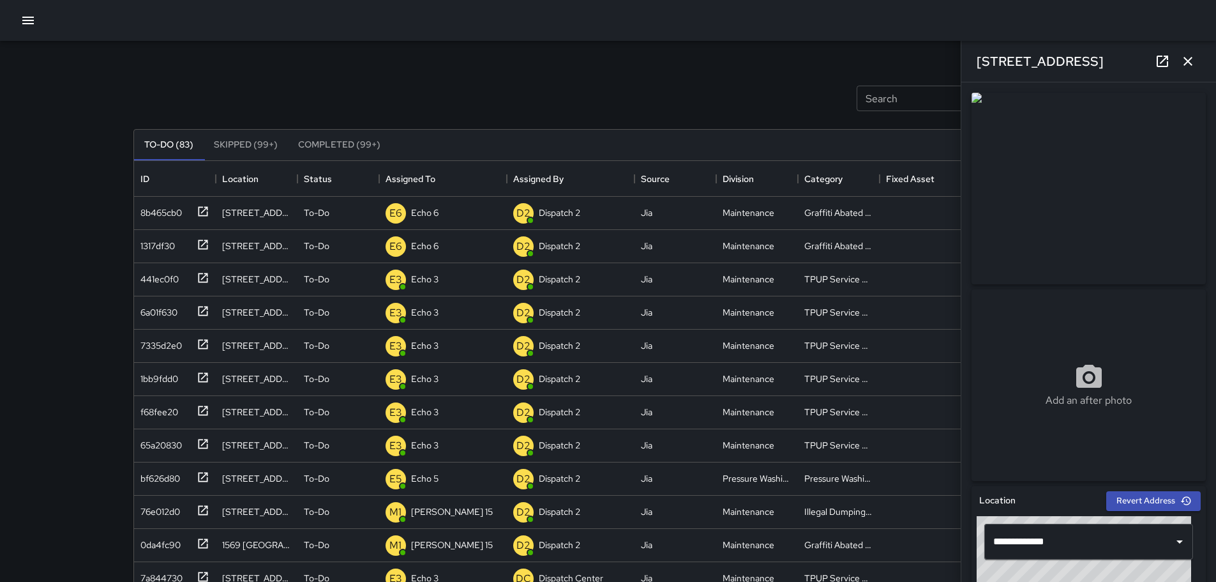
click at [1158, 68] on icon at bounding box center [1162, 61] width 15 height 15
click at [1197, 61] on button "button" at bounding box center [1189, 62] width 26 height 26
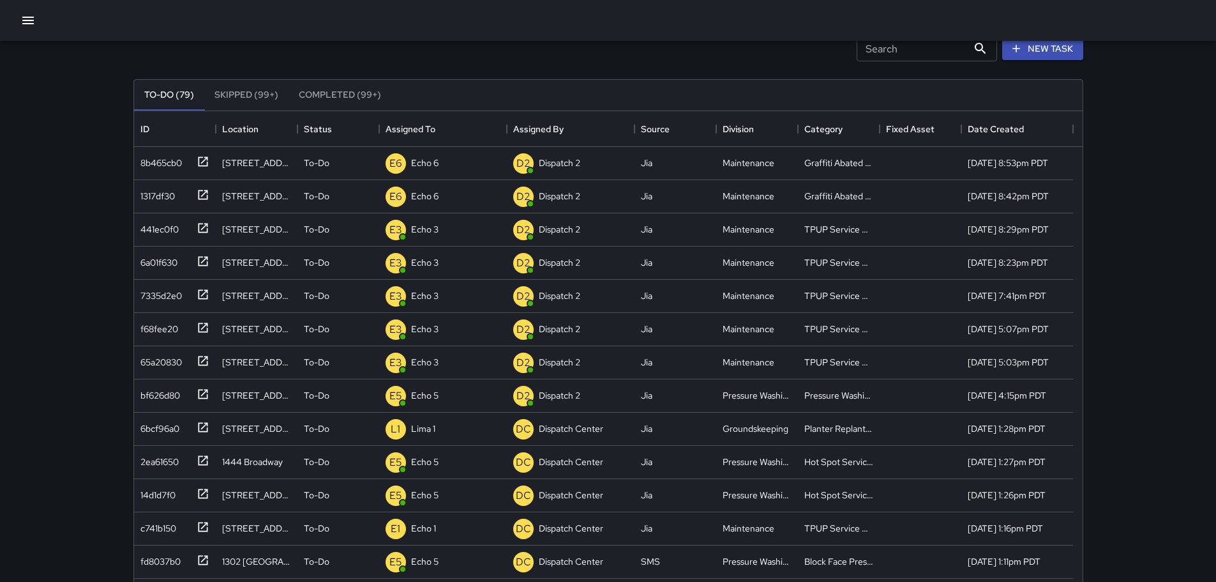
click at [874, 45] on input "Search" at bounding box center [912, 49] width 111 height 26
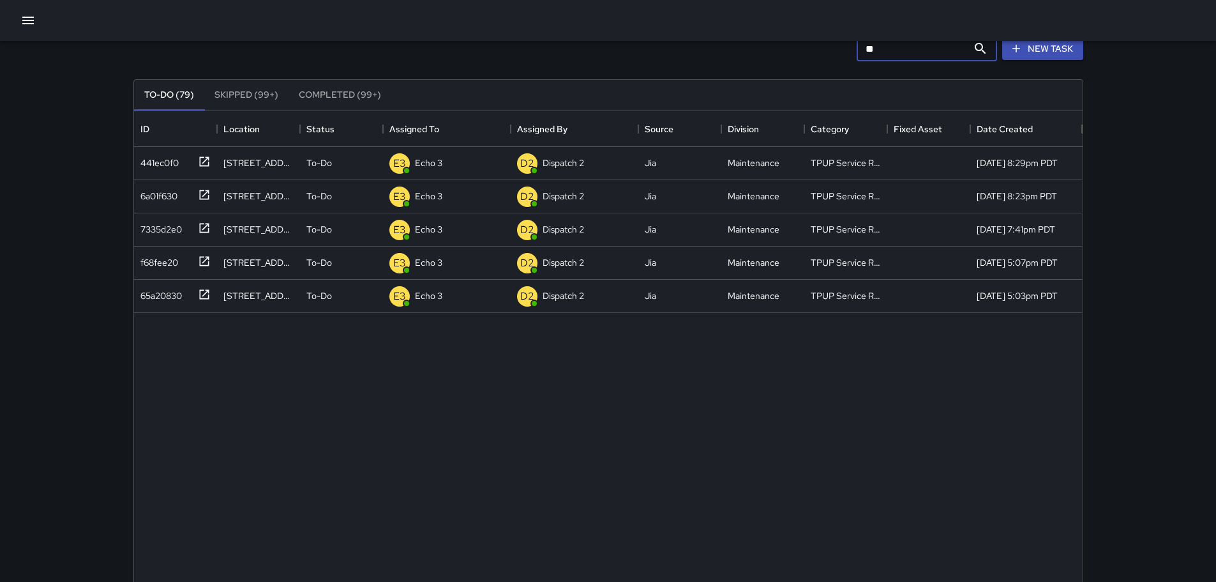
type input "*"
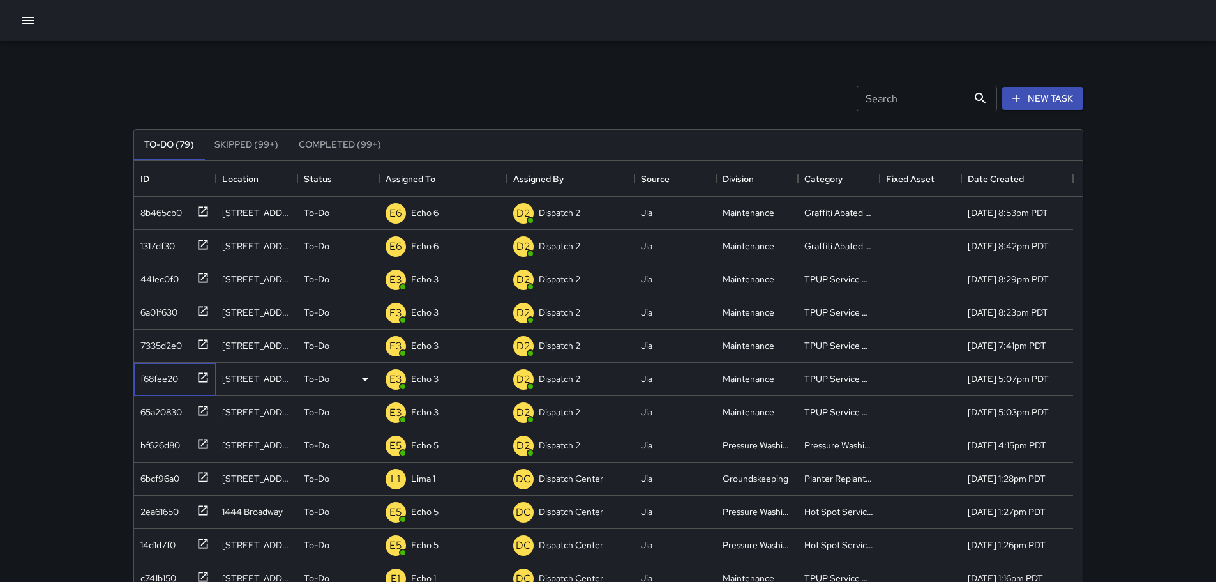
click at [204, 379] on icon at bounding box center [203, 377] width 13 height 13
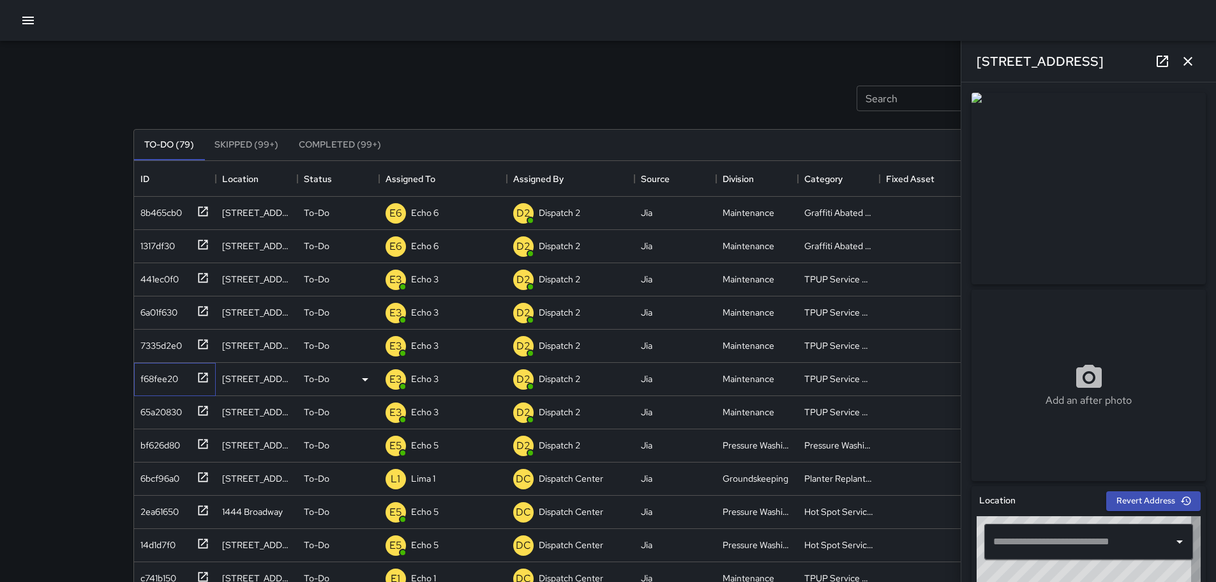
type input "**********"
click at [319, 379] on p "To-Do" at bounding box center [317, 378] width 26 height 13
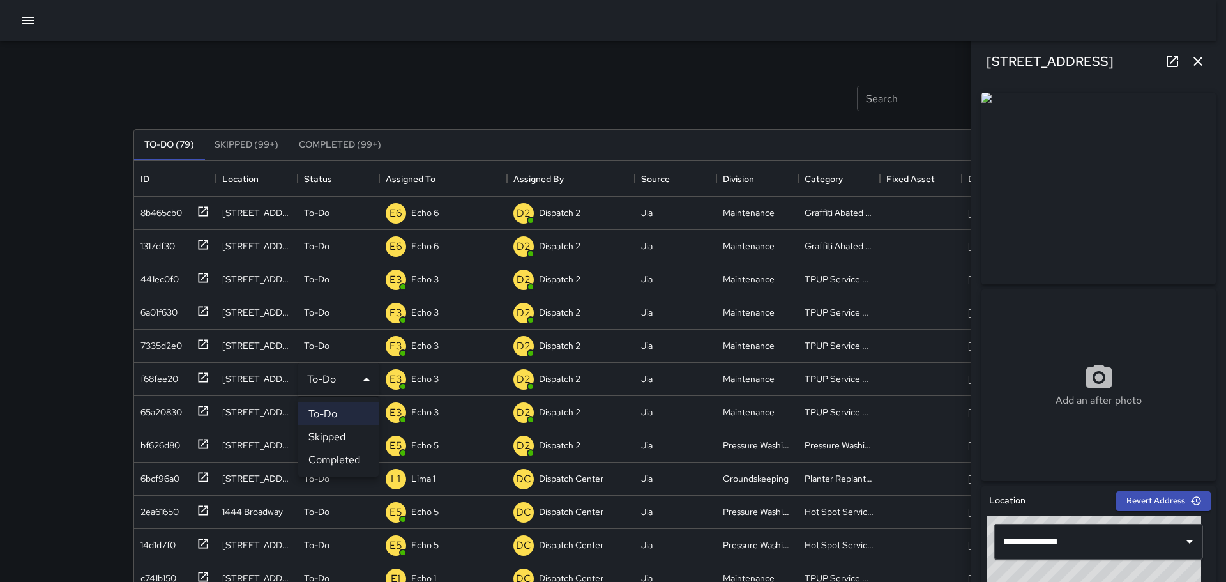
click at [351, 459] on li "Completed" at bounding box center [338, 459] width 80 height 23
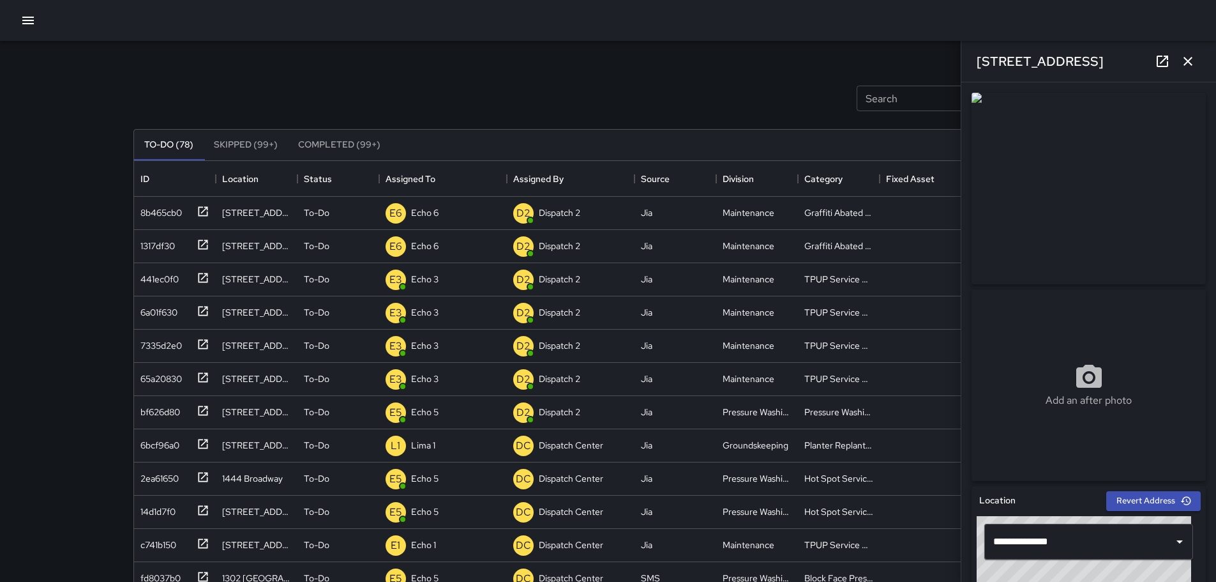
click at [1186, 66] on icon "button" at bounding box center [1188, 61] width 15 height 15
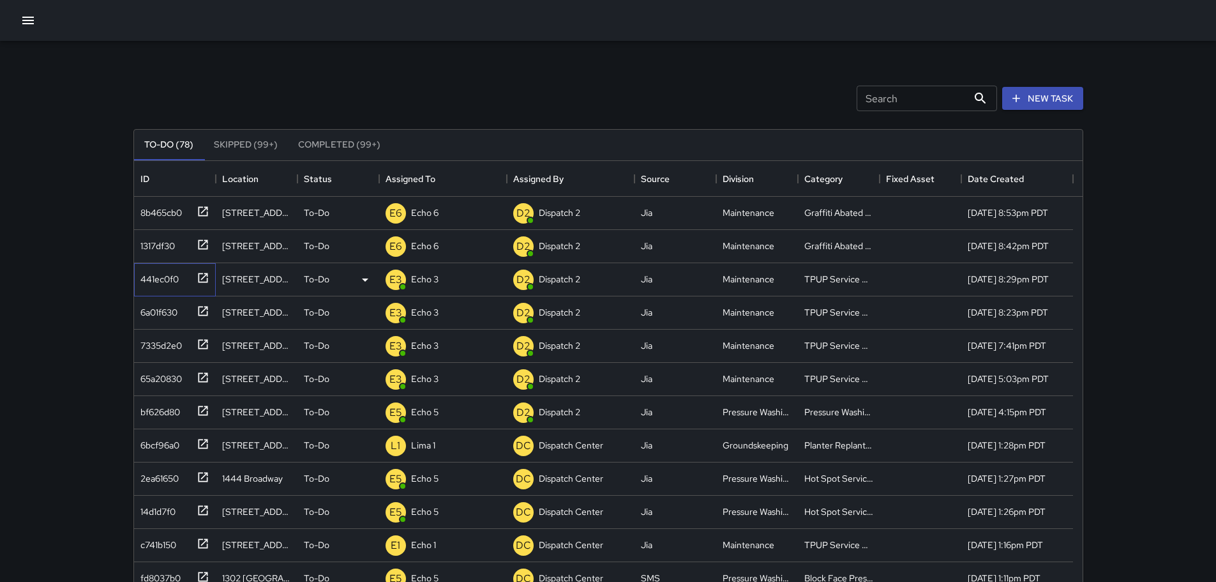
click at [209, 271] on div "441ec0f0" at bounding box center [175, 279] width 82 height 33
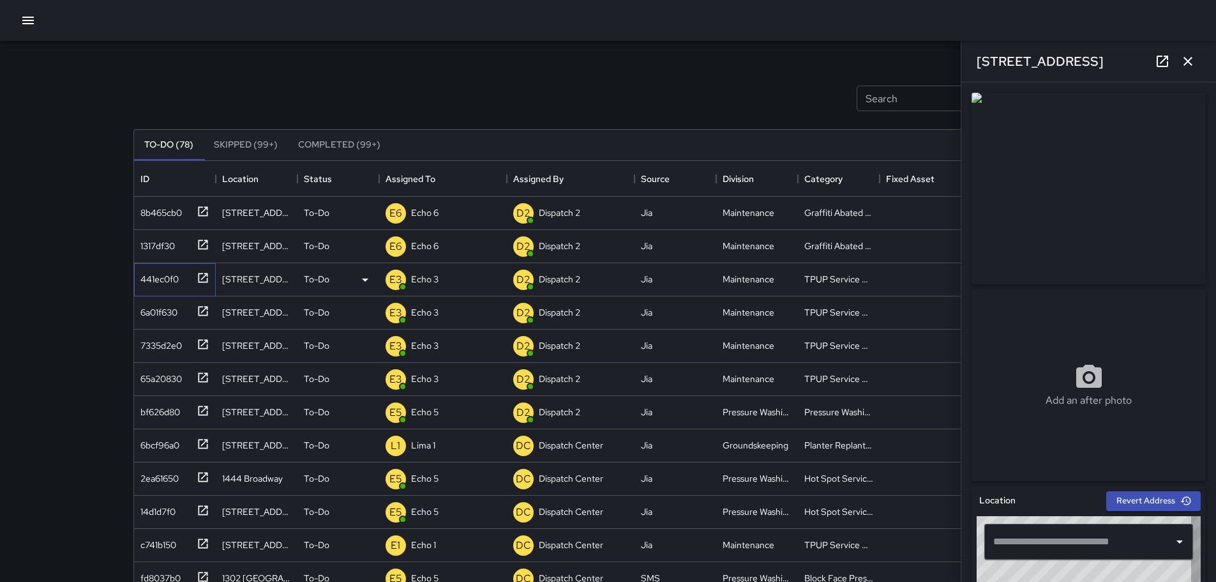
type input "**********"
click at [1198, 63] on button "button" at bounding box center [1189, 62] width 26 height 26
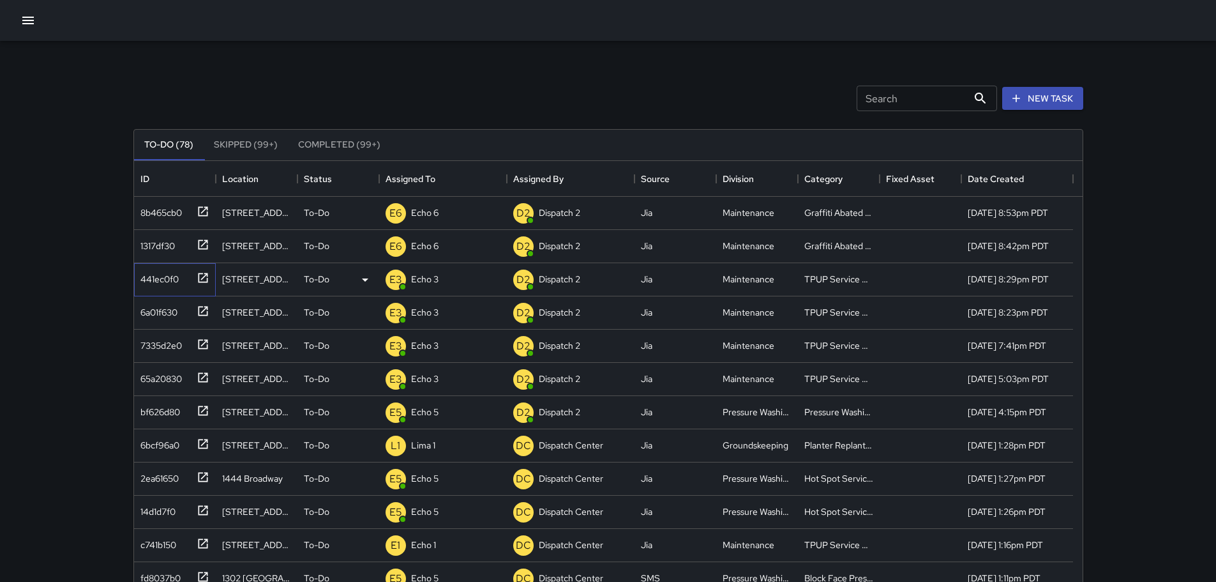
click at [201, 279] on icon at bounding box center [203, 277] width 13 height 13
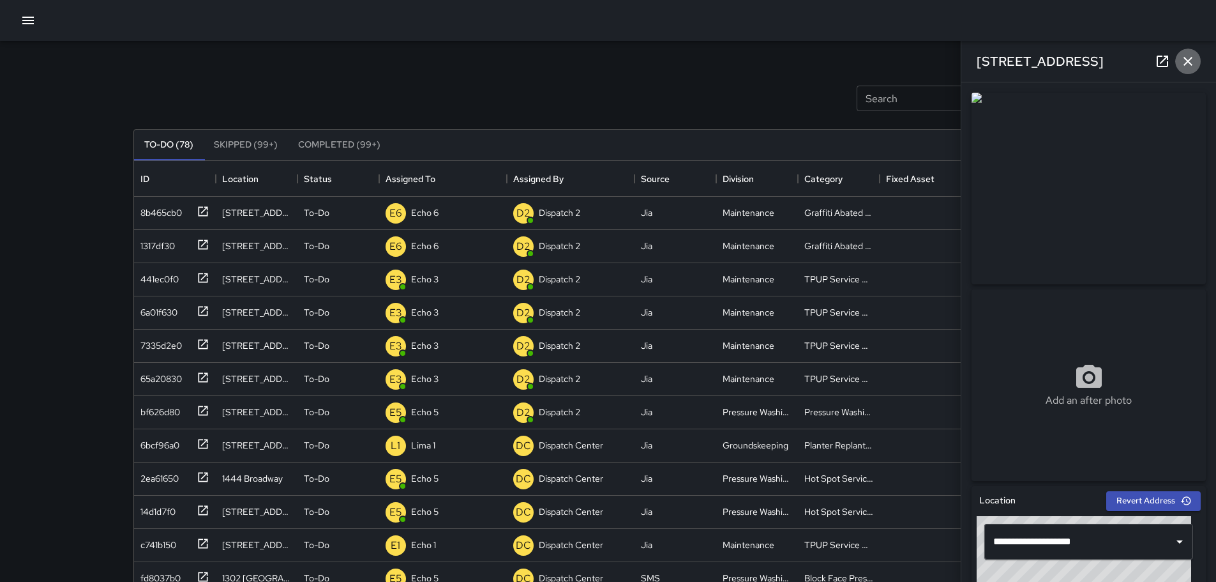
click at [1190, 55] on icon "button" at bounding box center [1188, 61] width 15 height 15
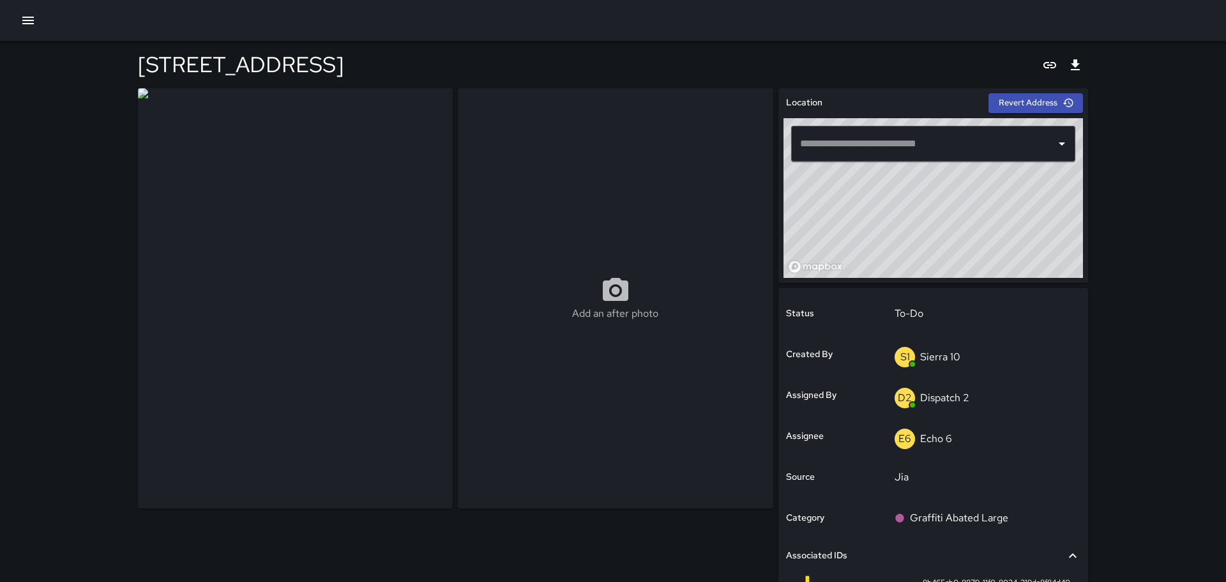
type input "**********"
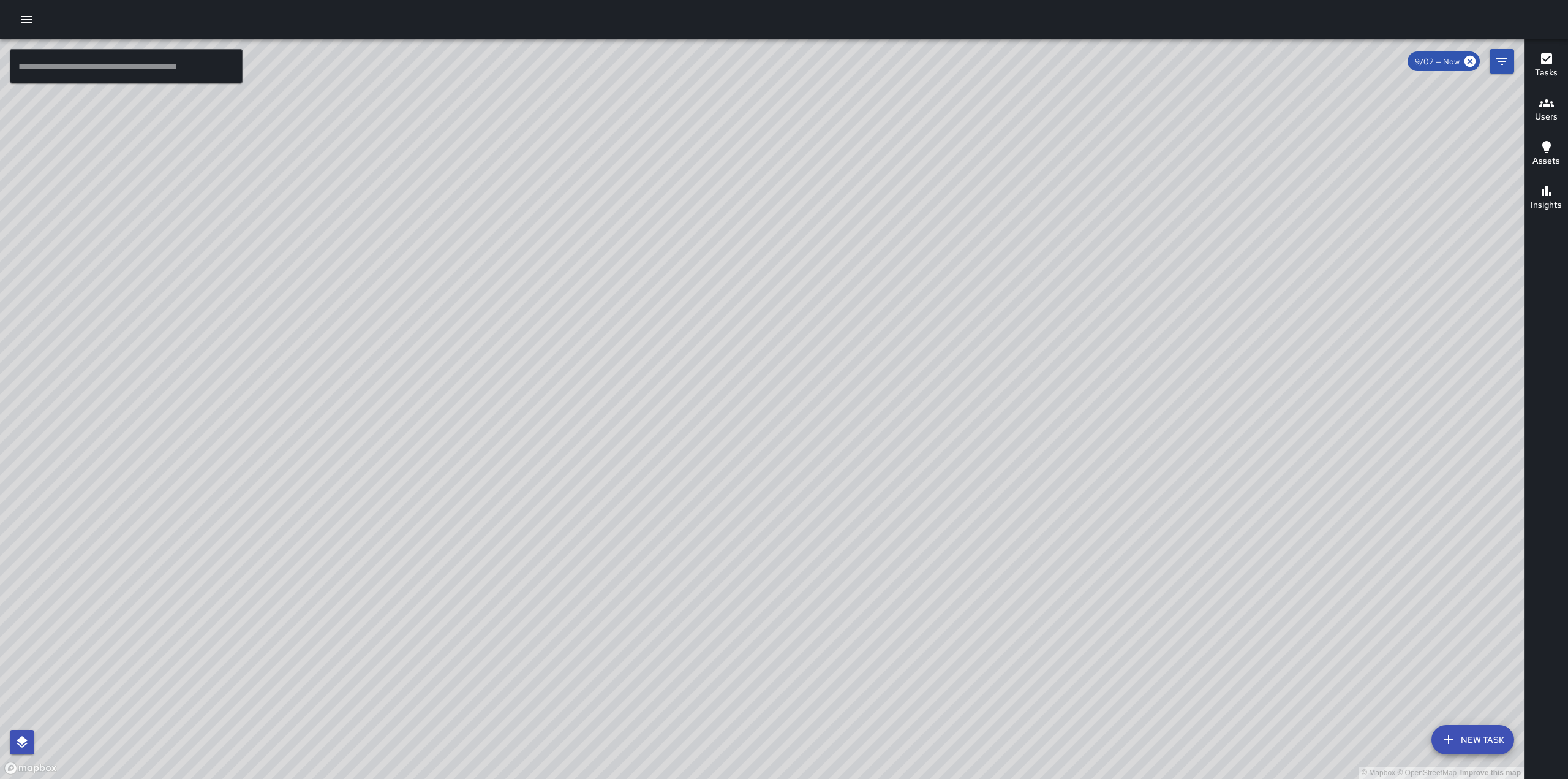
click at [1534, 73] on button "Tasks" at bounding box center [1545, 66] width 43 height 44
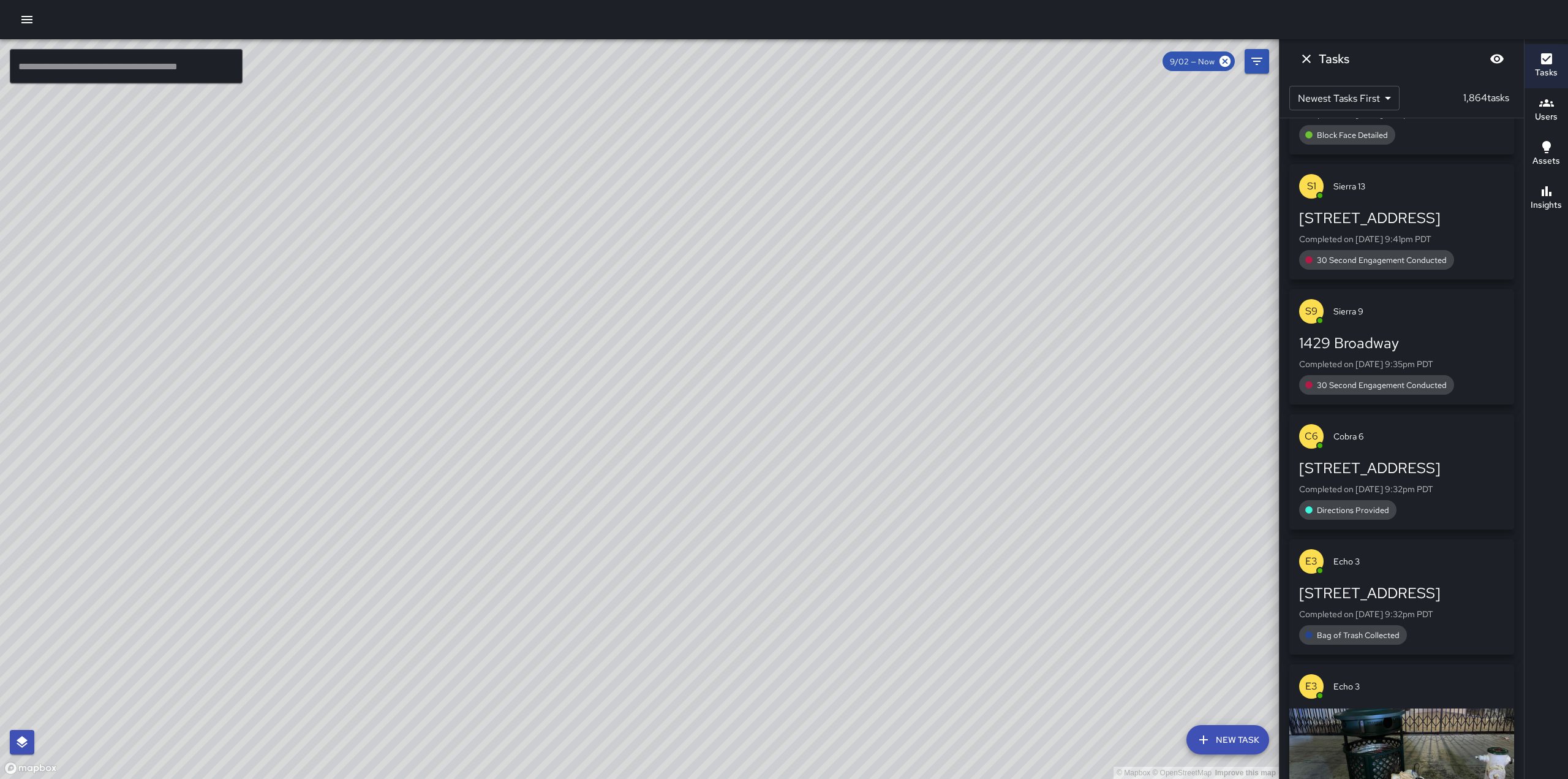
scroll to position [1682, 0]
click at [1298, 64] on button "Dismiss" at bounding box center [1306, 59] width 25 height 25
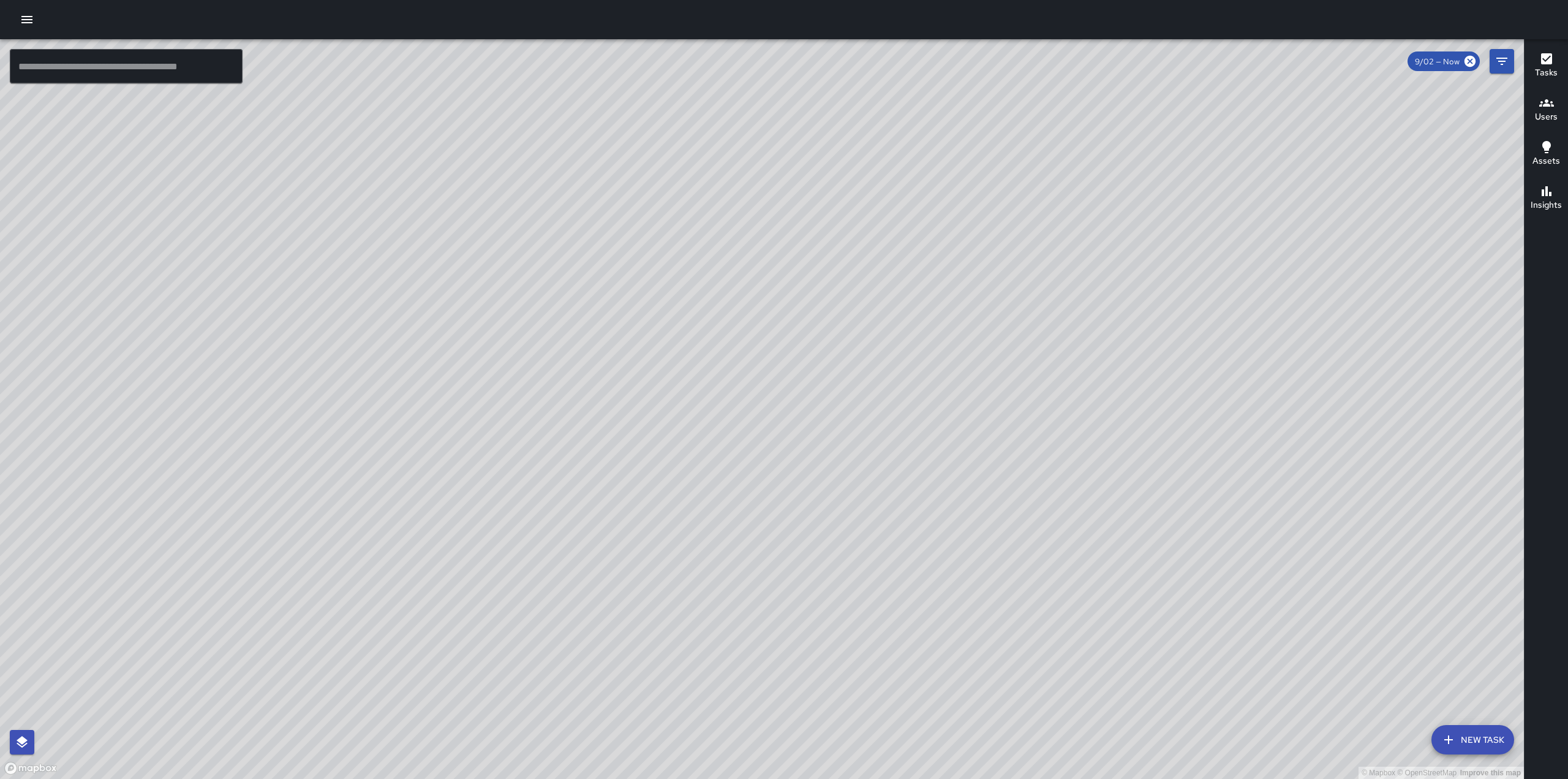
drag, startPoint x: 801, startPoint y: 347, endPoint x: 1020, endPoint y: 201, distance: 263.2
click at [1011, 207] on div "© Mapbox © OpenStreetMap Improve this map" at bounding box center [761, 409] width 1524 height 740
drag, startPoint x: 843, startPoint y: 475, endPoint x: 1041, endPoint y: 260, distance: 292.3
click at [1041, 260] on div "© Mapbox © OpenStreetMap Improve this map" at bounding box center [761, 409] width 1524 height 740
drag, startPoint x: 720, startPoint y: 405, endPoint x: 995, endPoint y: 176, distance: 357.9
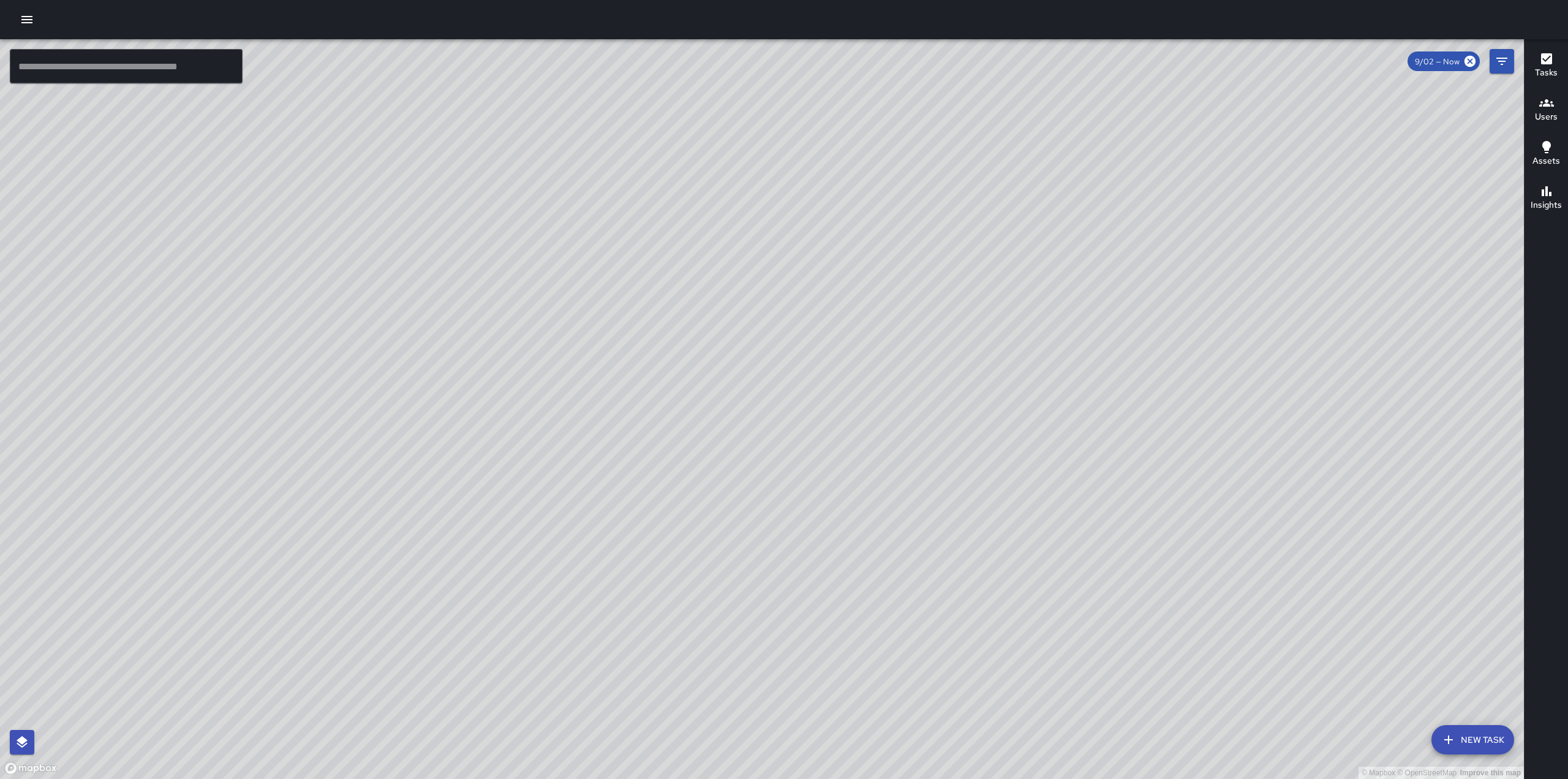
click at [995, 177] on div "© Mapbox © OpenStreetMap Improve this map" at bounding box center [761, 409] width 1524 height 740
drag, startPoint x: 829, startPoint y: 419, endPoint x: 1133, endPoint y: 12, distance: 508.0
click at [1135, 12] on div "© Mapbox © OpenStreetMap Improve this map ​ New Task 9/02 — Now Map Layers Task…" at bounding box center [784, 390] width 1568 height 779
click at [1552, 59] on icon "button" at bounding box center [1546, 59] width 14 height 14
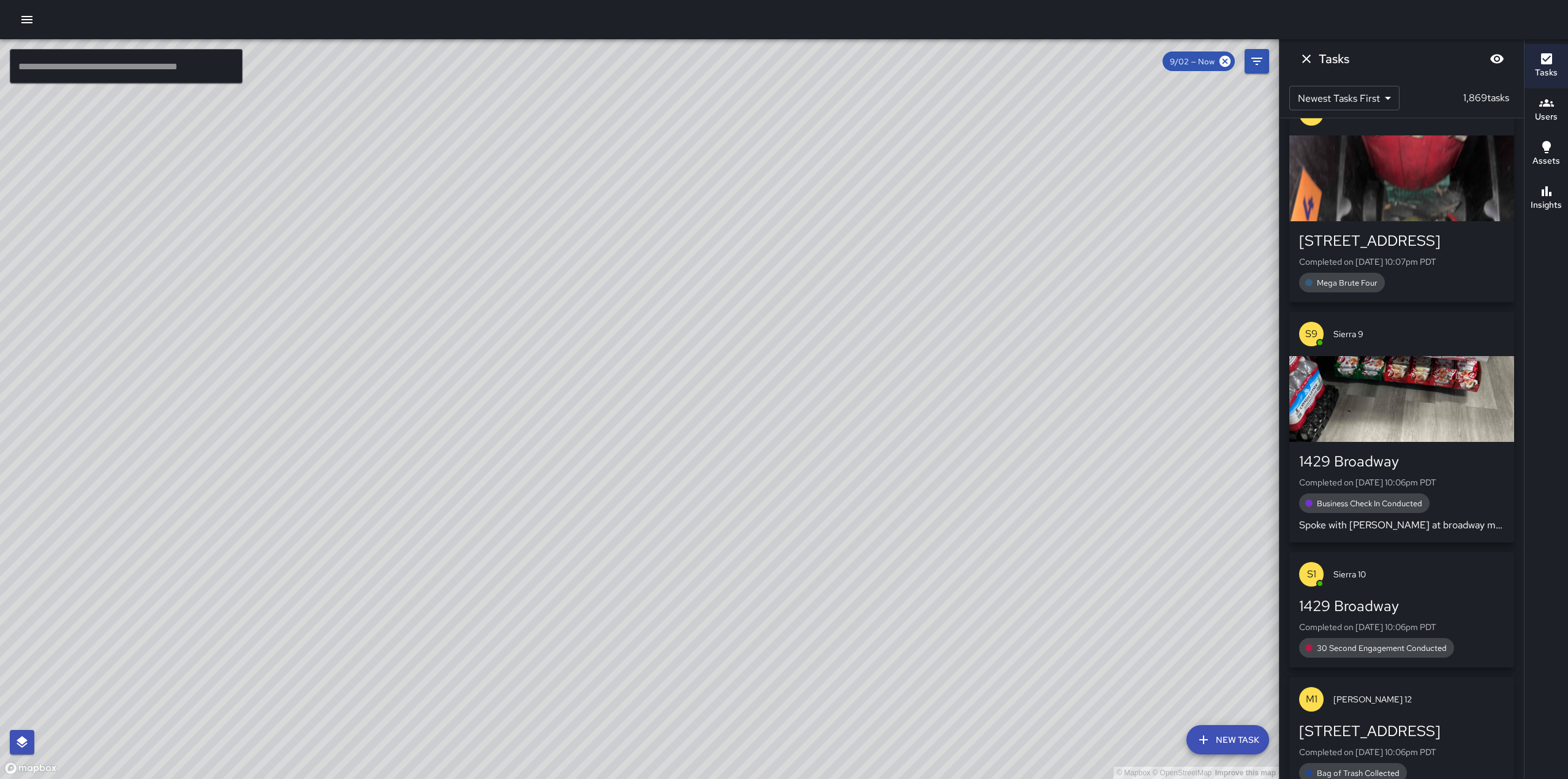
scroll to position [0, 0]
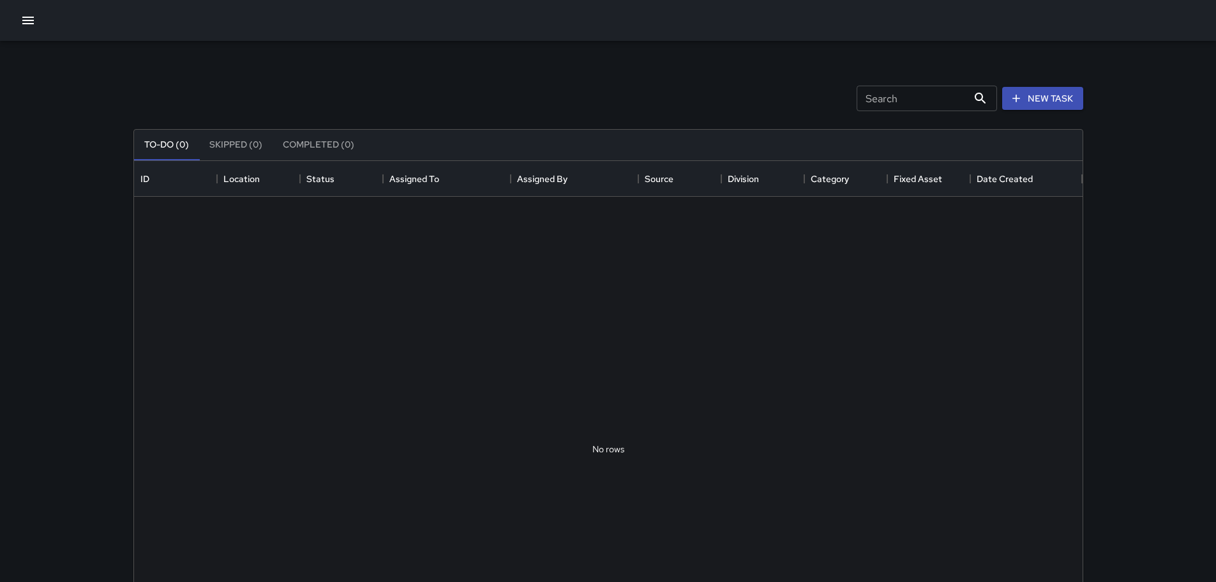
scroll to position [531, 939]
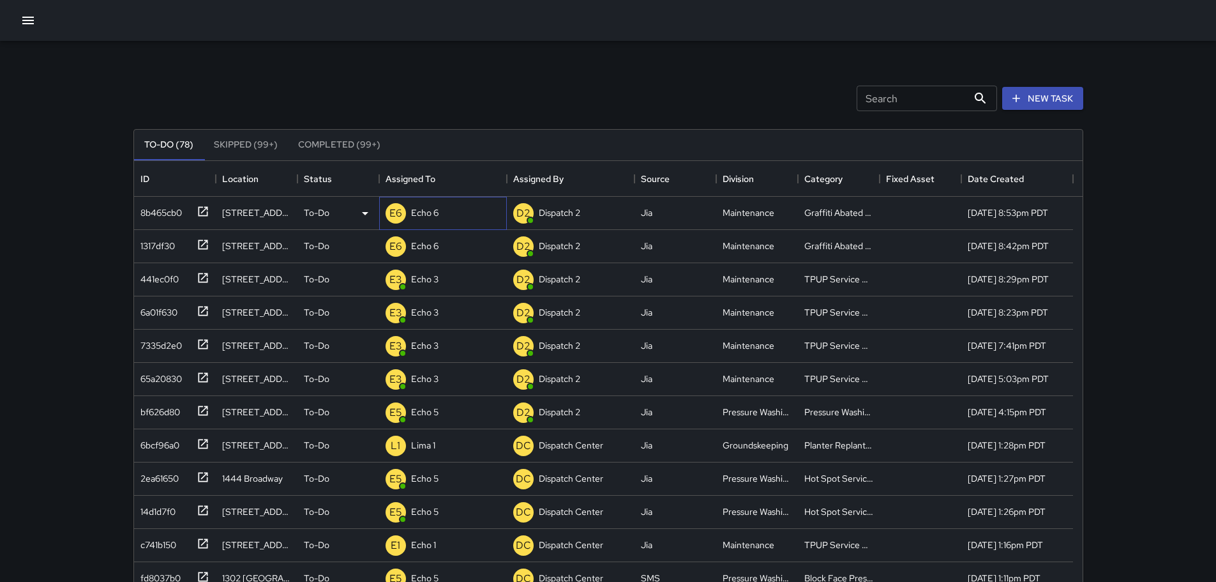
click at [417, 213] on p "Echo 6" at bounding box center [424, 212] width 27 height 13
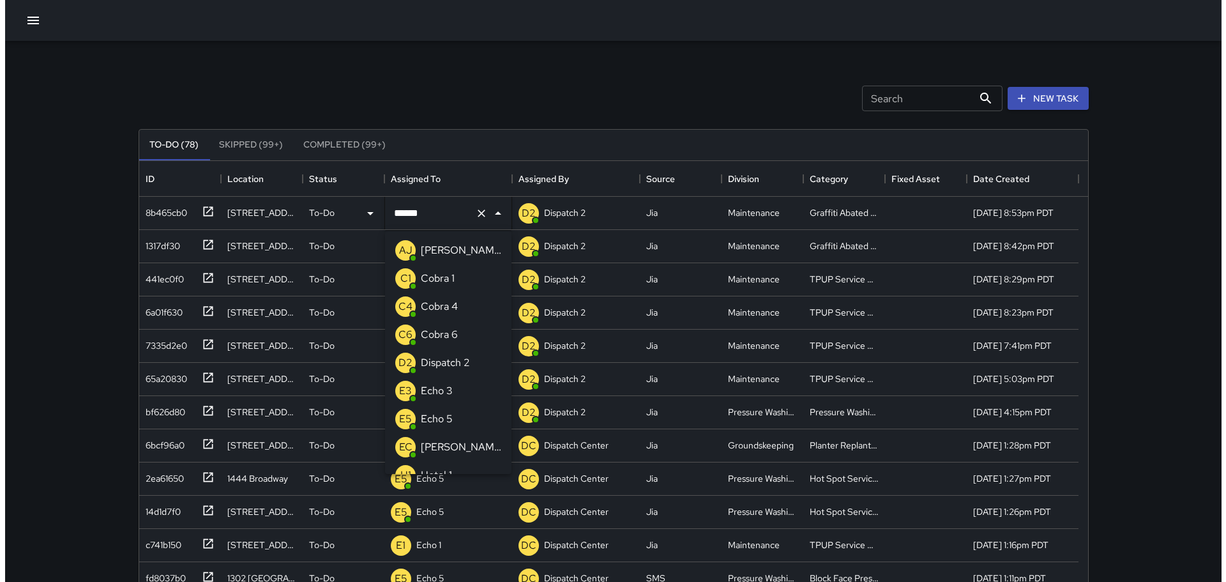
scroll to position [830, 0]
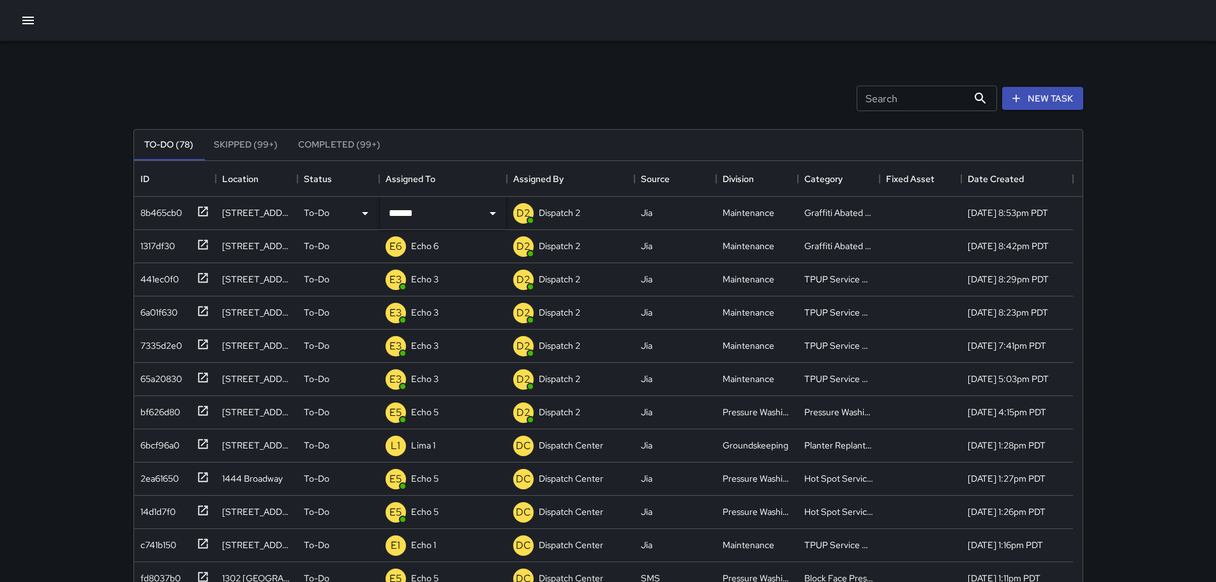
click at [640, 98] on div "Search Search New Task" at bounding box center [608, 98] width 955 height 66
click at [34, 29] on button "button" at bounding box center [28, 21] width 26 height 26
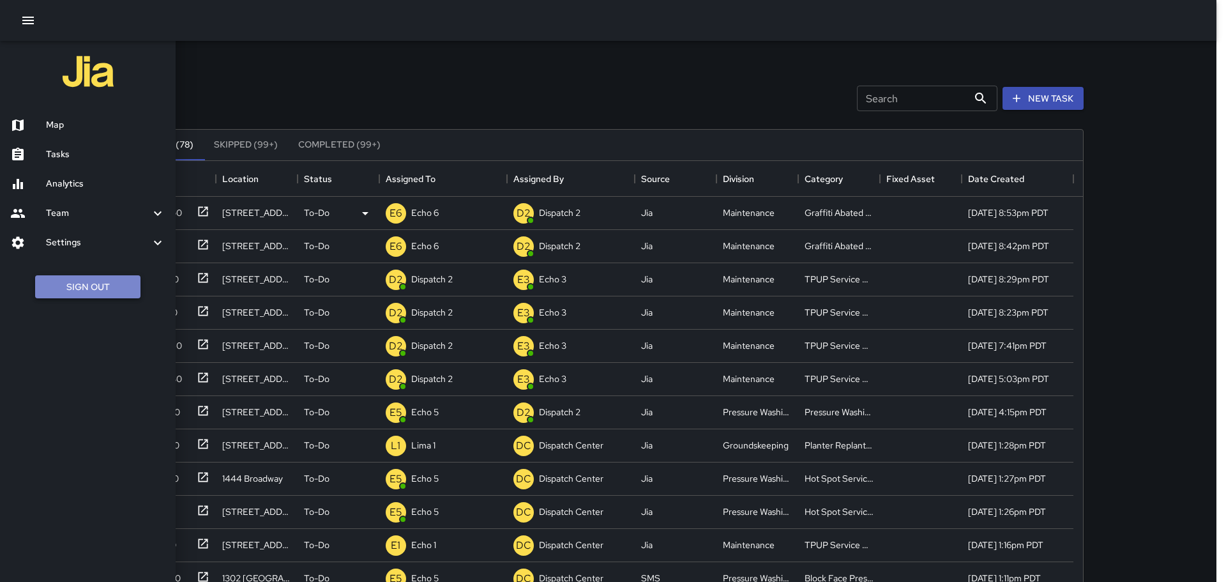
click at [87, 291] on button "Sign Out" at bounding box center [87, 287] width 105 height 24
